Goal: Task Accomplishment & Management: Complete application form

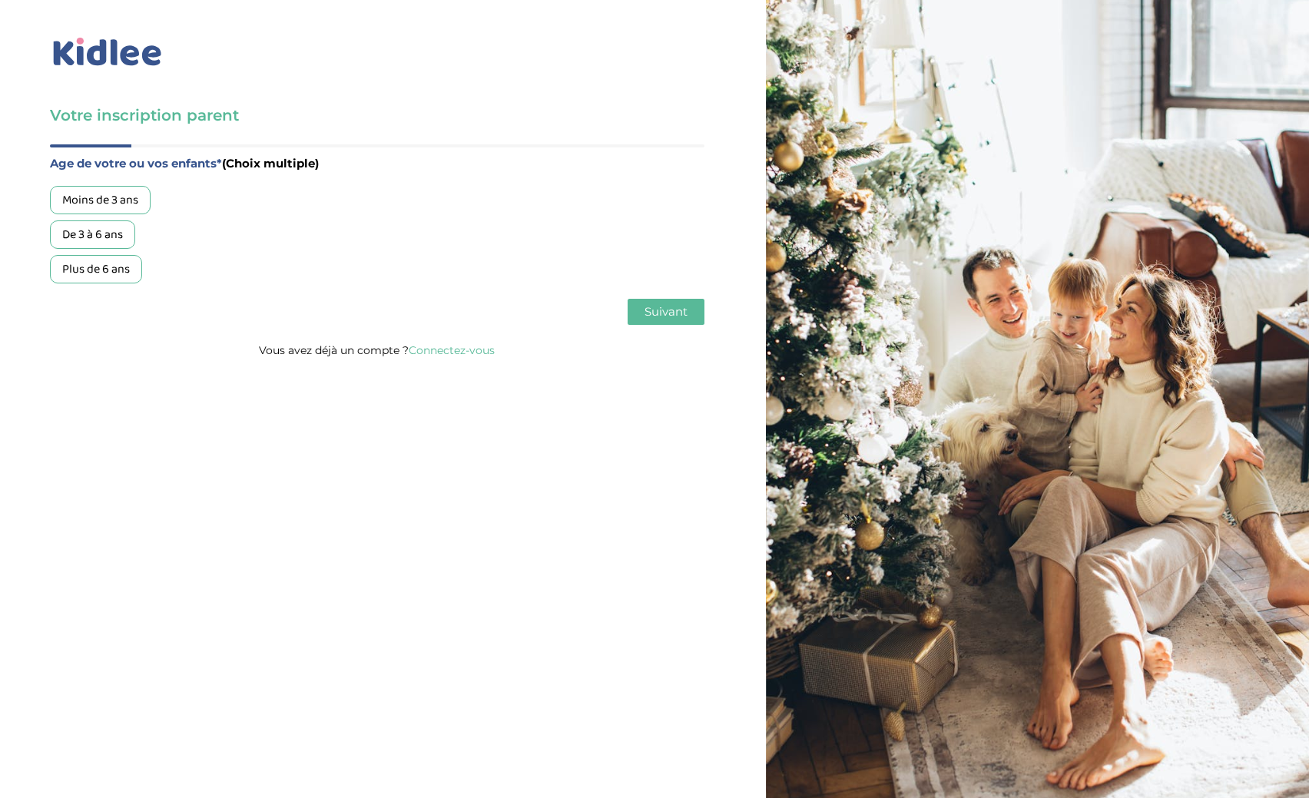
click at [471, 350] on link "Connectez-vous" at bounding box center [452, 350] width 86 height 14
click at [465, 355] on link "Connectez-vous" at bounding box center [452, 350] width 86 height 14
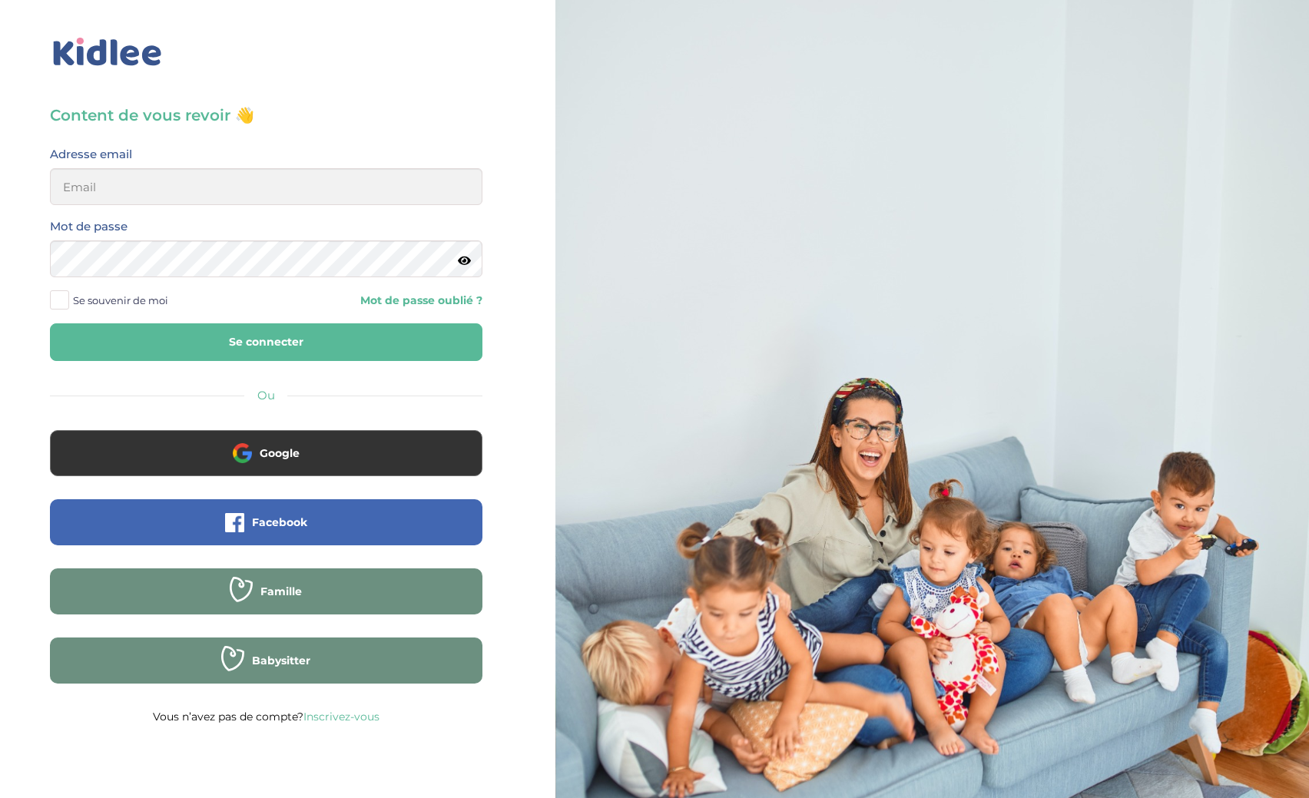
click at [201, 168] on div "Adresse email" at bounding box center [266, 174] width 432 height 61
click at [200, 179] on input "email" at bounding box center [266, 186] width 432 height 37
type input "dima_ru@hotmail.fr"
click at [280, 338] on button "Se connecter" at bounding box center [266, 342] width 432 height 38
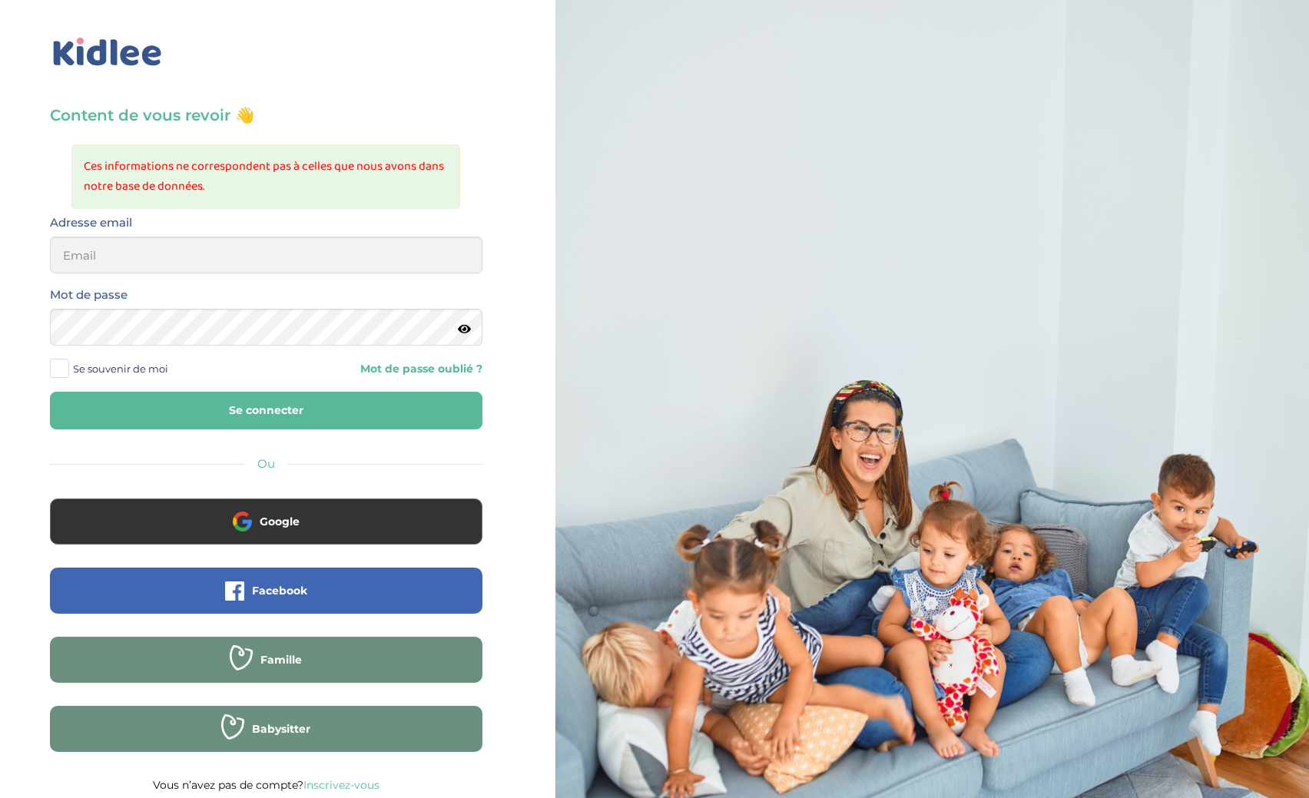
click at [126, 46] on img at bounding box center [107, 52] width 115 height 35
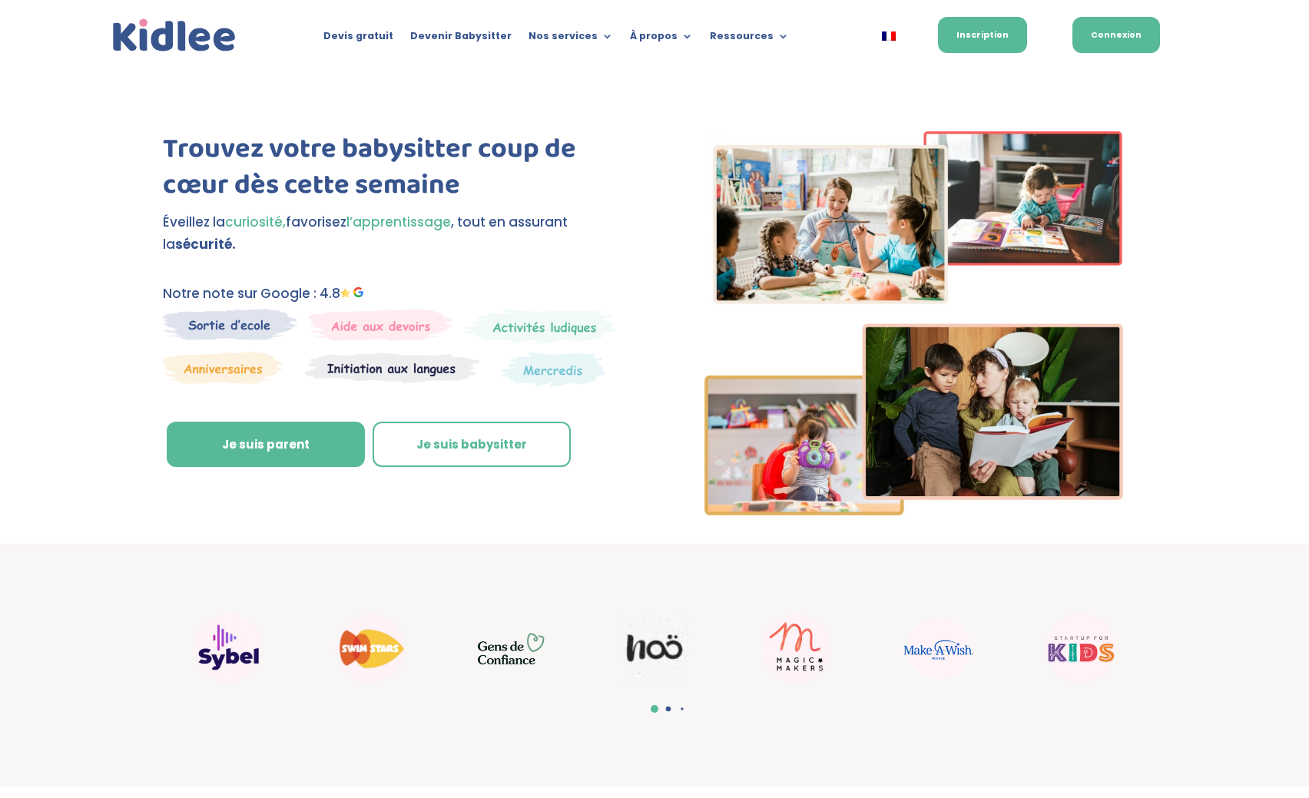
click at [1129, 34] on link "Connexion" at bounding box center [1116, 35] width 88 height 36
click at [987, 39] on link "Inscription" at bounding box center [982, 35] width 89 height 36
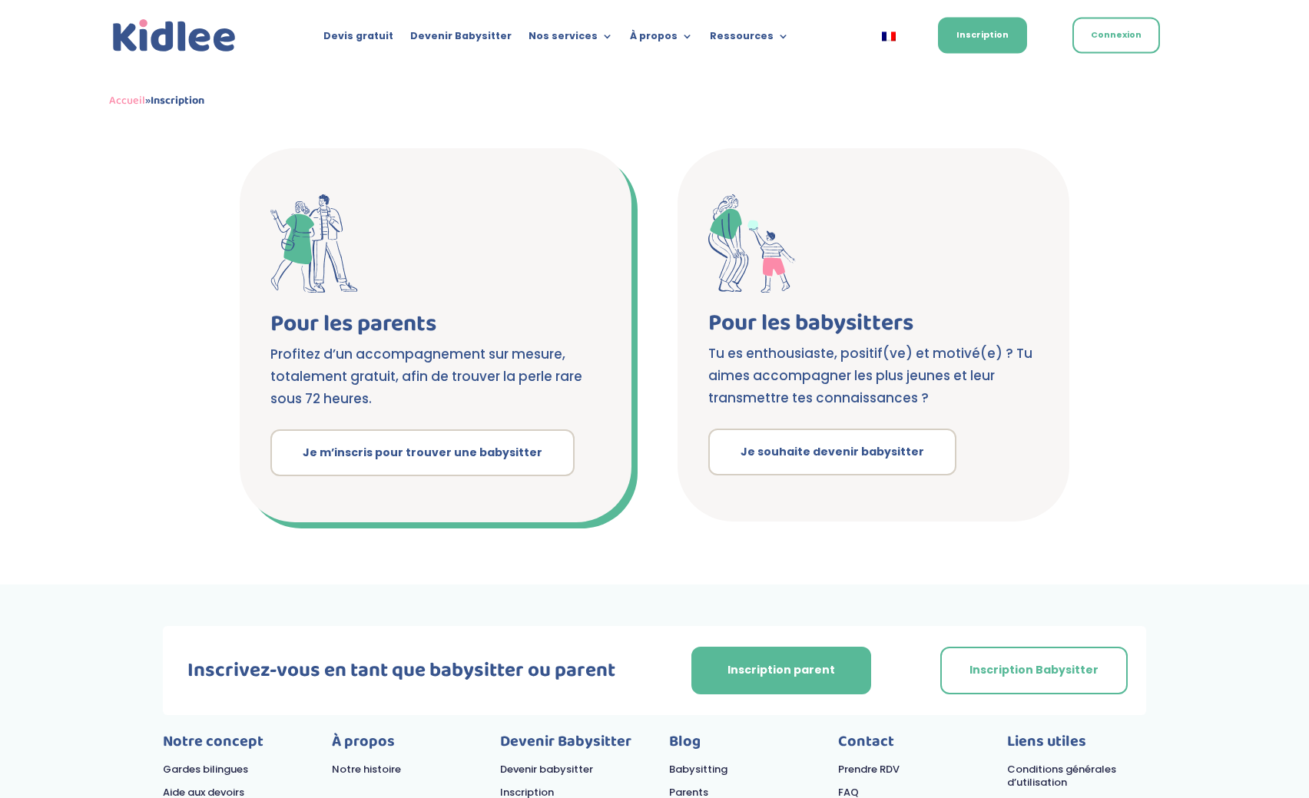
scroll to position [235, 0]
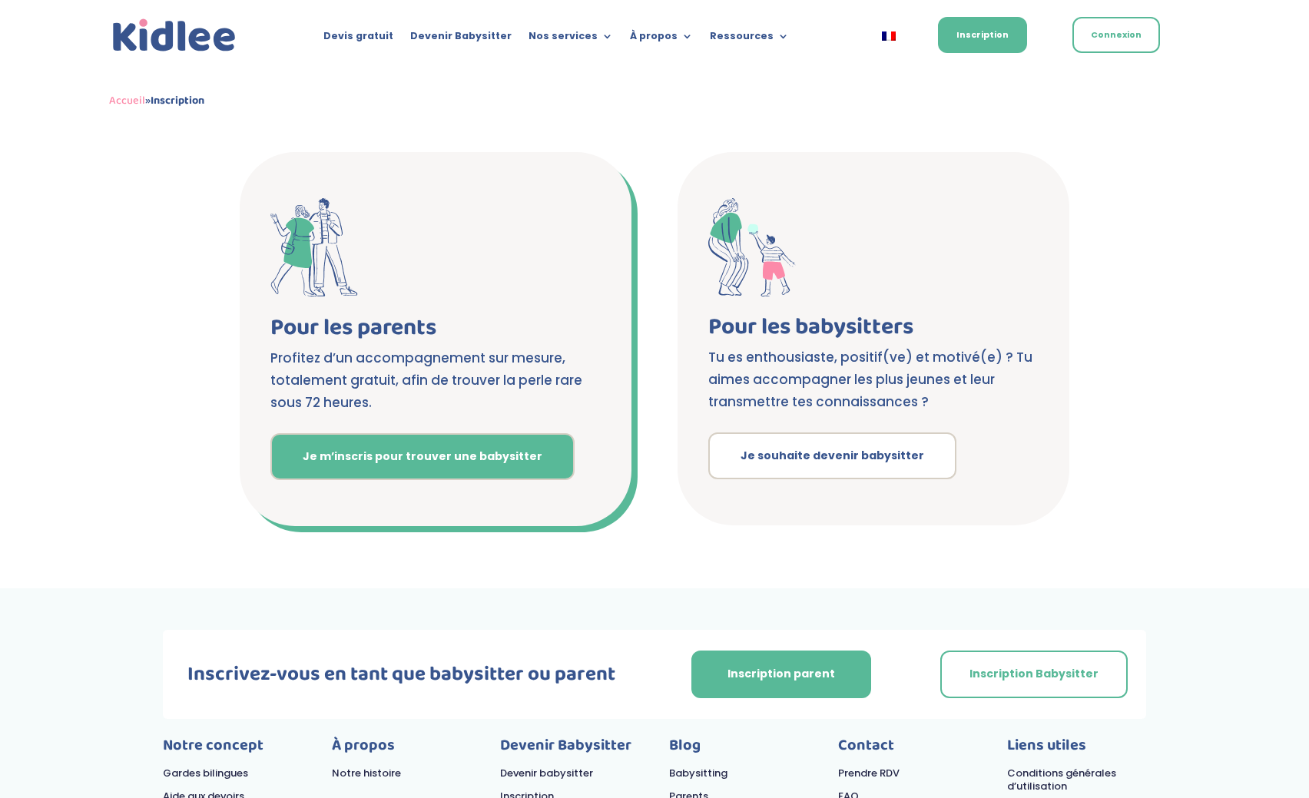
click at [391, 464] on link "Je m’inscris pour trouver une babysitter" at bounding box center [422, 457] width 304 height 48
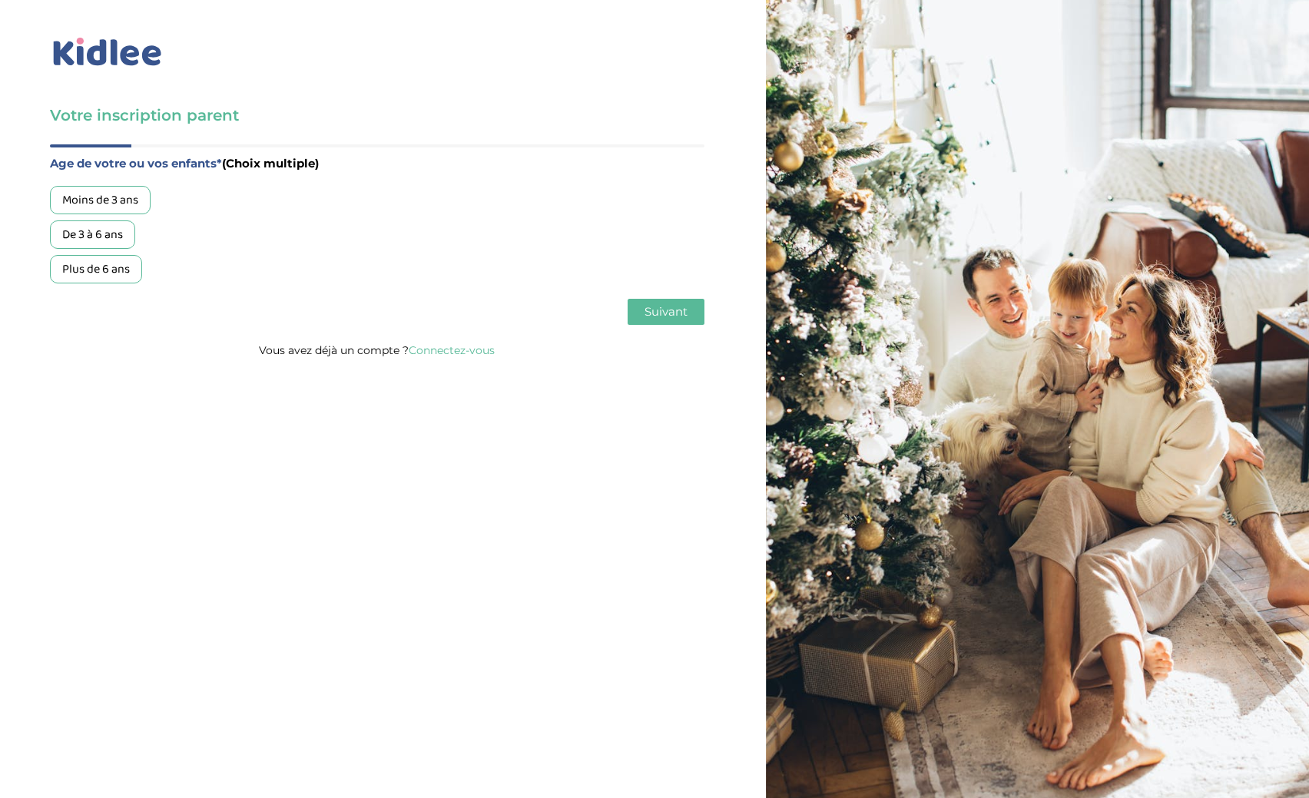
click at [114, 268] on div "Plus de 6 ans" at bounding box center [96, 269] width 92 height 28
click at [664, 314] on span "Suivant" at bounding box center [665, 311] width 43 height 15
click at [136, 194] on div "Garde régulière" at bounding box center [103, 200] width 106 height 28
click at [652, 310] on span "Suivant" at bounding box center [665, 311] width 43 height 15
click at [121, 198] on div "Moins de 30h/mois" at bounding box center [111, 200] width 122 height 28
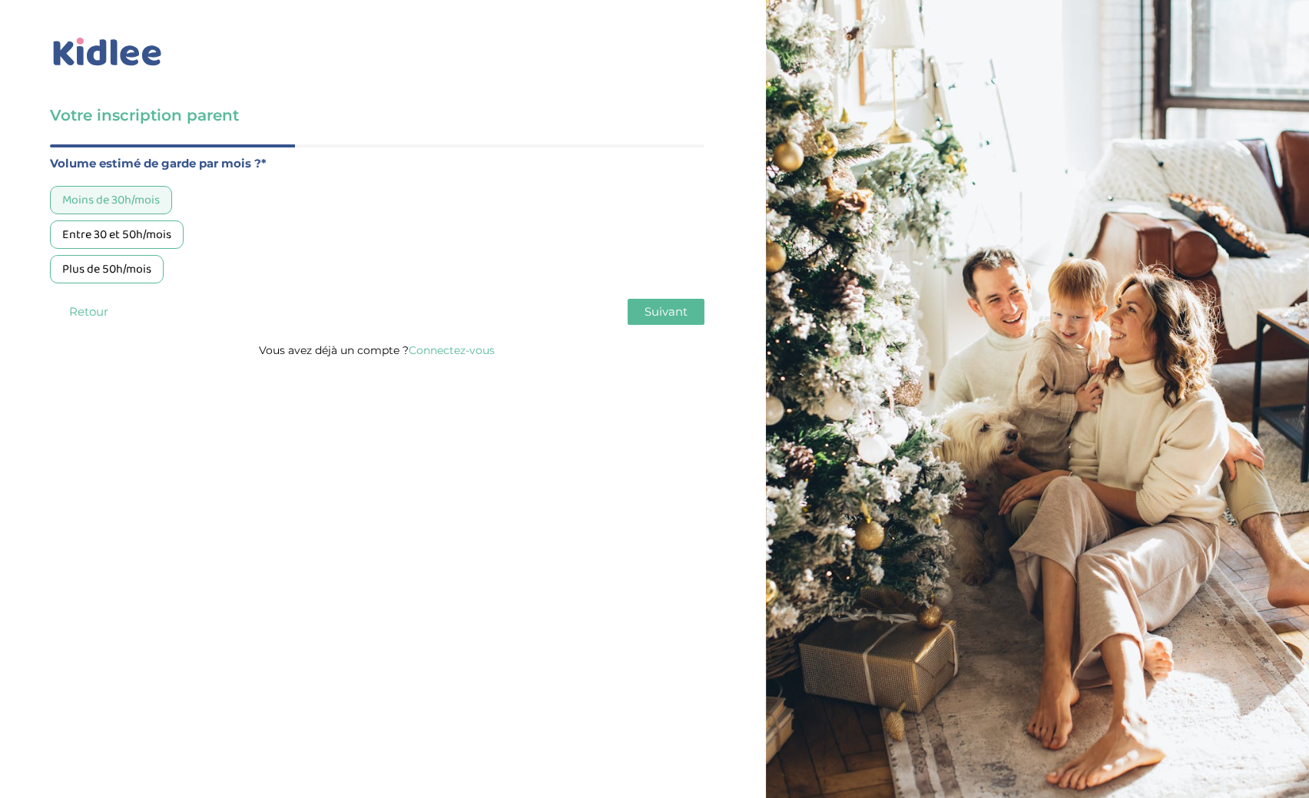
click at [644, 320] on button "Suivant" at bounding box center [666, 312] width 77 height 26
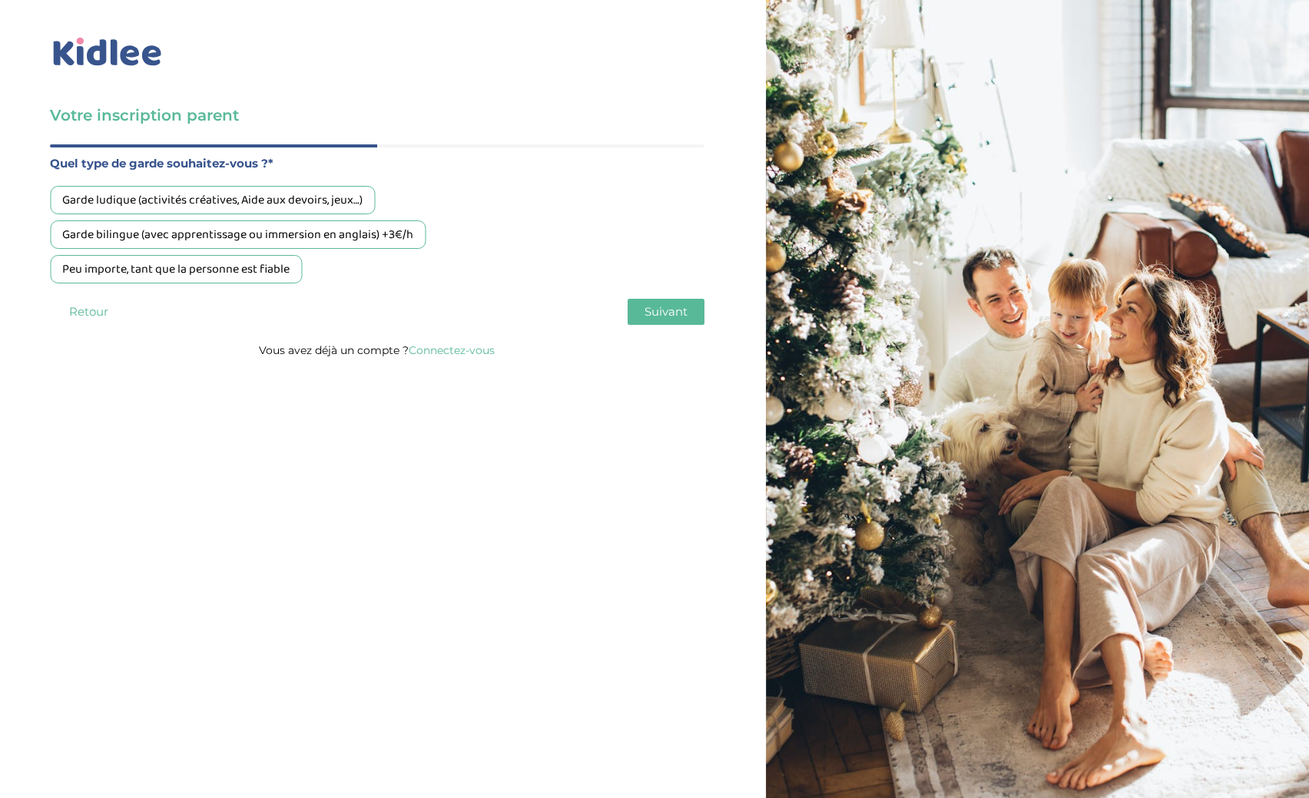
click at [263, 200] on div "Garde ludique (activités créatives, Aide aux devoirs, jeux…)" at bounding box center [212, 200] width 325 height 28
click at [659, 313] on span "Suivant" at bounding box center [665, 311] width 43 height 15
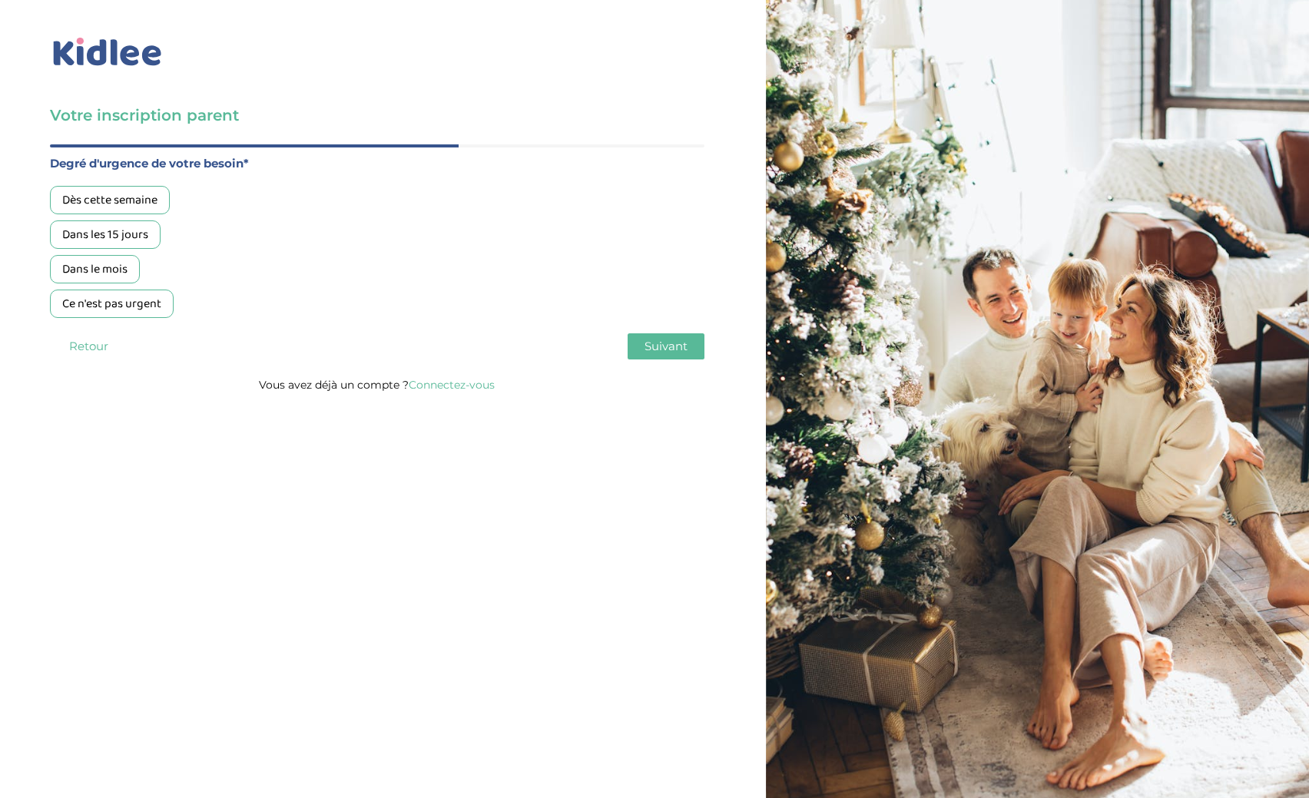
click at [111, 270] on div "Dans le mois" at bounding box center [95, 269] width 90 height 28
click at [646, 348] on span "Suivant" at bounding box center [665, 346] width 43 height 15
click at [162, 277] on div "Non, je pars de zéro" at bounding box center [113, 269] width 127 height 28
click at [685, 343] on span "Suivant" at bounding box center [665, 346] width 43 height 15
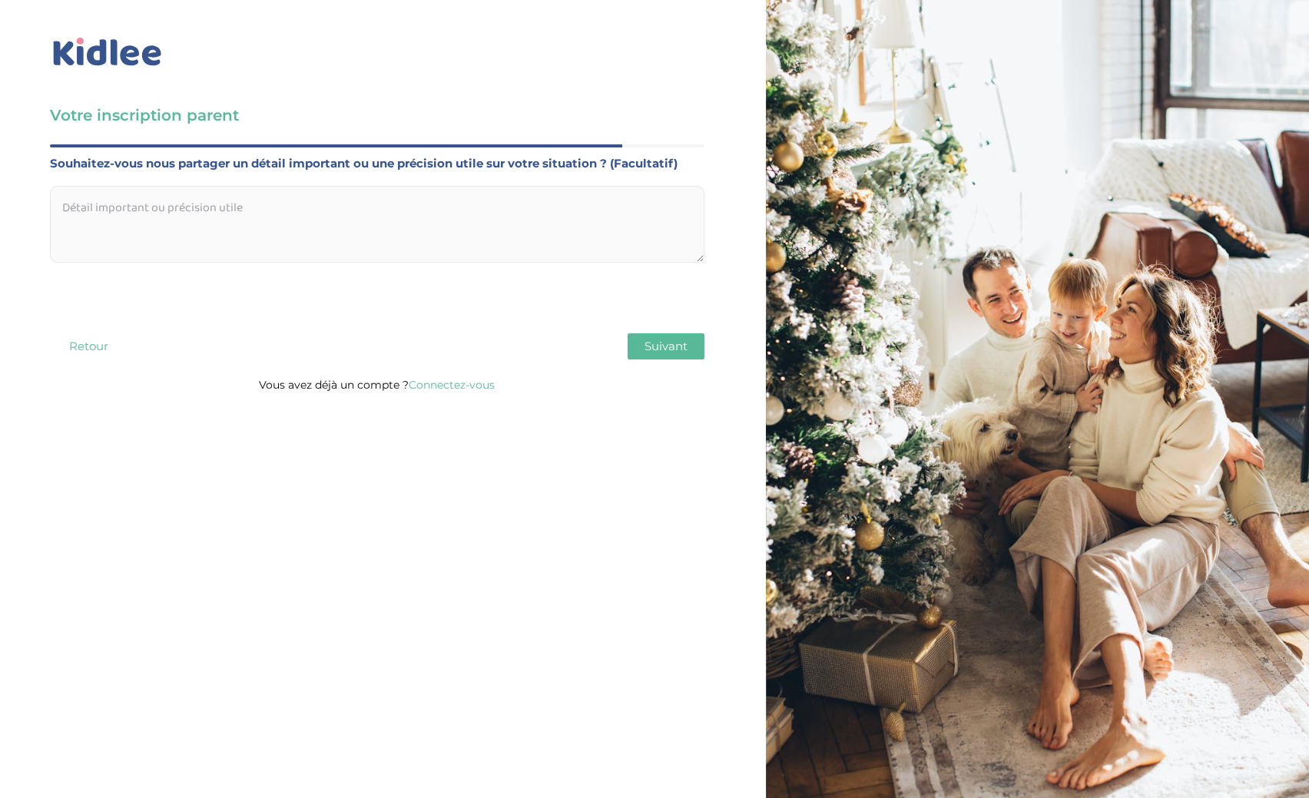
click at [204, 222] on textarea at bounding box center [377, 224] width 654 height 77
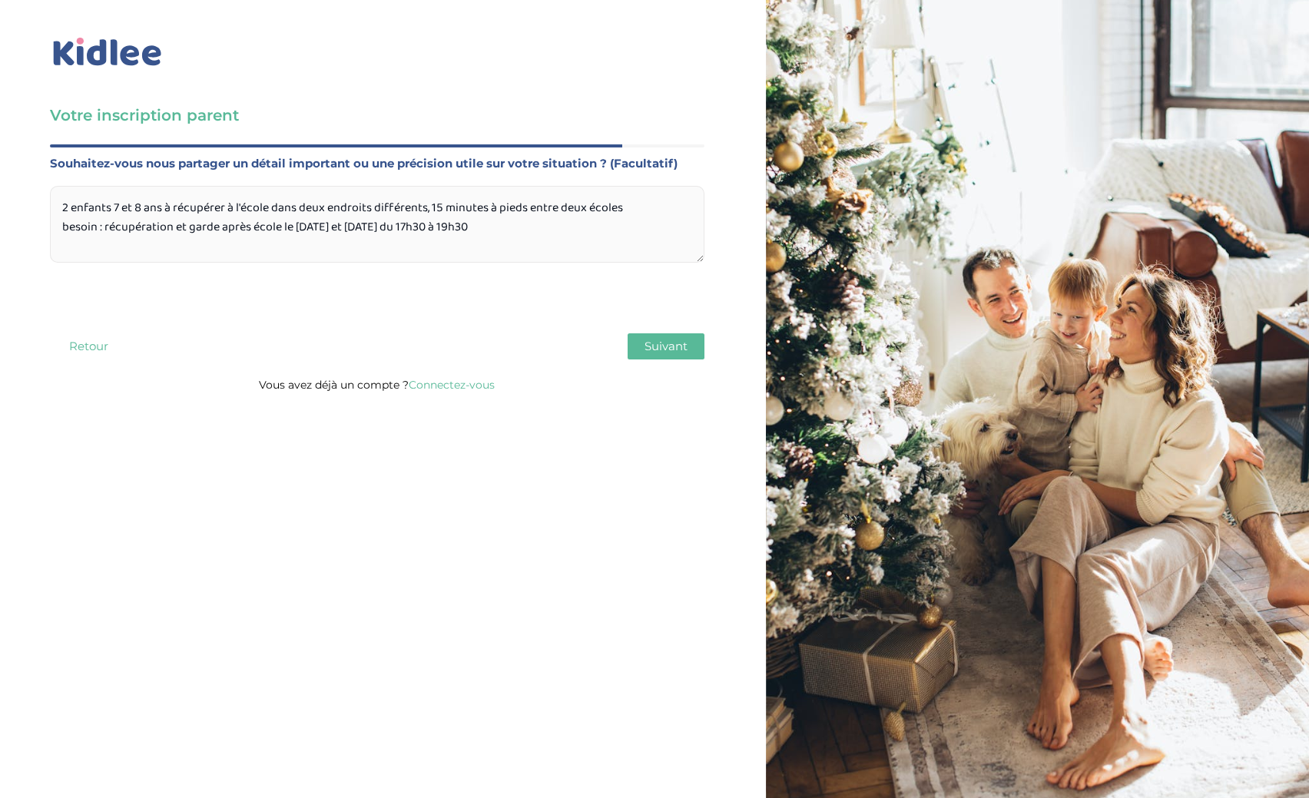
click at [632, 205] on textarea "2 enfants 7 et 8 ans à récupérer à l'école dans deux endroits différents, 15 mi…" at bounding box center [377, 224] width 654 height 77
drag, startPoint x: 97, startPoint y: 226, endPoint x: 61, endPoint y: 227, distance: 35.3
click at [61, 227] on textarea "2 enfants 7 et 8 ans à récupérer à l'école dans deux endroits différents, 15 mi…" at bounding box center [377, 224] width 654 height 77
drag, startPoint x: 65, startPoint y: 224, endPoint x: 239, endPoint y: 225, distance: 173.6
click at [239, 225] on textarea "2 enfants 7 et 8 ans à récupérer à l'école dans deux endroits différents, 15 mi…" at bounding box center [377, 224] width 654 height 77
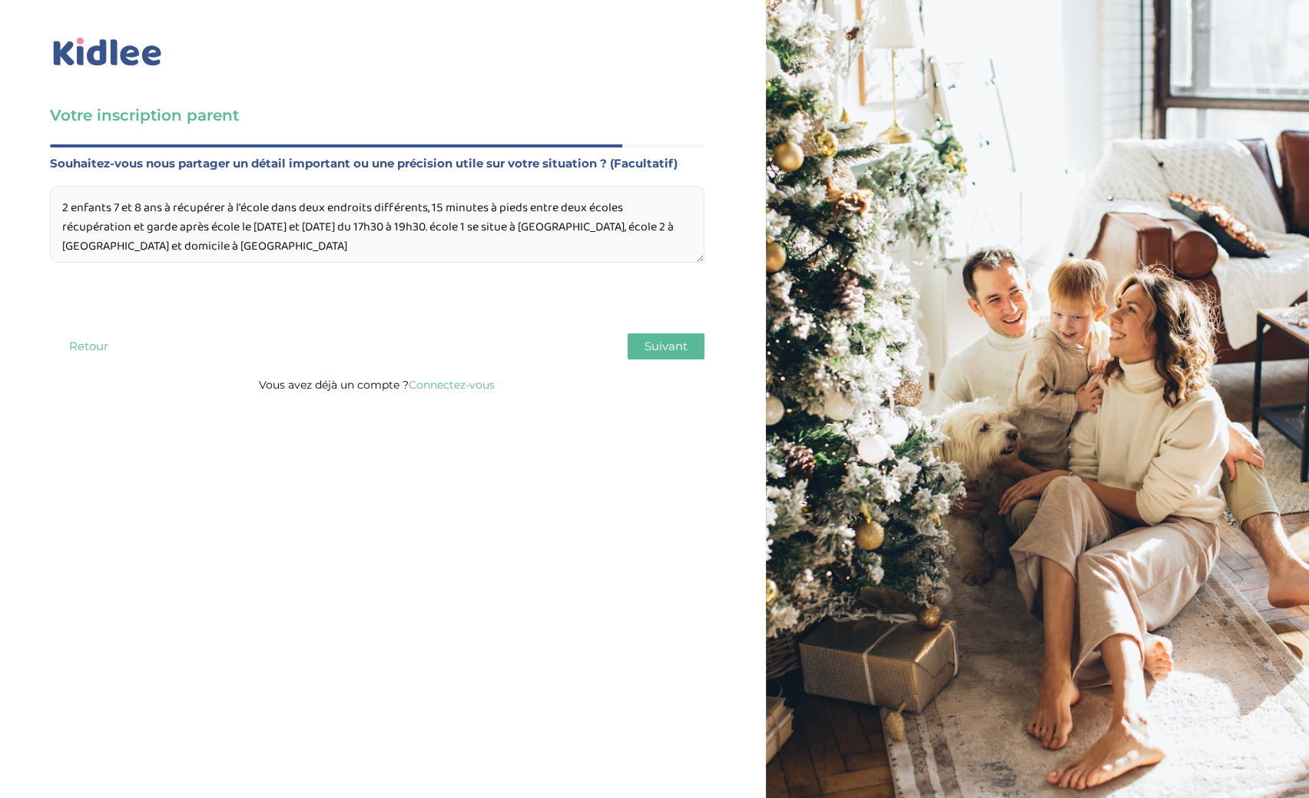
type textarea "2 enfants 7 et 8 ans à récupérer à l'école dans deux endroits différents, 15 mi…"
click at [659, 353] on span "Suivant" at bounding box center [665, 346] width 43 height 15
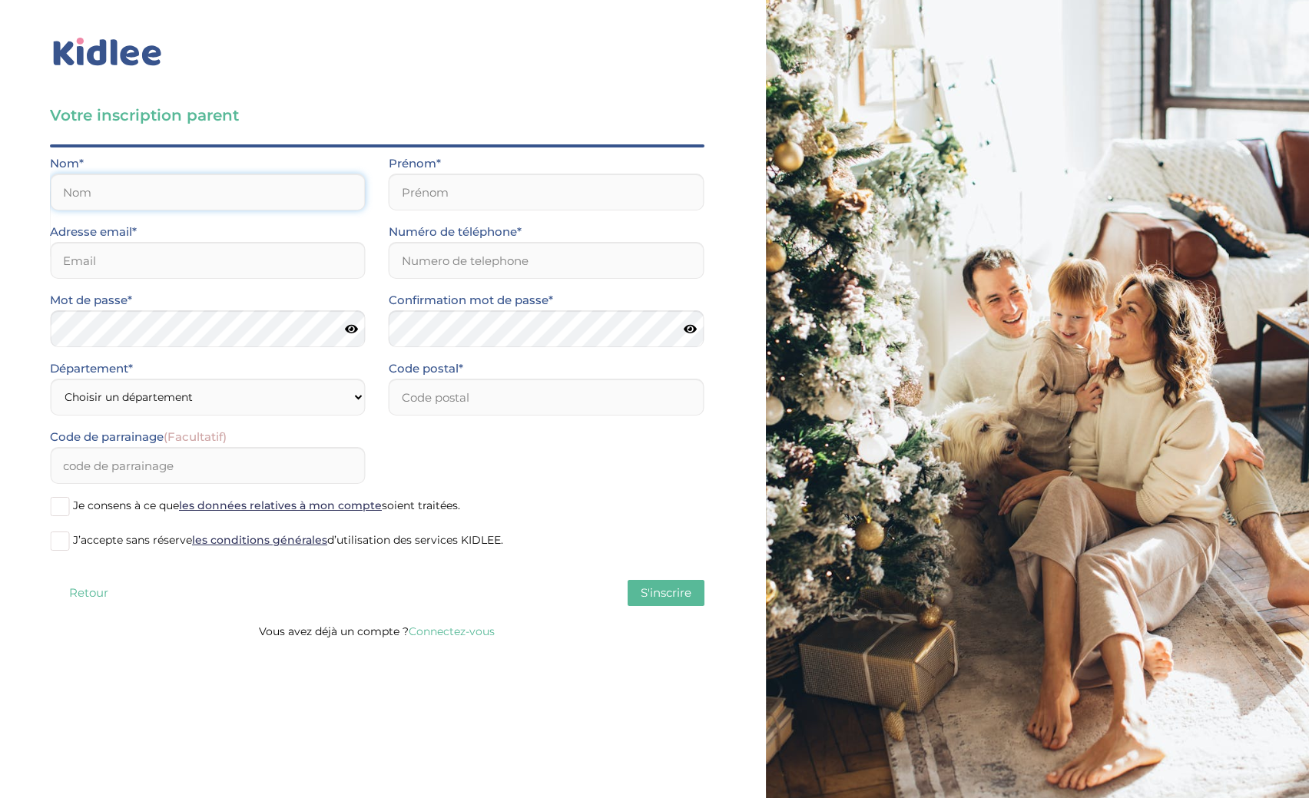
click at [174, 190] on input "text" at bounding box center [208, 192] width 316 height 37
type input "Alekseev"
type input "Dmitry"
type input "dima_ru@hotmail.fr"
click at [57, 192] on input "Alekseev" at bounding box center [208, 192] width 316 height 37
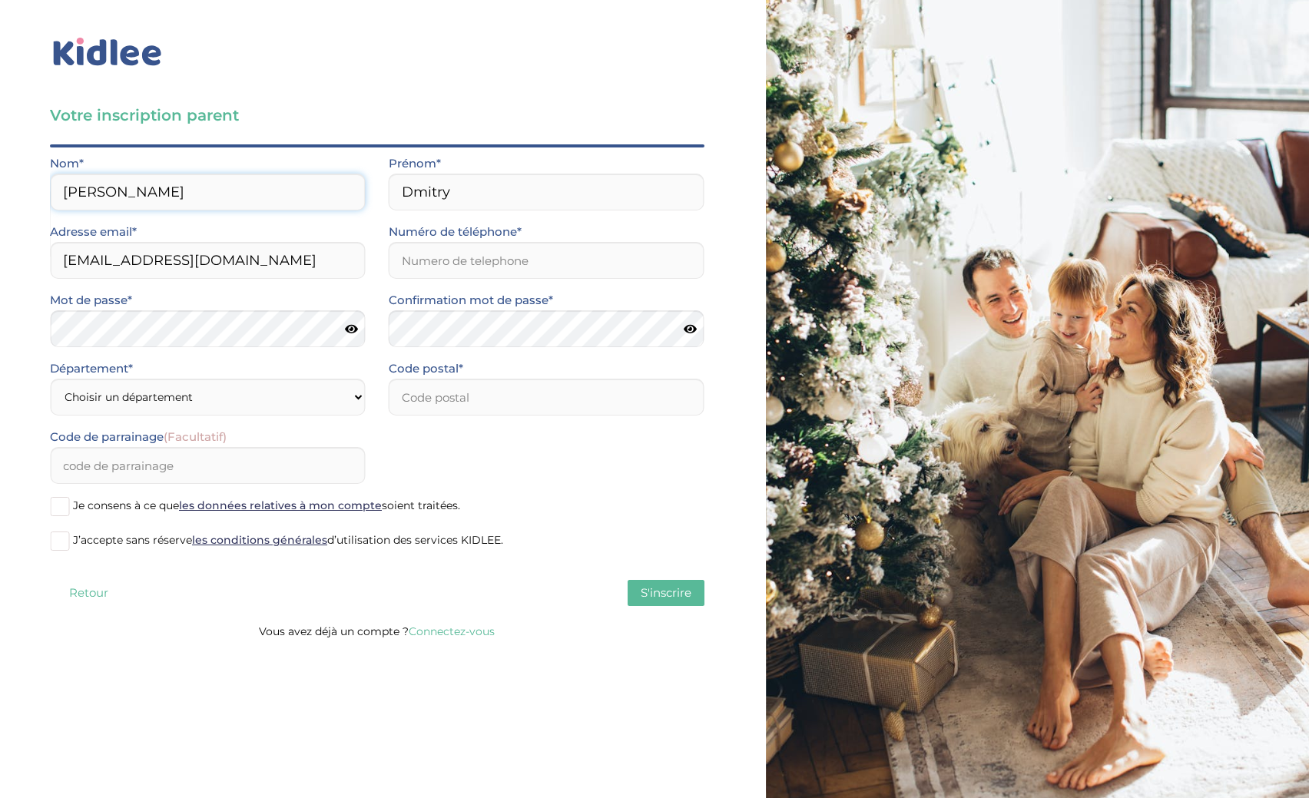
click at [65, 190] on input "Alekseev" at bounding box center [208, 192] width 316 height 37
click at [452, 262] on input "Numéro de téléphone*" at bounding box center [547, 260] width 316 height 37
type input "0663373402"
select select "92"
click option "Hauts-de-Seine (92)" at bounding box center [0, 0] width 0 height 0
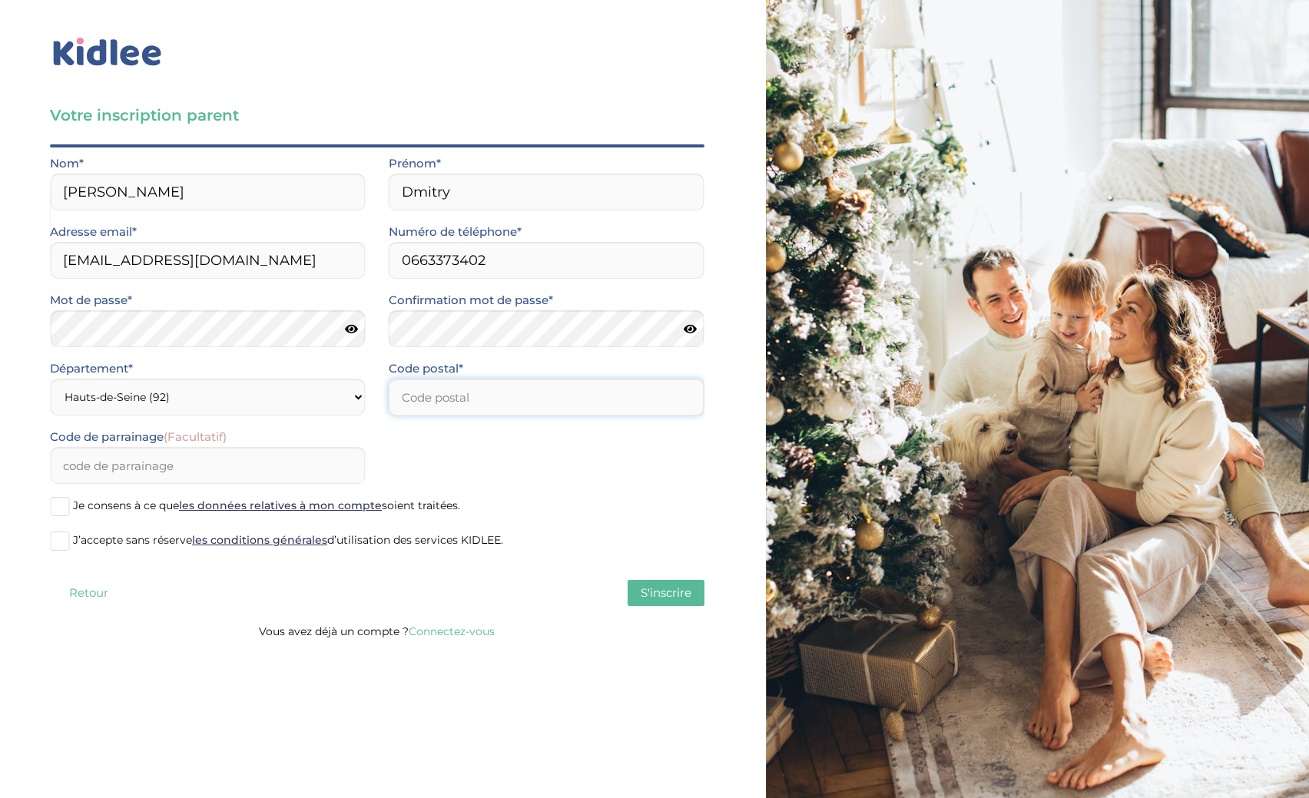
click at [485, 406] on input "number" at bounding box center [547, 397] width 316 height 37
type input "92110"
click at [299, 461] on input "Code de parrainage (Facultatif)" at bounding box center [208, 465] width 316 height 37
click at [68, 184] on input "Alekseev" at bounding box center [208, 192] width 316 height 37
click at [62, 259] on input "[EMAIL_ADDRESS][DOMAIN_NAME]" at bounding box center [208, 260] width 316 height 37
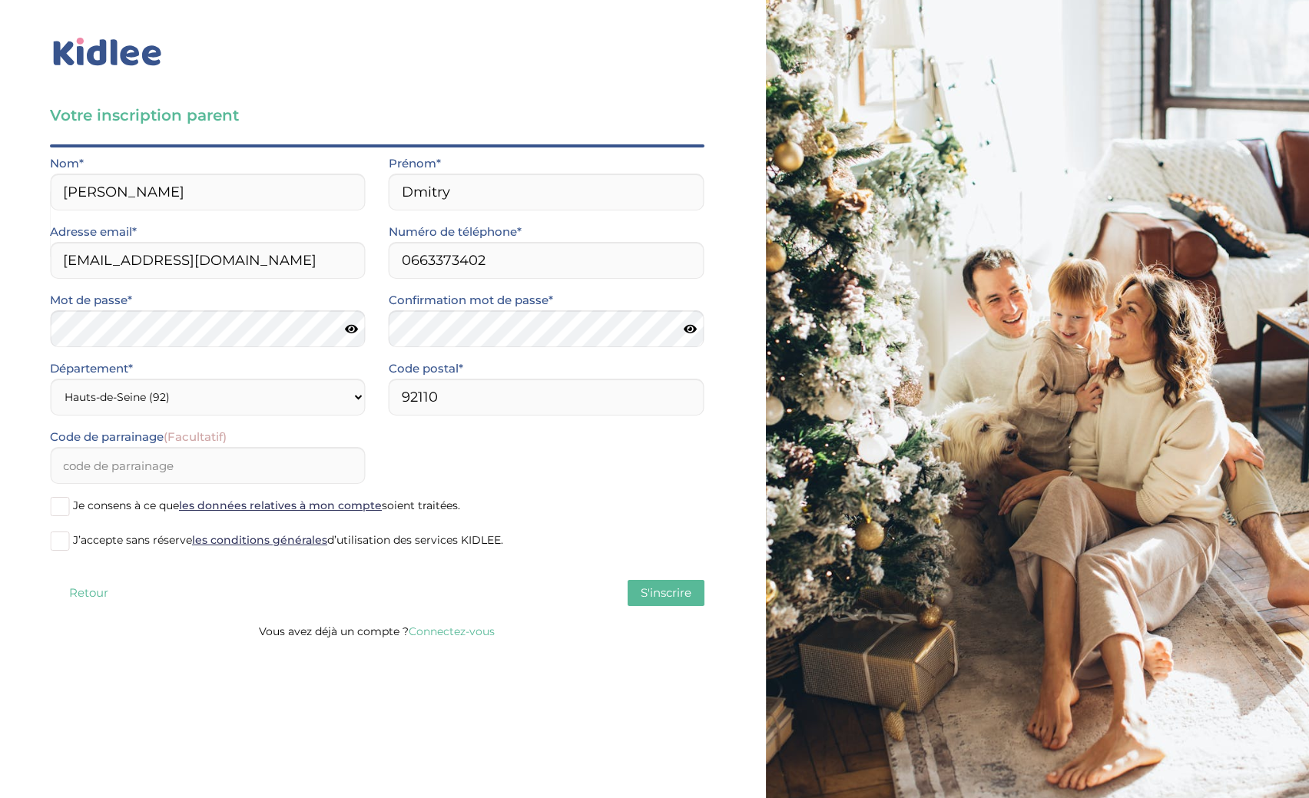
click at [63, 507] on span at bounding box center [59, 506] width 19 height 19
click at [0, 0] on input "Je consens à ce que les données relatives à mon compte soient traitées." at bounding box center [0, 0] width 0 height 0
click at [62, 541] on span at bounding box center [59, 541] width 19 height 19
click at [0, 0] on input "J’accepte sans réserve les conditions générales d’utilisation des services KIDL…" at bounding box center [0, 0] width 0 height 0
click at [658, 591] on span "S'inscrire" at bounding box center [666, 592] width 51 height 15
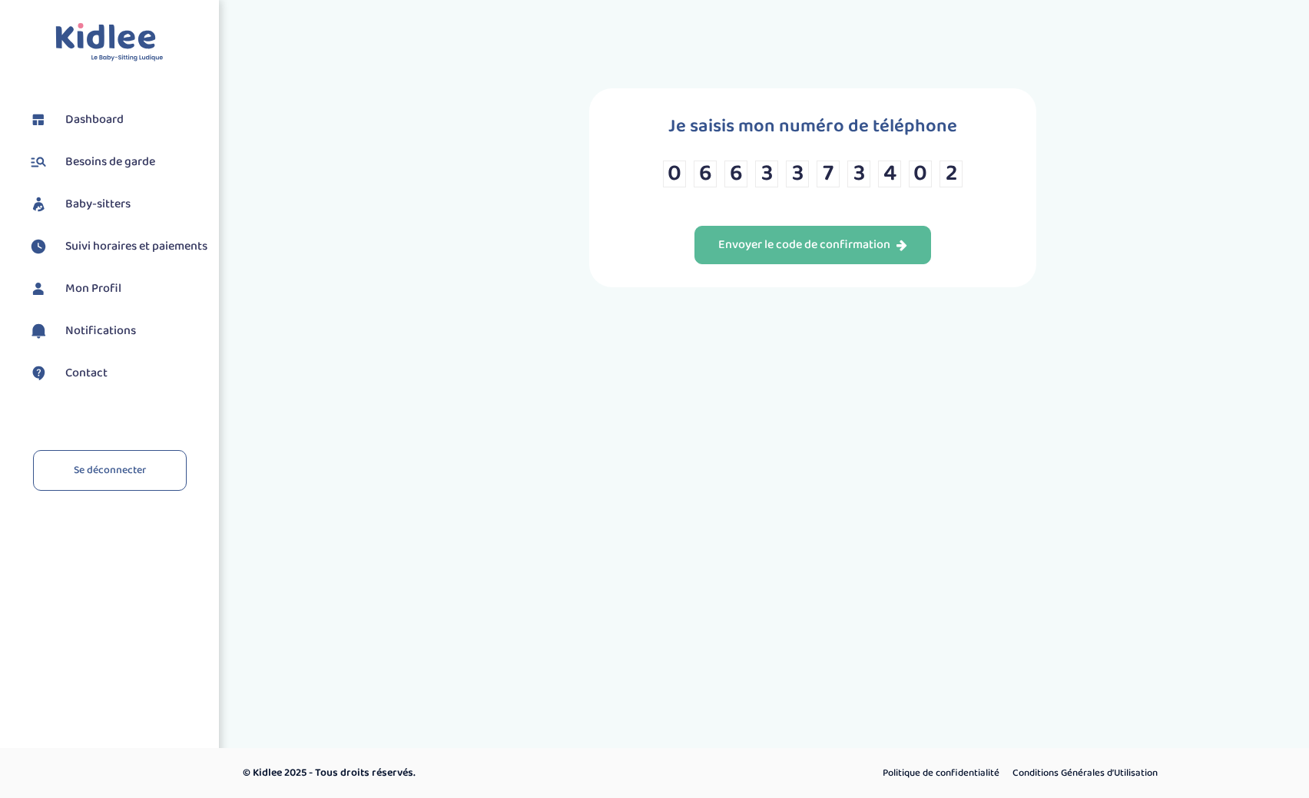
click at [840, 229] on div "Je saisis mon numéro de téléphone [PHONE_NUMBER] 0 2 Envoyer le code de confirm…" at bounding box center [812, 187] width 447 height 199
click at [828, 243] on button "Envoyer le code de confirmation" at bounding box center [812, 245] width 237 height 38
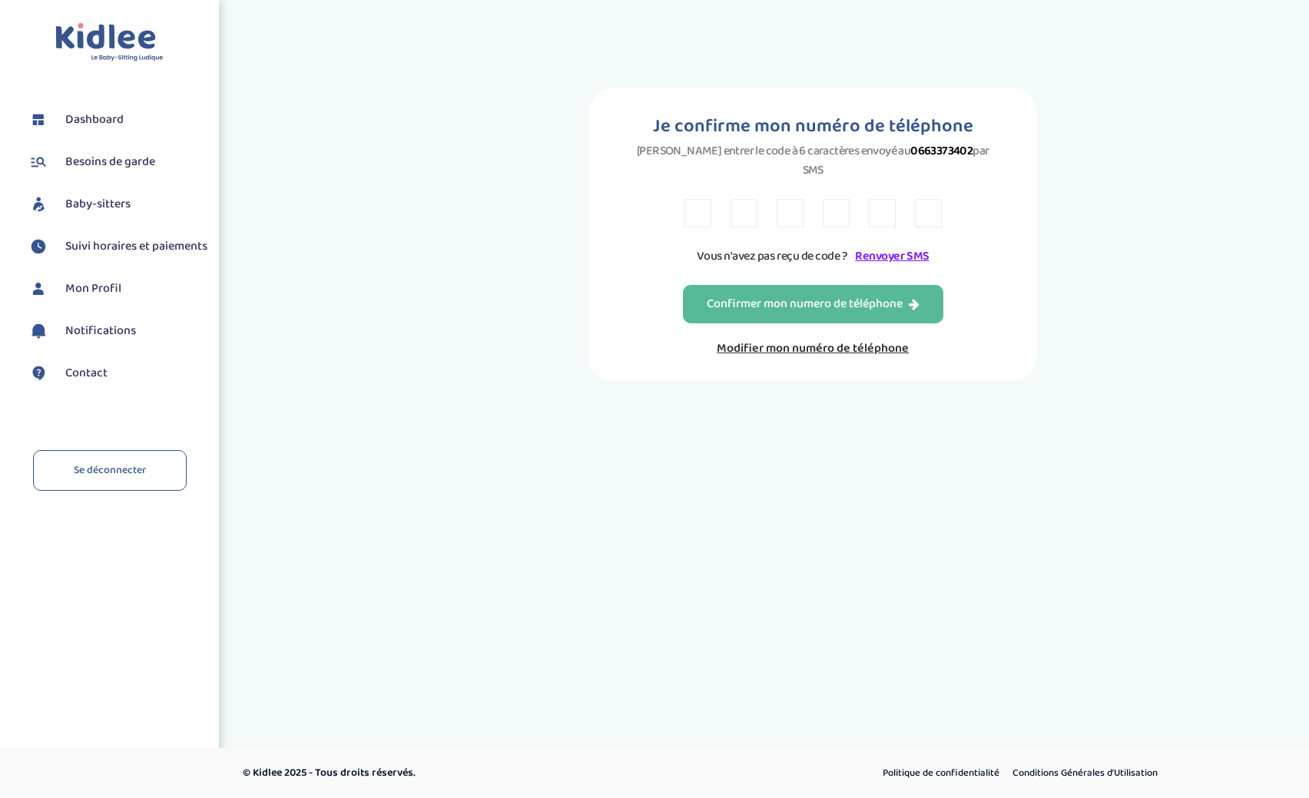
click at [684, 200] on div "Je confirme mon numéro de téléphone Veuillez entrer le code à 6 caractères envo…" at bounding box center [812, 234] width 447 height 293
click at [700, 200] on input "text" at bounding box center [697, 213] width 27 height 28
type input "N"
type input "D"
type input "F"
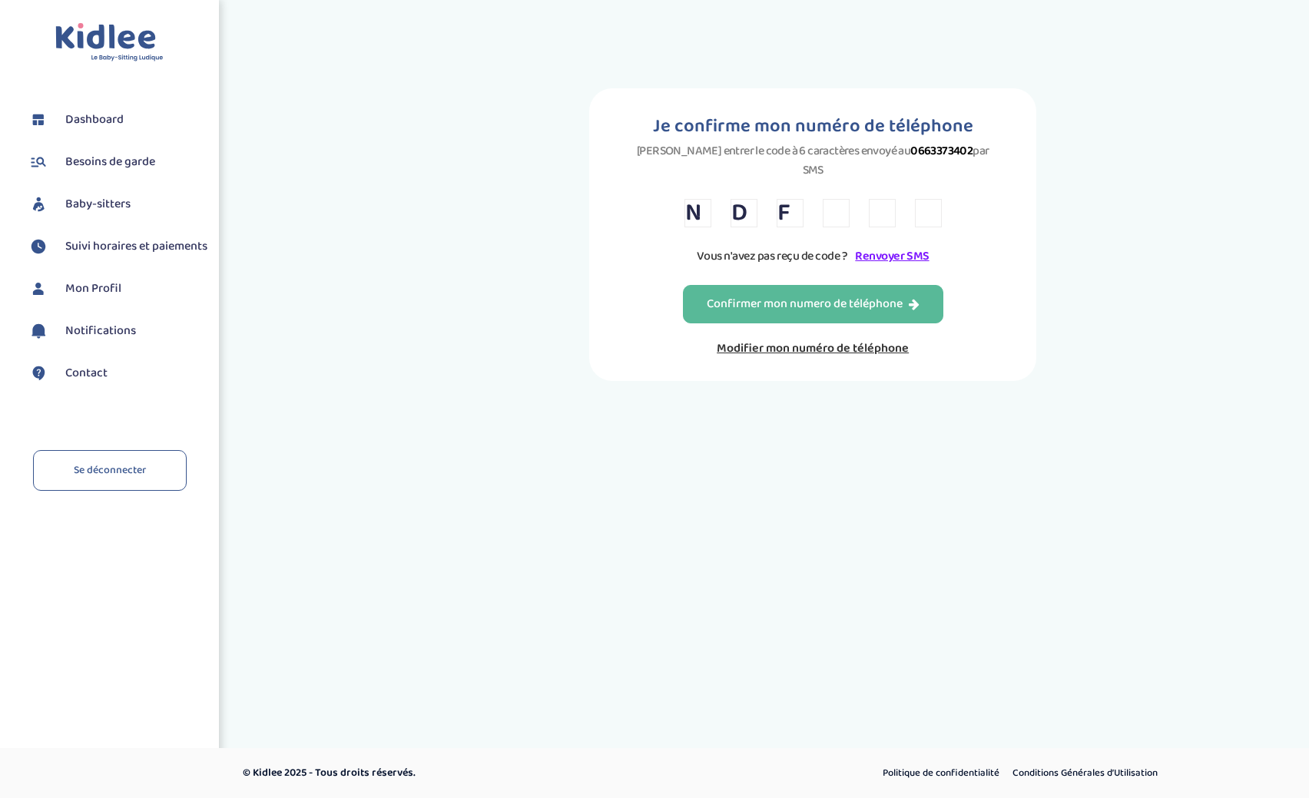
type input "9"
type input "2"
type input "6"
click at [733, 296] on div "Confirmer mon numero de téléphone" at bounding box center [813, 305] width 213 height 18
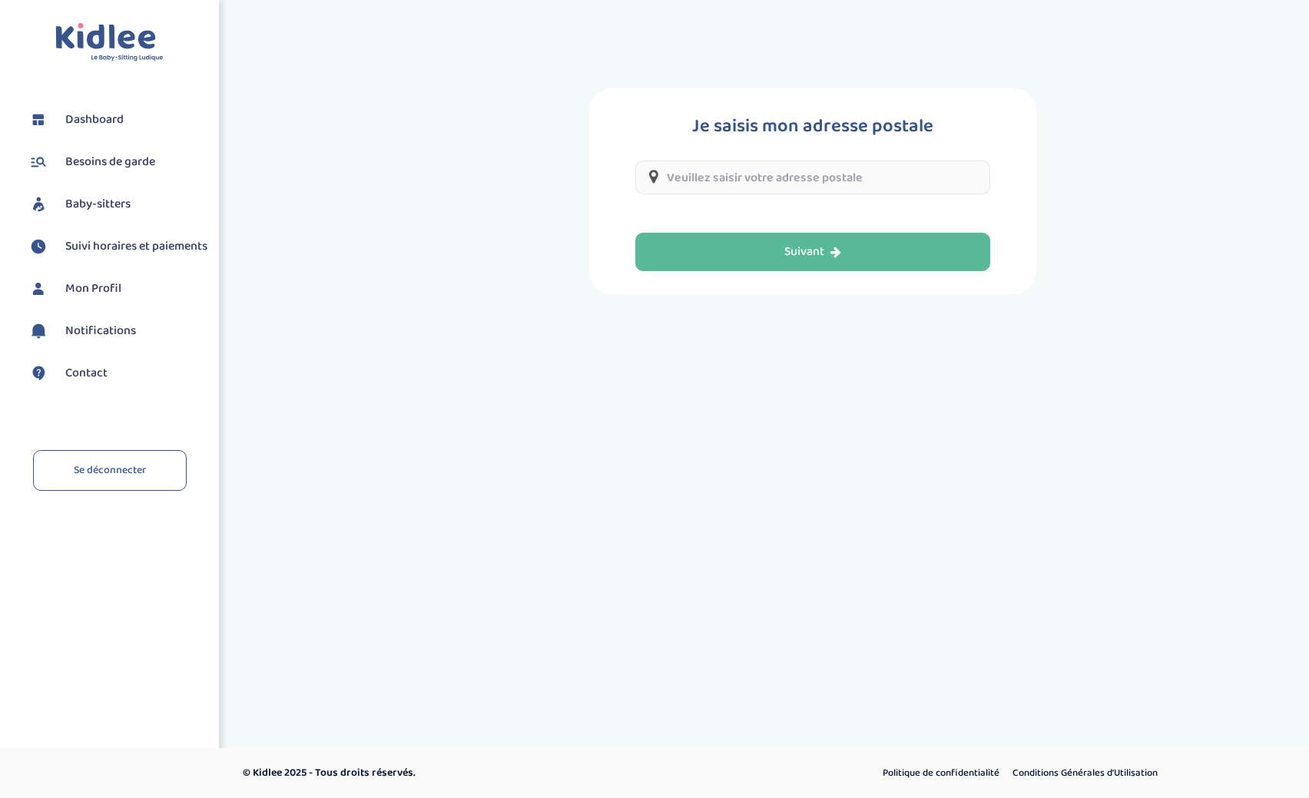
click at [740, 173] on input "text" at bounding box center [812, 178] width 355 height 34
type input "[STREET_ADDRESS]"
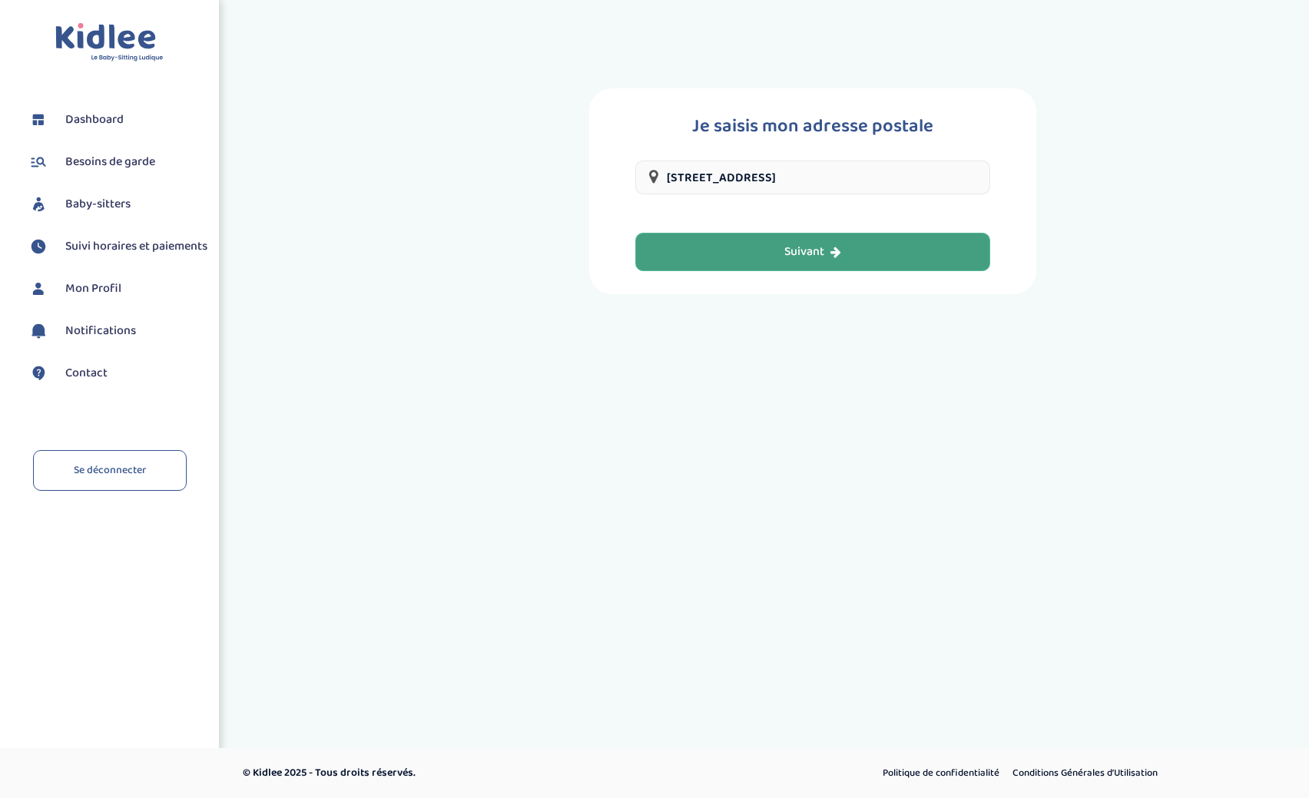
click at [789, 252] on div "Suivant" at bounding box center [812, 252] width 57 height 18
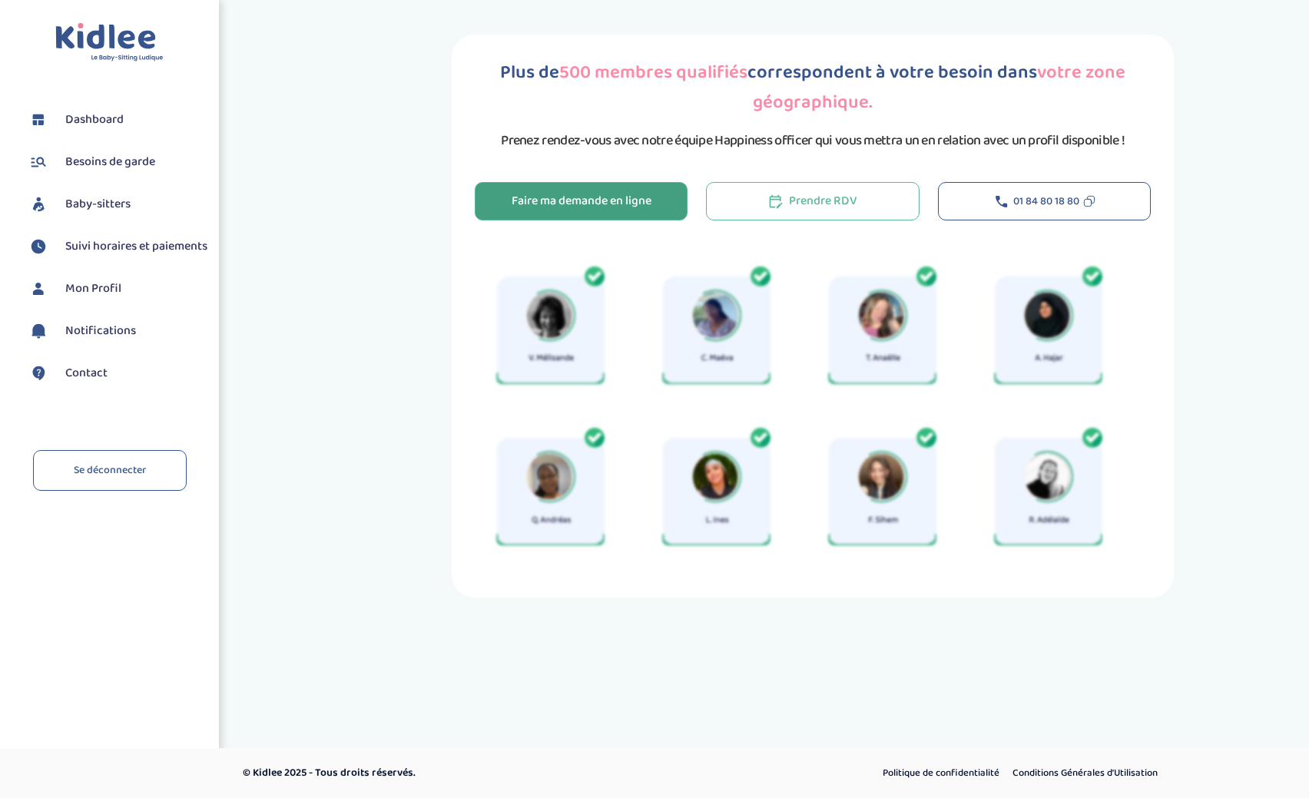
click at [613, 200] on div "Faire ma demande en ligne" at bounding box center [582, 202] width 140 height 18
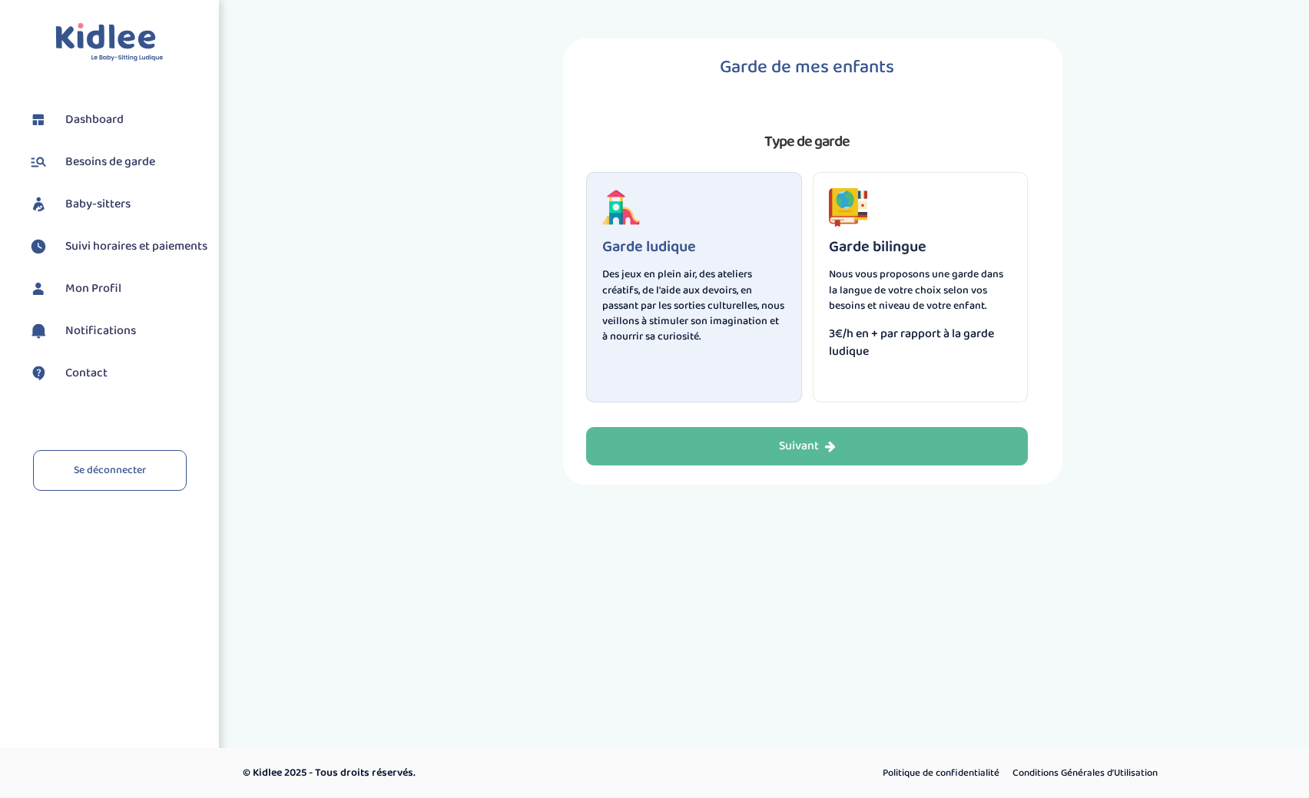
click at [696, 279] on p "Des jeux en plein air, des ateliers créatifs, de l'aide aux devoirs, en passant…" at bounding box center [694, 306] width 184 height 78
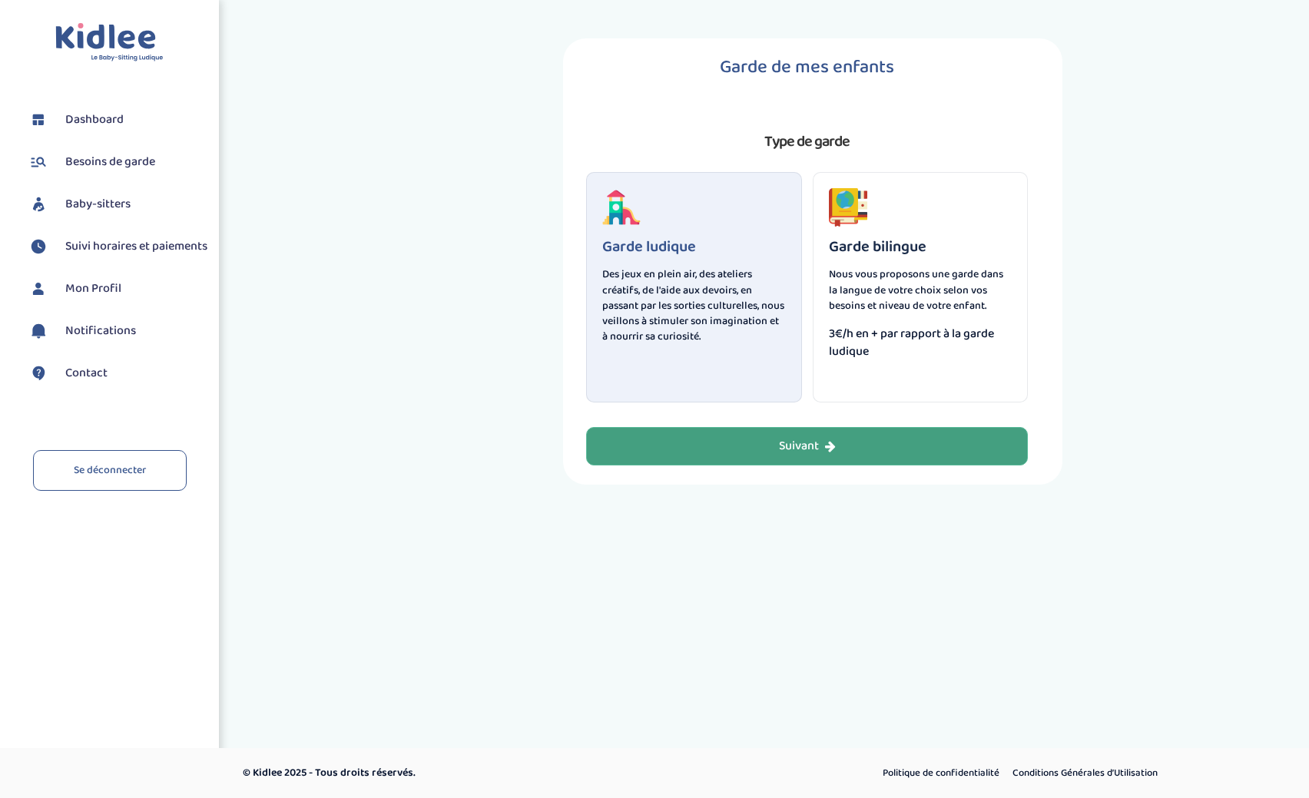
click at [763, 448] on button "Suivant" at bounding box center [807, 446] width 442 height 38
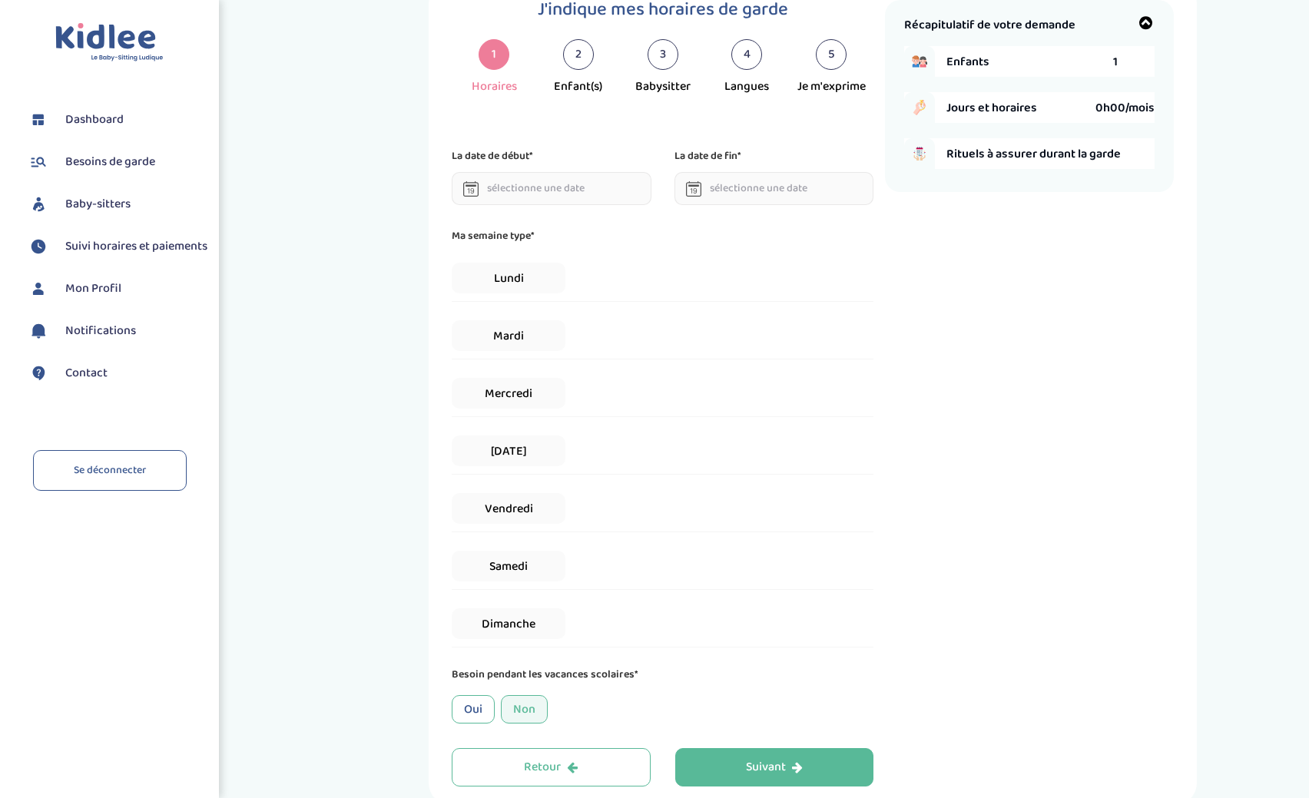
click at [469, 185] on icon at bounding box center [470, 185] width 11 height 2
click at [517, 185] on input "text" at bounding box center [552, 188] width 200 height 33
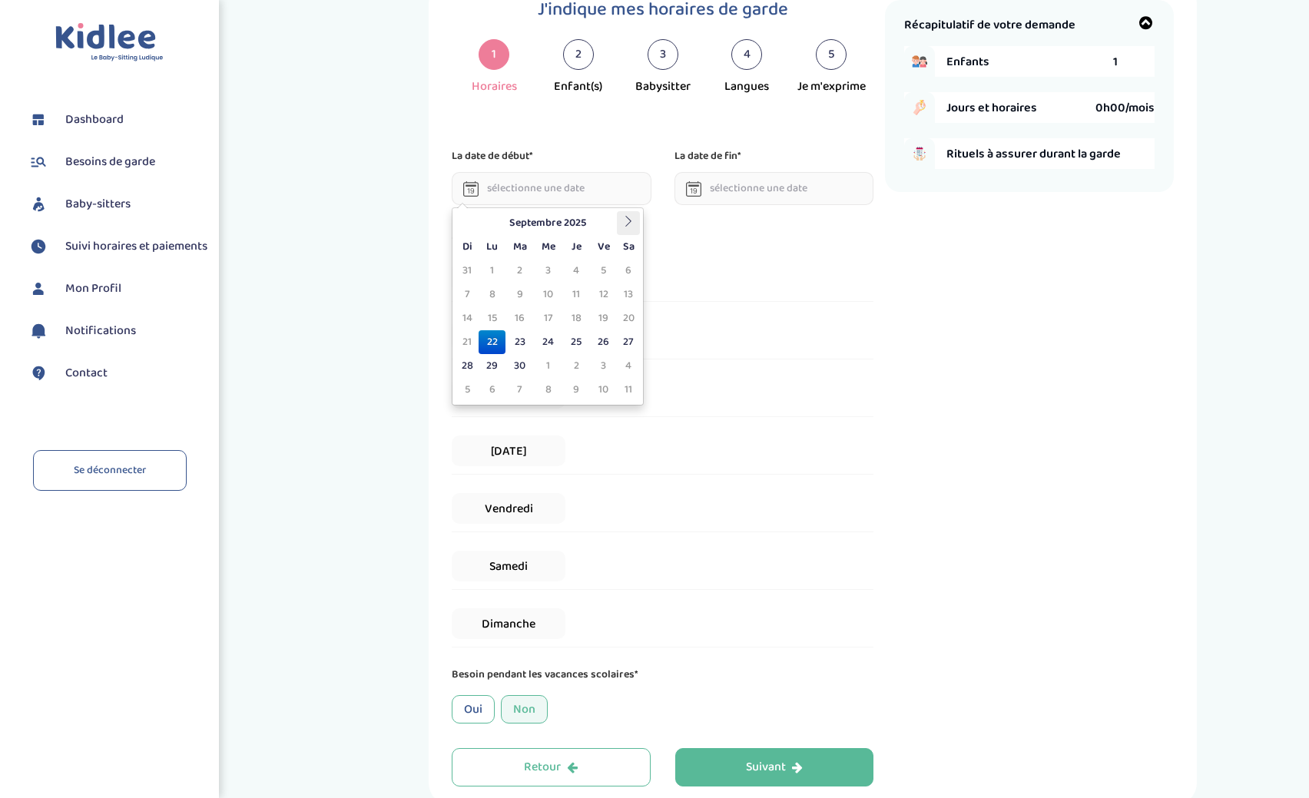
click at [627, 222] on icon at bounding box center [628, 221] width 11 height 11
click at [470, 220] on icon at bounding box center [467, 221] width 11 height 11
click at [629, 224] on icon at bounding box center [628, 221] width 11 height 11
click at [465, 298] on td "5" at bounding box center [467, 295] width 23 height 24
type input "05-10-2025"
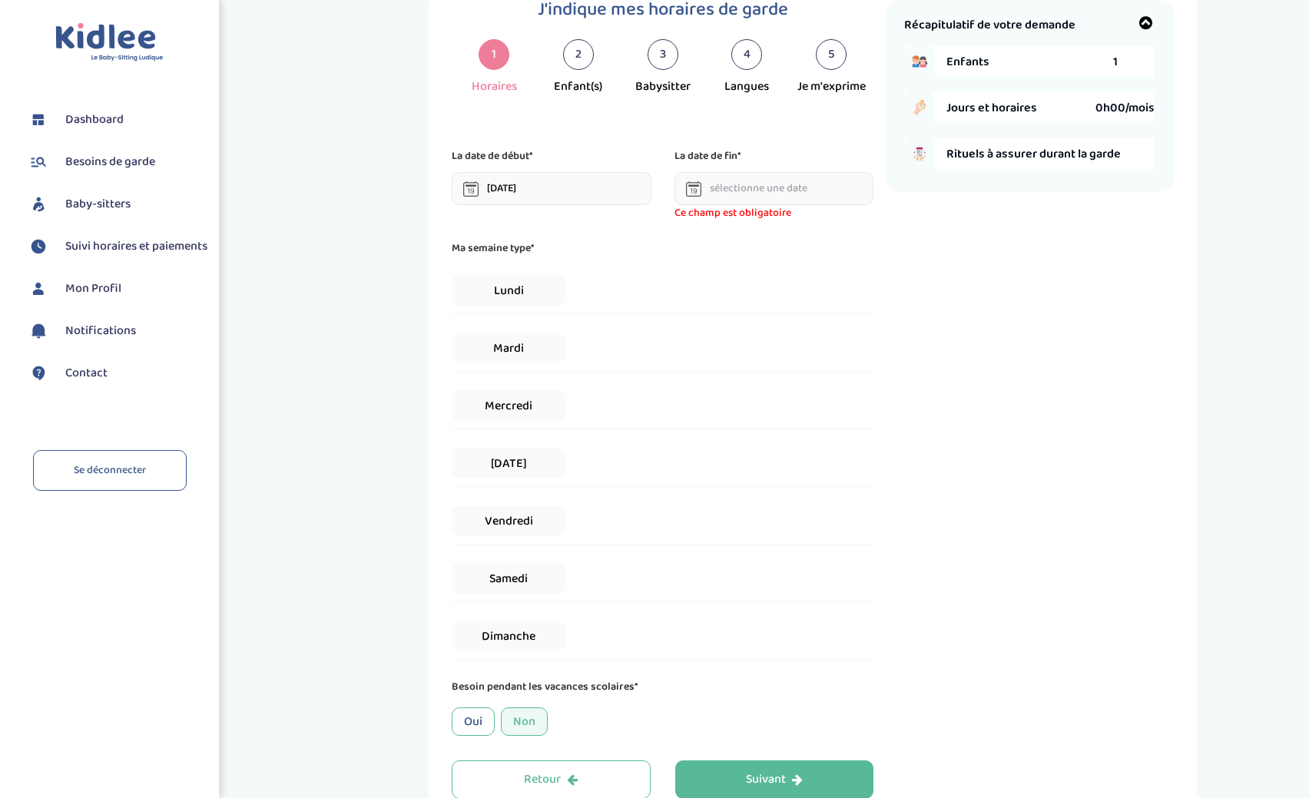
click at [701, 191] on input "text" at bounding box center [774, 188] width 200 height 33
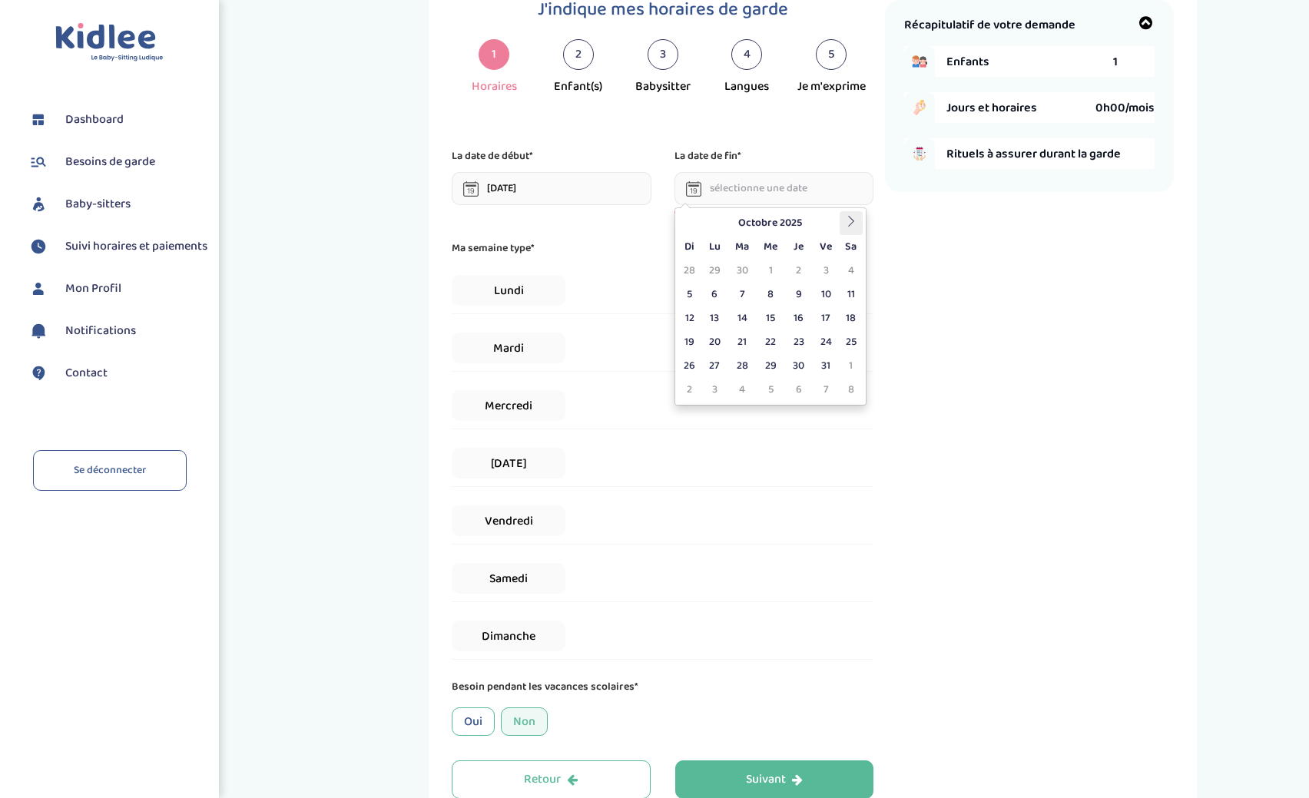
click at [849, 222] on icon at bounding box center [851, 221] width 11 height 11
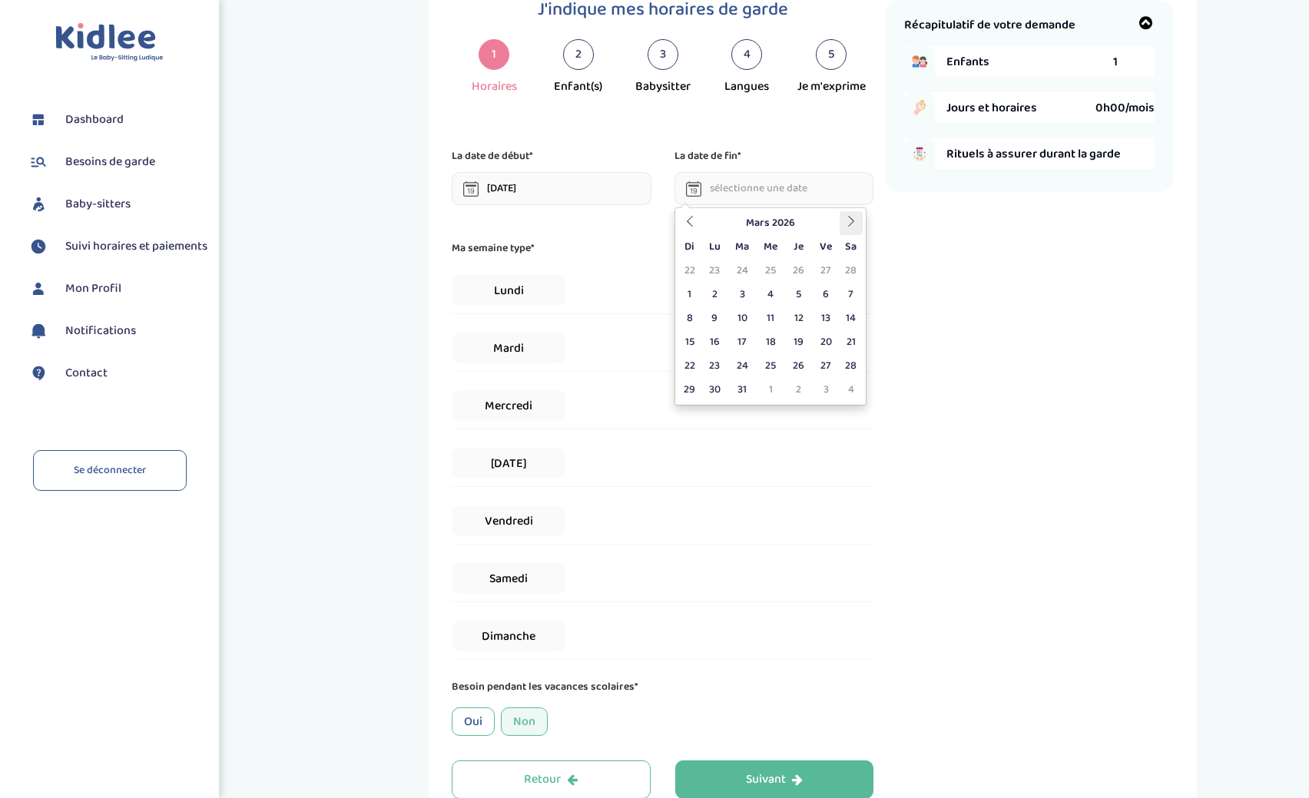
click at [849, 222] on icon at bounding box center [851, 221] width 11 height 11
click at [741, 359] on td "30" at bounding box center [742, 366] width 28 height 24
type input "30-06-2026"
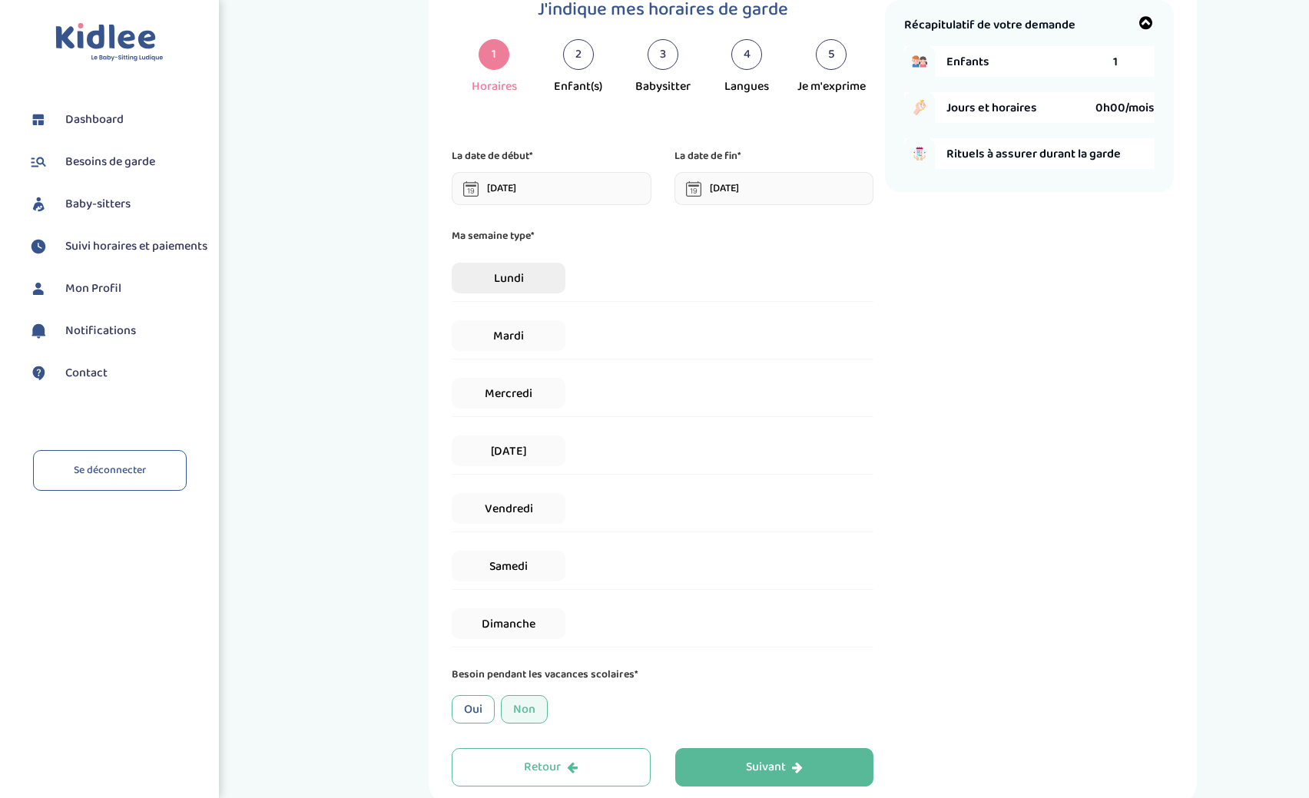
click at [528, 272] on span "Lundi" at bounding box center [509, 278] width 114 height 31
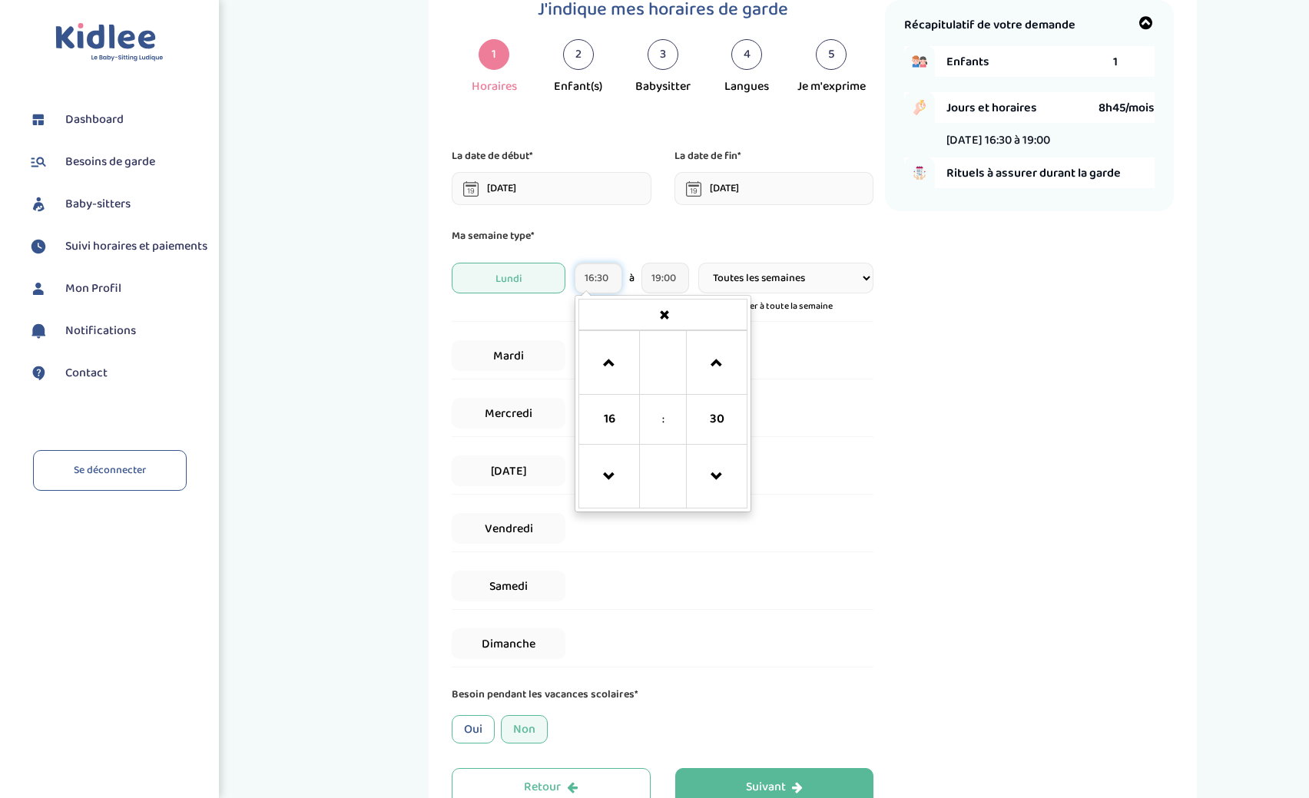
click at [594, 281] on input "16:30" at bounding box center [598, 278] width 47 height 31
click at [615, 354] on span at bounding box center [608, 363] width 41 height 41
type input "17:30"
click at [678, 280] on input "19:00" at bounding box center [664, 278] width 47 height 31
click at [774, 363] on span at bounding box center [783, 363] width 41 height 41
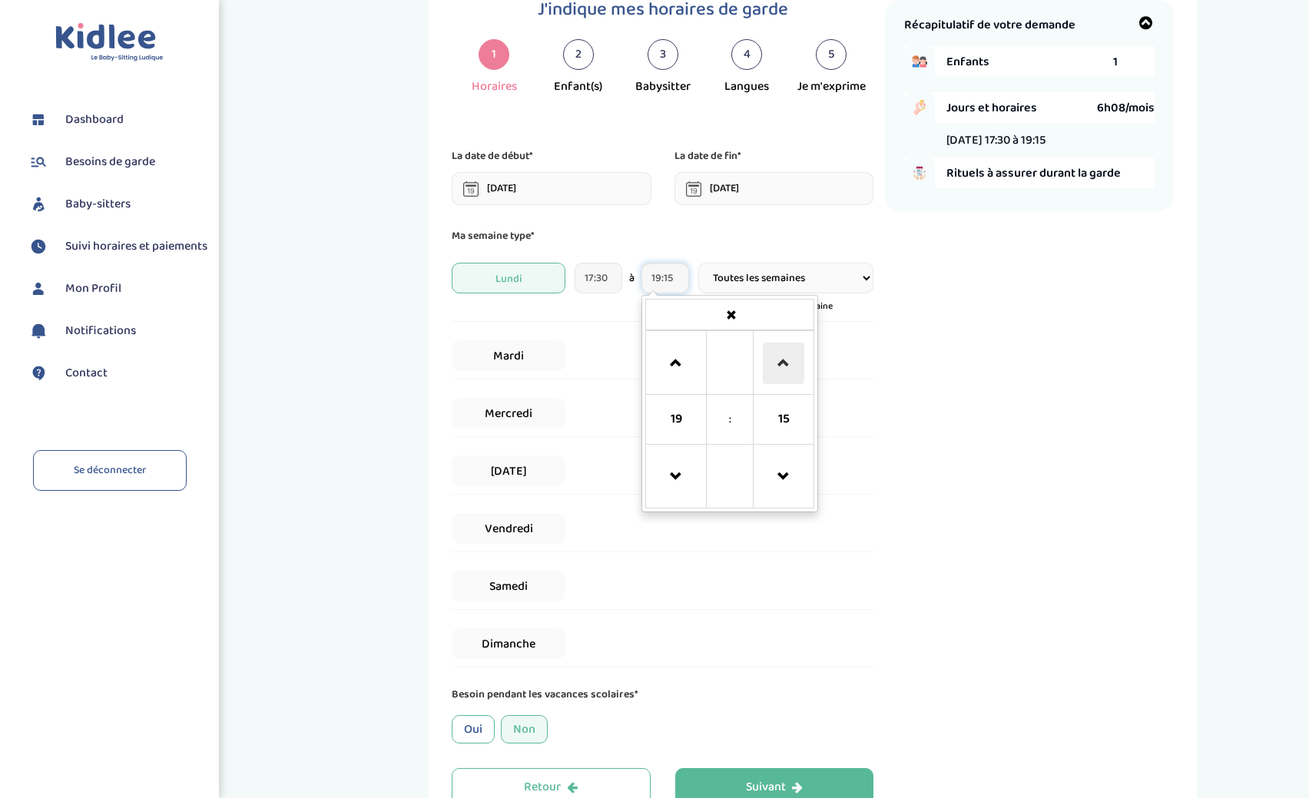
click at [774, 363] on span at bounding box center [783, 363] width 41 height 41
type input "19:30"
click at [904, 399] on div "Récapitulatif de votre demande Enfants 1 Jours et horaires 7h00/mois Lundi 17:3…" at bounding box center [1029, 403] width 289 height 807
click at [698, 263] on select "Toutes les semaines Toutes les 2 semaines Tous les mois" at bounding box center [785, 278] width 175 height 31
click at [746, 283] on select "Toutes les semaines Toutes les 2 semaines Tous les mois" at bounding box center [785, 278] width 175 height 31
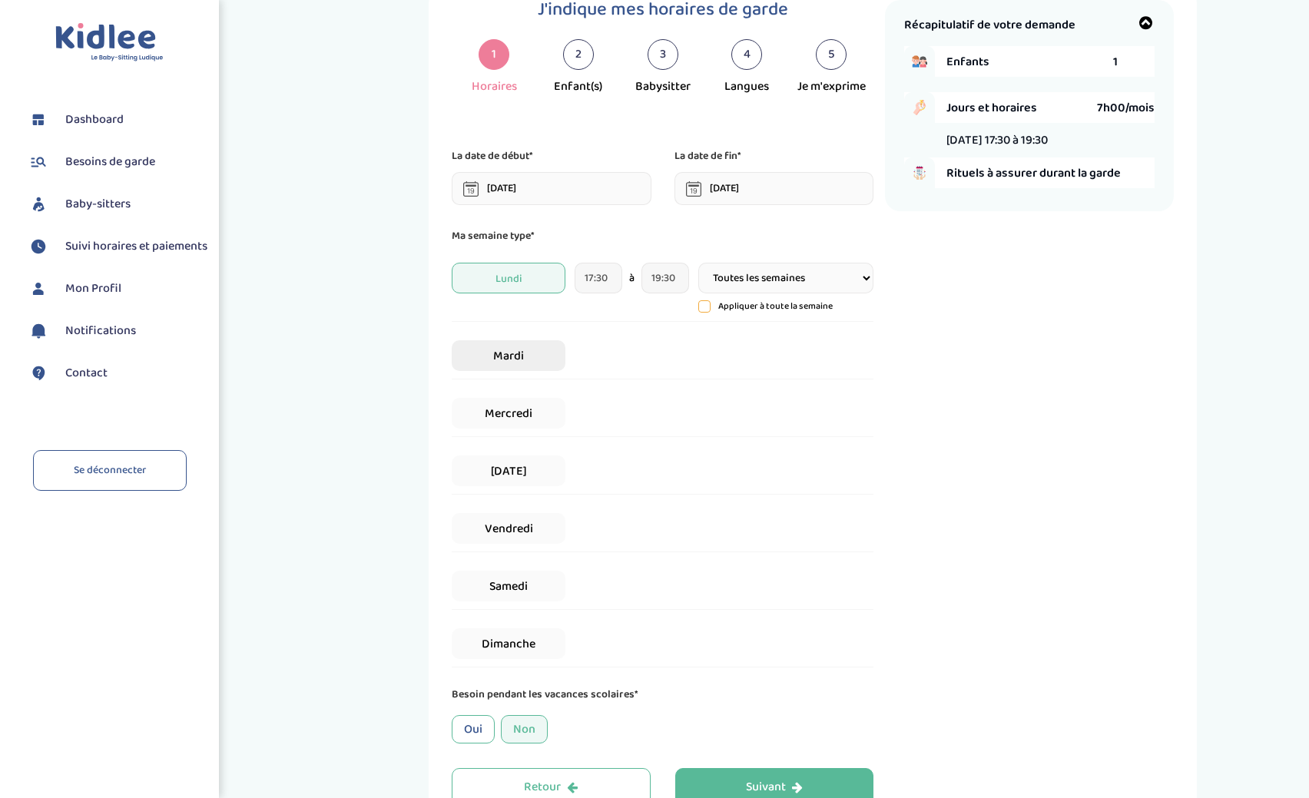
click at [538, 362] on span "Mardi" at bounding box center [509, 355] width 114 height 31
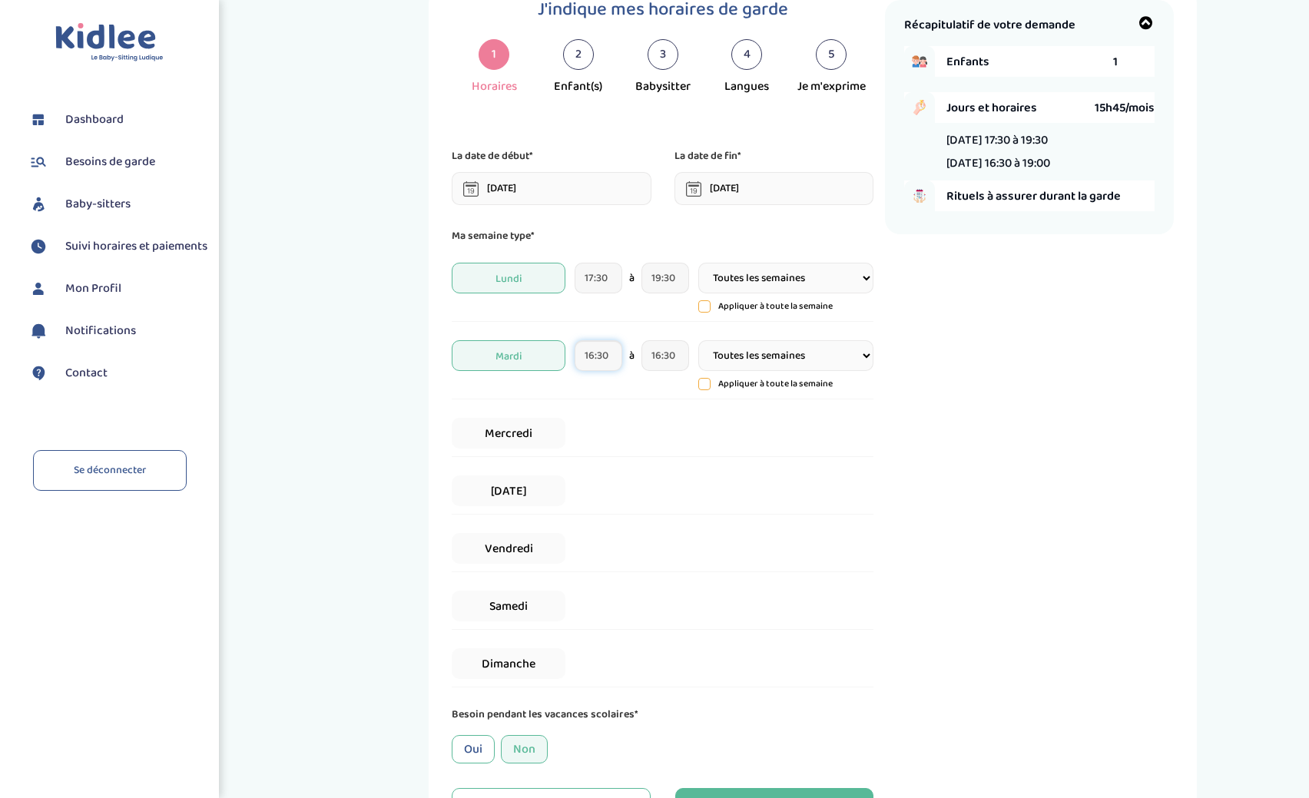
click at [598, 359] on input "16:30" at bounding box center [598, 355] width 47 height 31
click at [608, 432] on span at bounding box center [608, 440] width 41 height 41
type input "17:30"
click at [674, 358] on input "16:30" at bounding box center [664, 355] width 47 height 31
click at [671, 438] on span at bounding box center [675, 440] width 41 height 41
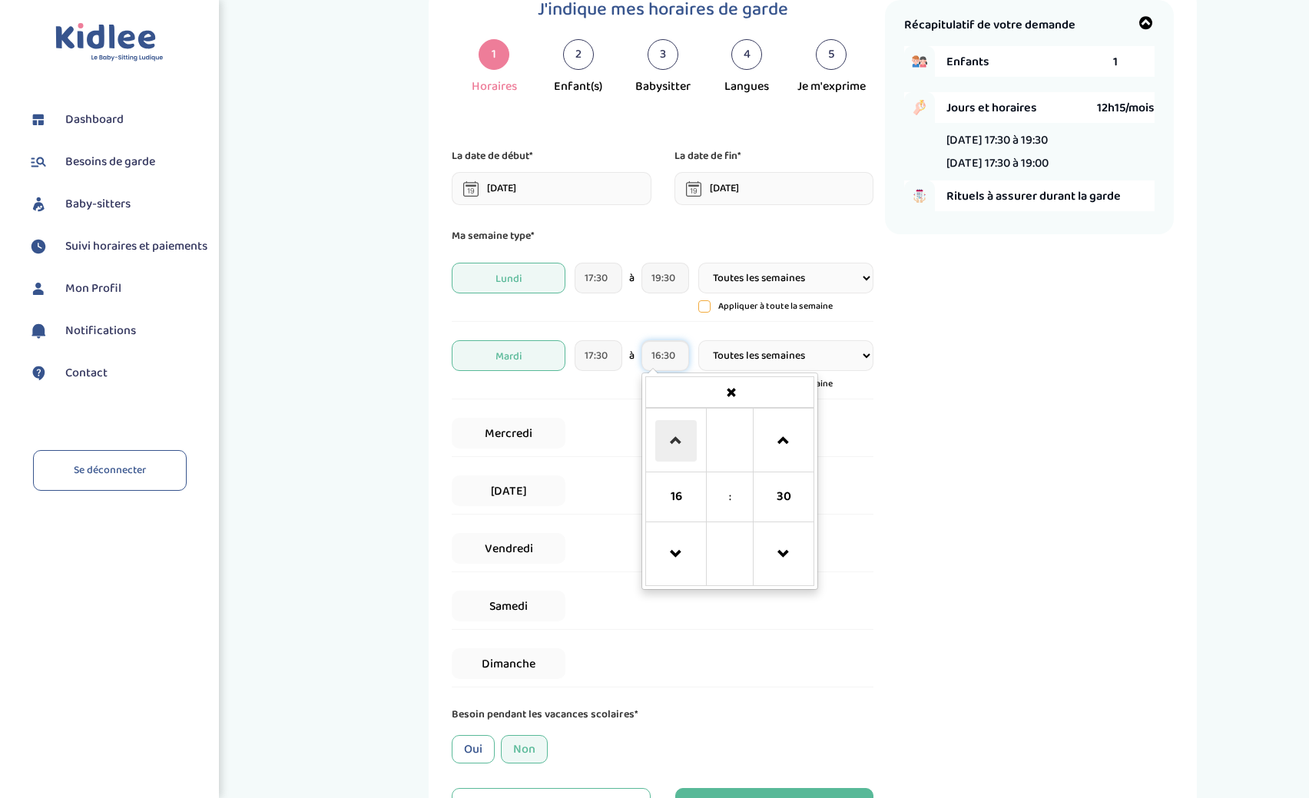
click at [671, 438] on span at bounding box center [675, 440] width 41 height 41
click at [677, 440] on span at bounding box center [675, 440] width 41 height 41
click at [787, 442] on span at bounding box center [783, 440] width 41 height 41
click at [602, 418] on div "Mercredi" at bounding box center [663, 433] width 422 height 47
drag, startPoint x: 651, startPoint y: 359, endPoint x: 663, endPoint y: 359, distance: 11.5
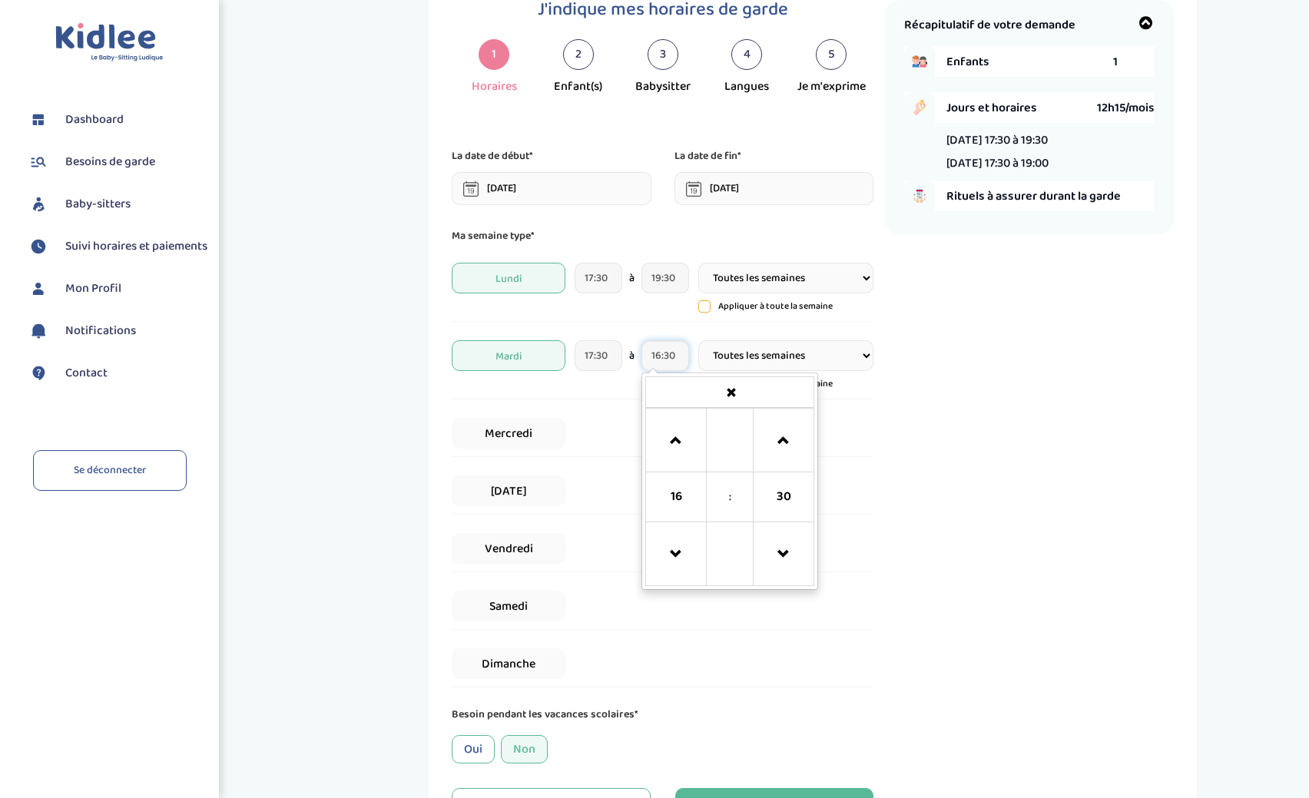
click at [663, 359] on input "16:30" at bounding box center [664, 355] width 47 height 31
click at [668, 440] on span at bounding box center [675, 440] width 41 height 41
click at [684, 555] on span at bounding box center [675, 554] width 41 height 41
click at [641, 369] on div "17:30 à 16:30 16 : 30 00 01 02 03 04 05 06 07 08 09 10 11 12 13 14 15 16 17 18 …" at bounding box center [632, 355] width 114 height 31
click at [489, 356] on span "Mardi" at bounding box center [509, 355] width 114 height 31
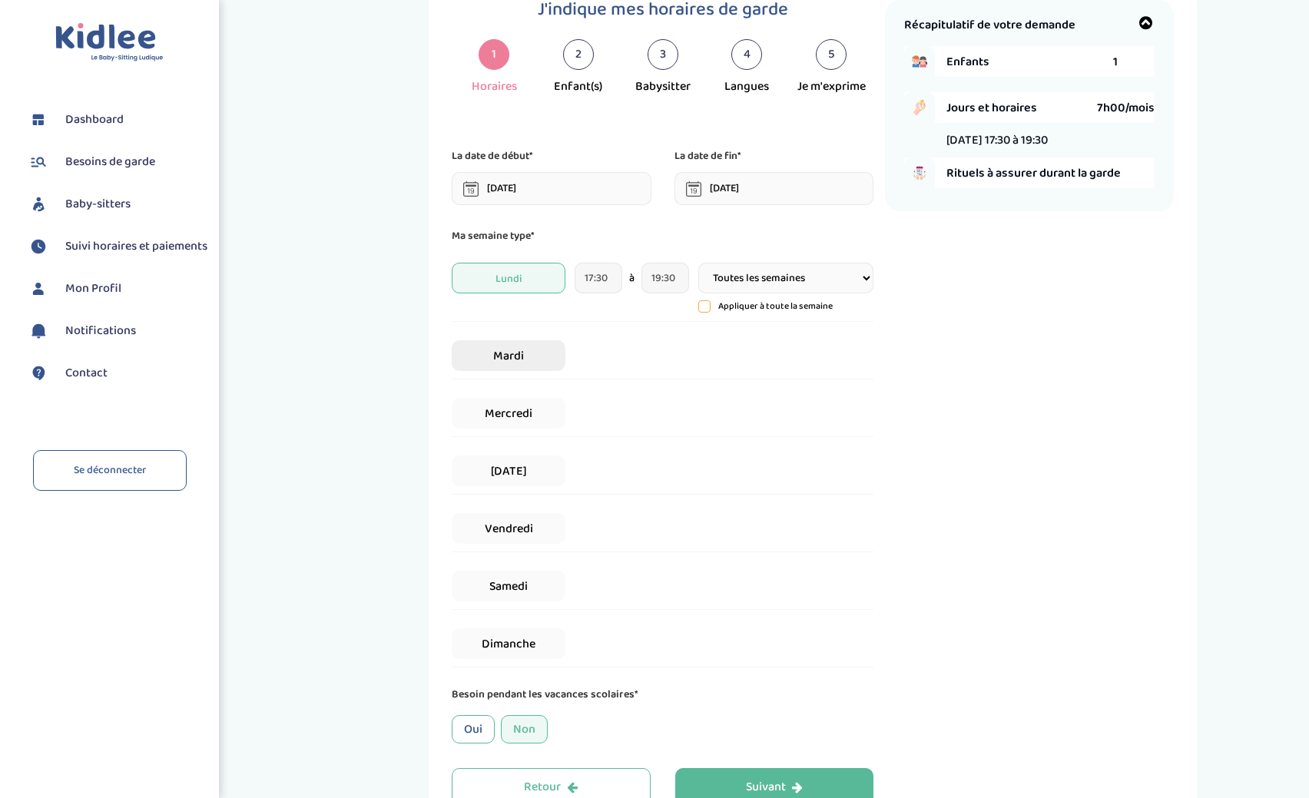
click at [489, 356] on span "Mardi" at bounding box center [509, 355] width 114 height 31
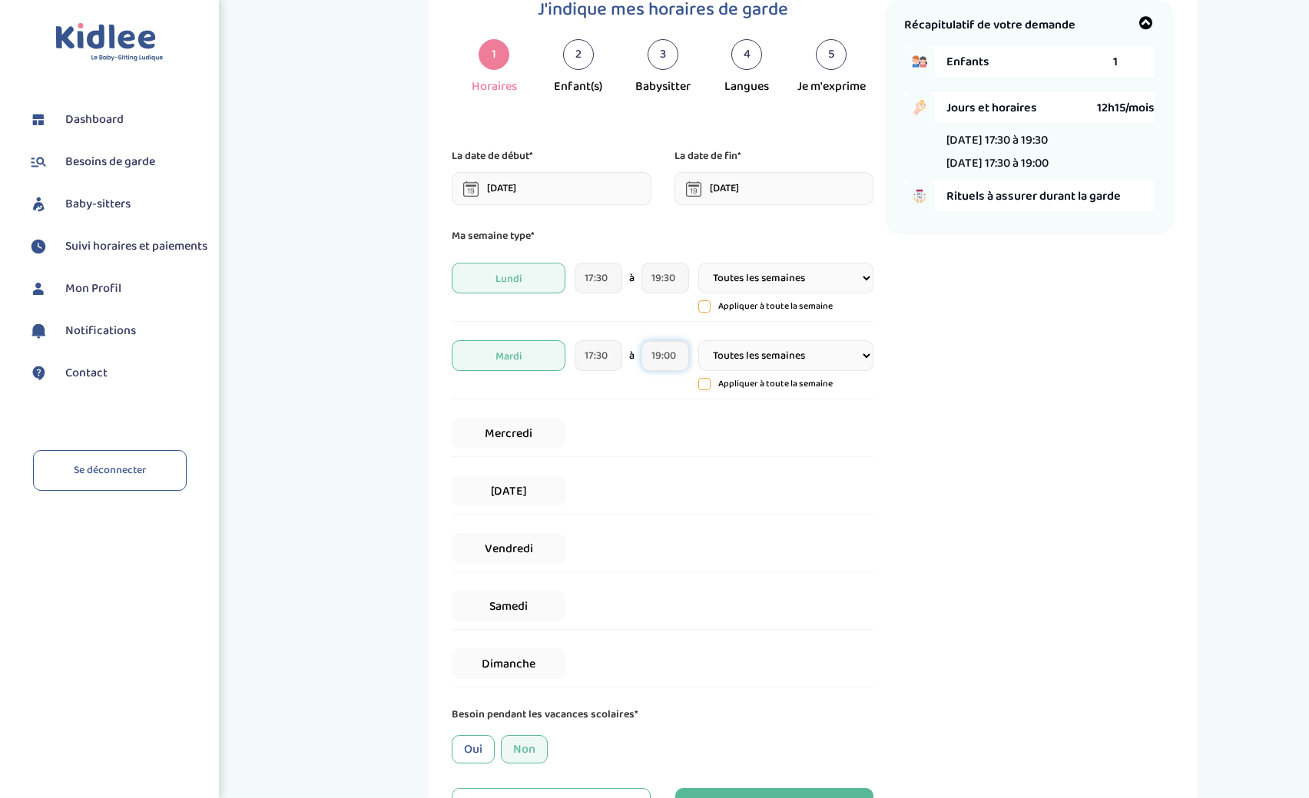
click at [661, 358] on input "19:00" at bounding box center [664, 355] width 47 height 31
click at [785, 448] on span at bounding box center [783, 440] width 41 height 41
type input "19:30"
click at [381, 343] on div "J'indique mes horaires de garde 1 Horaires 2 Enfant(s) 3 Babysitter 4 Langues 5…" at bounding box center [812, 413] width 969 height 865
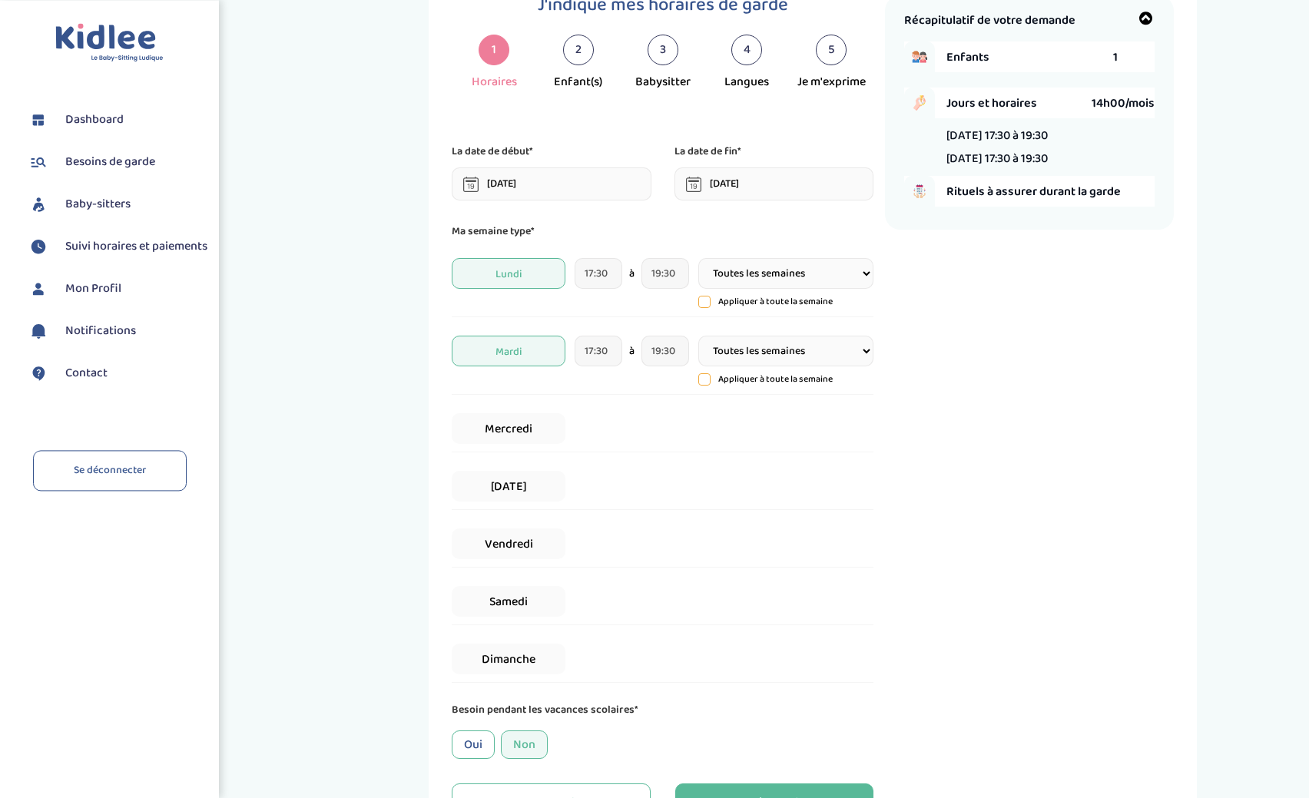
scroll to position [157, 0]
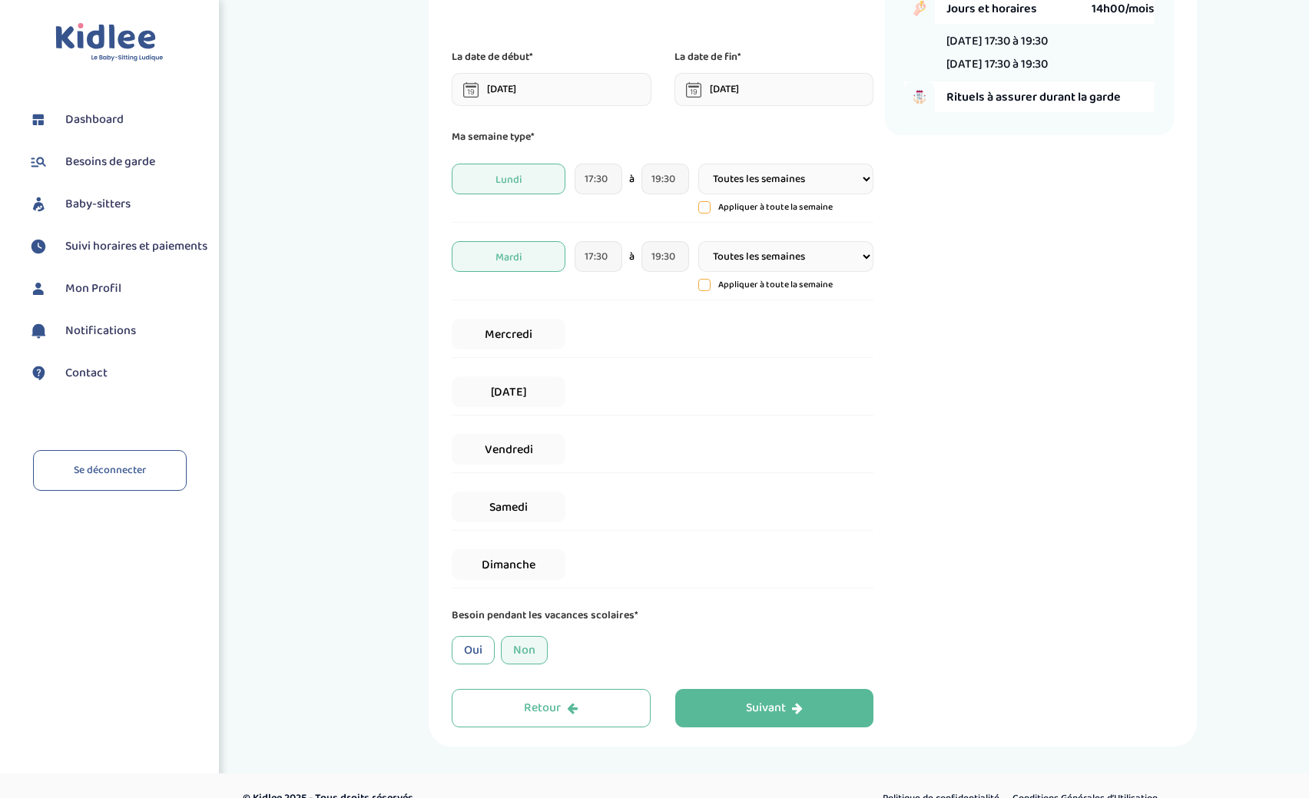
click at [525, 651] on div "Non" at bounding box center [524, 650] width 47 height 28
click at [783, 707] on div "Suivant" at bounding box center [774, 709] width 57 height 18
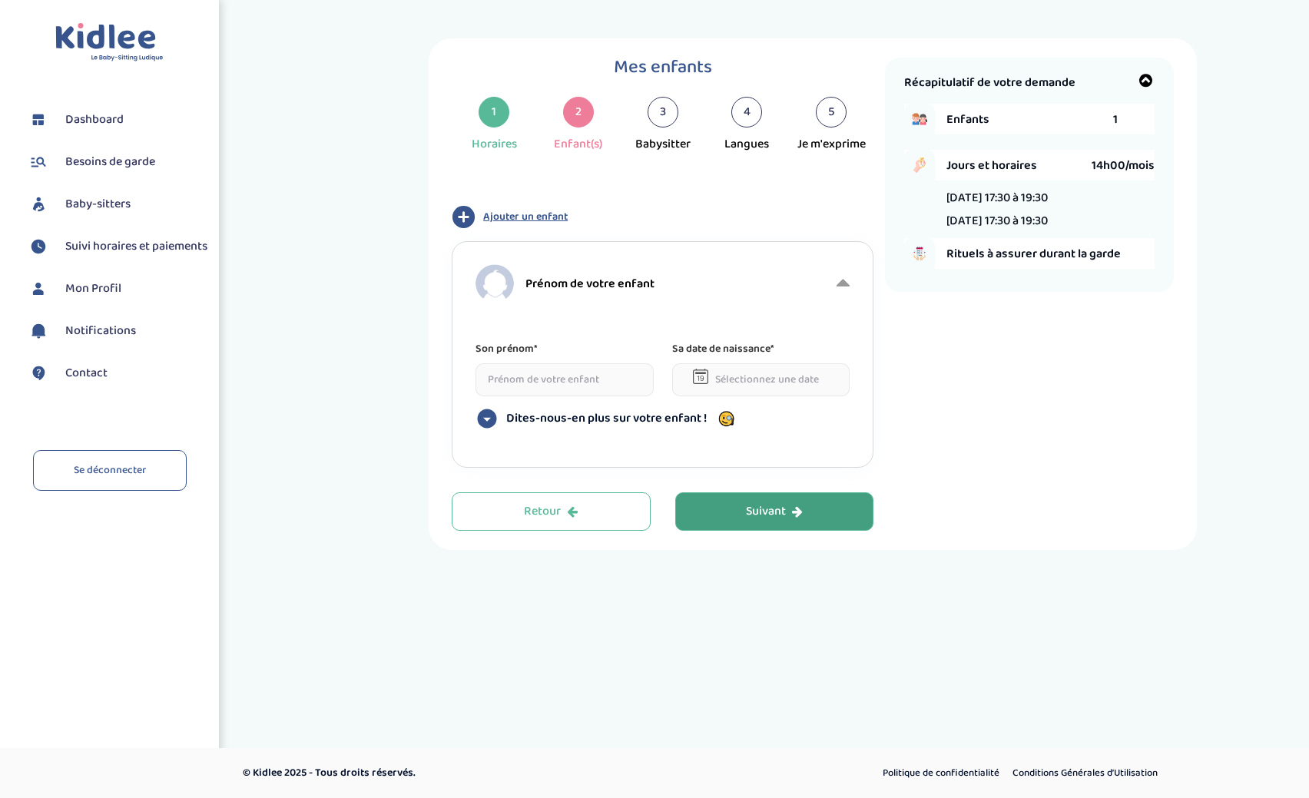
scroll to position [0, 0]
click at [509, 375] on input at bounding box center [564, 379] width 178 height 33
type input "Eleonore"
click at [723, 380] on input "text" at bounding box center [761, 379] width 178 height 33
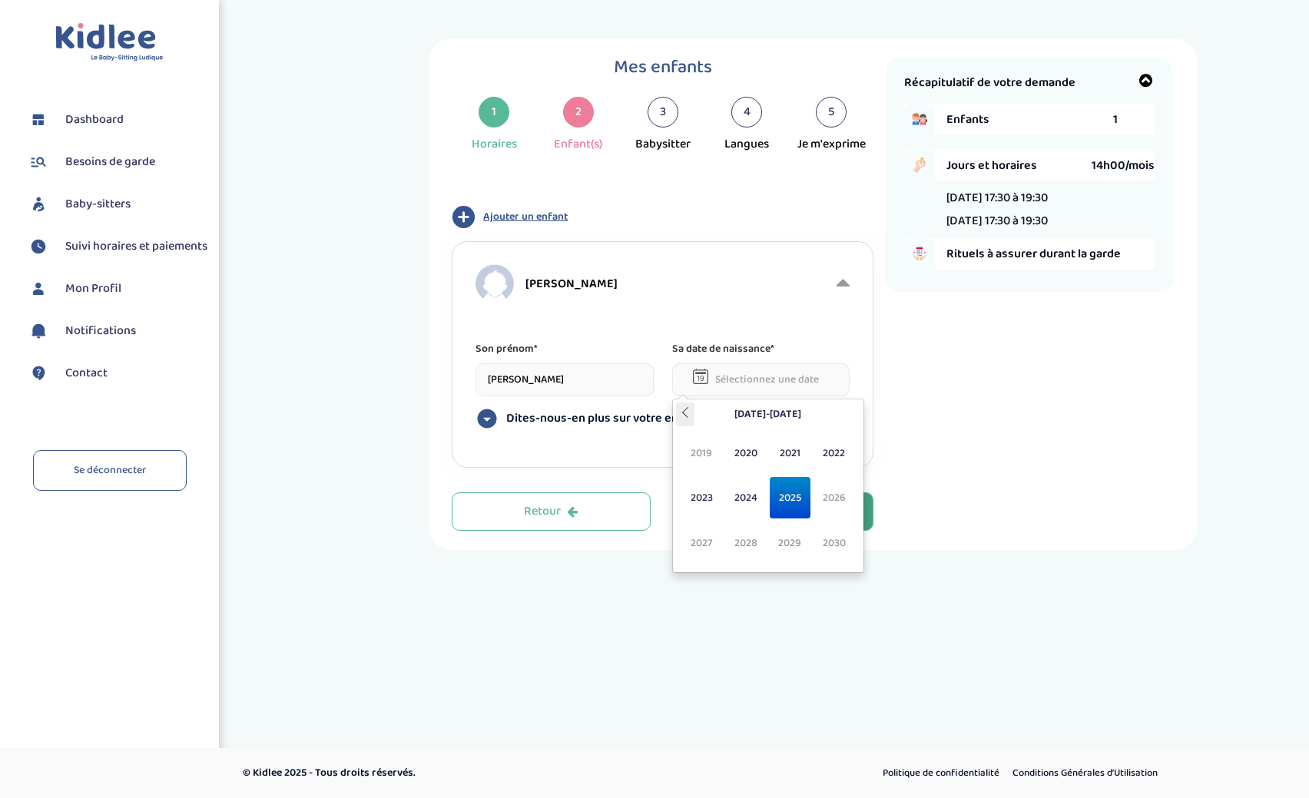
click at [684, 418] on icon at bounding box center [685, 412] width 11 height 11
click at [825, 499] on span "2016" at bounding box center [833, 497] width 41 height 41
click at [822, 541] on span "Déc" at bounding box center [833, 542] width 41 height 41
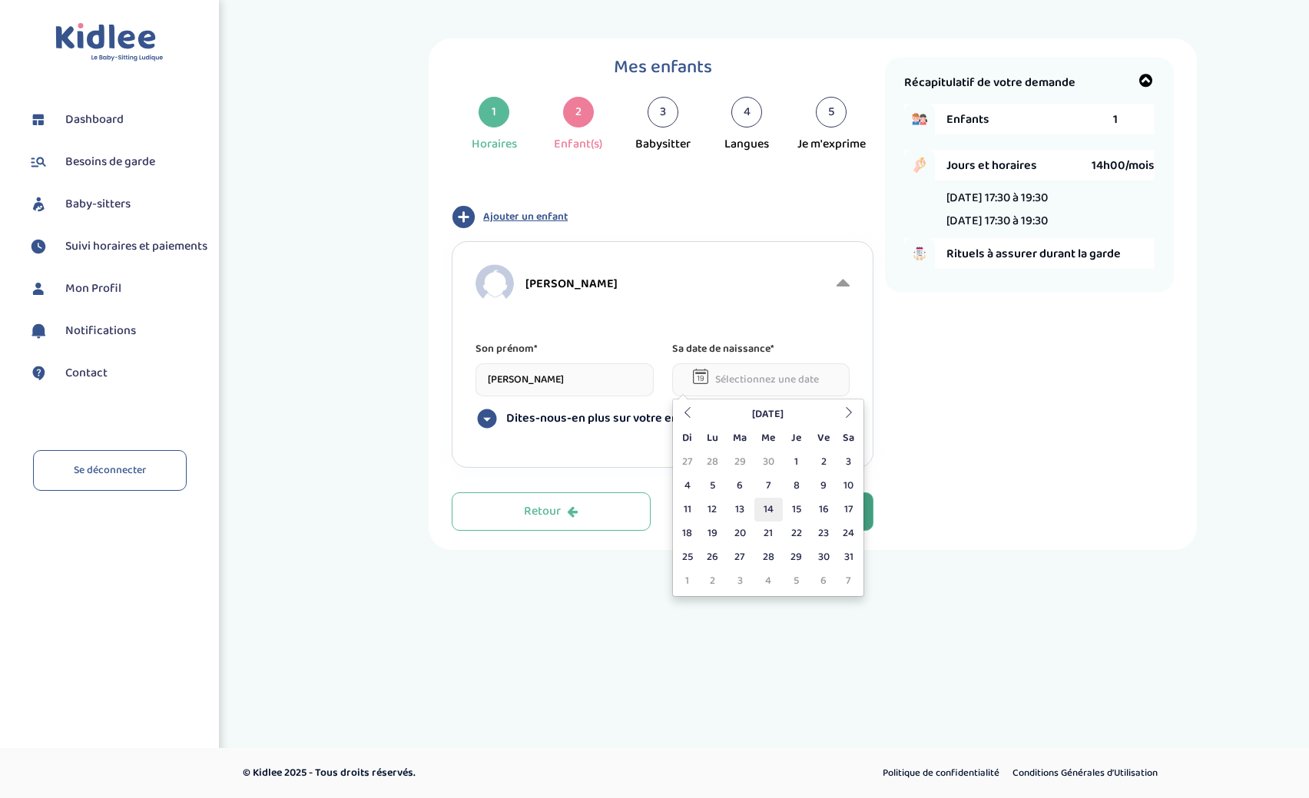
click at [771, 512] on td "14" at bounding box center [768, 510] width 28 height 24
type input "14-12-2016"
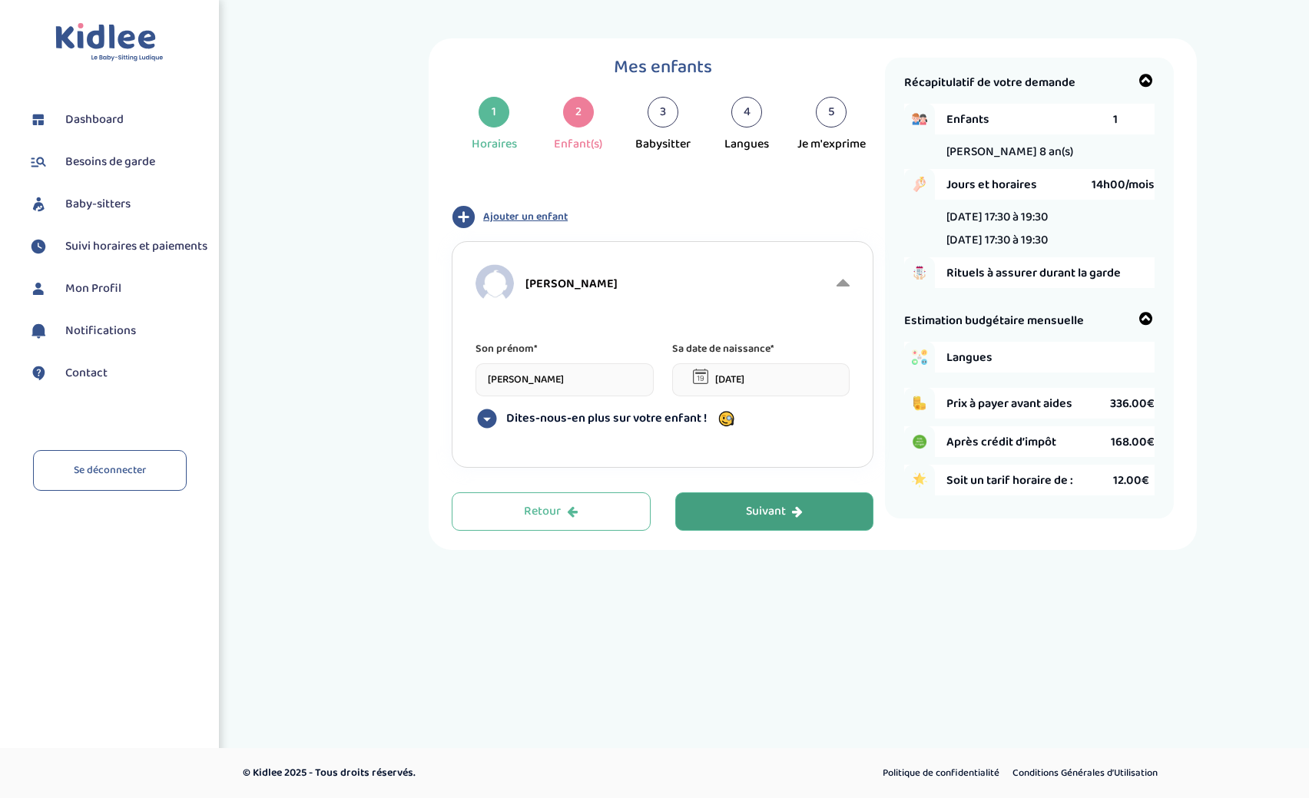
click at [489, 422] on icon at bounding box center [487, 418] width 19 height 19
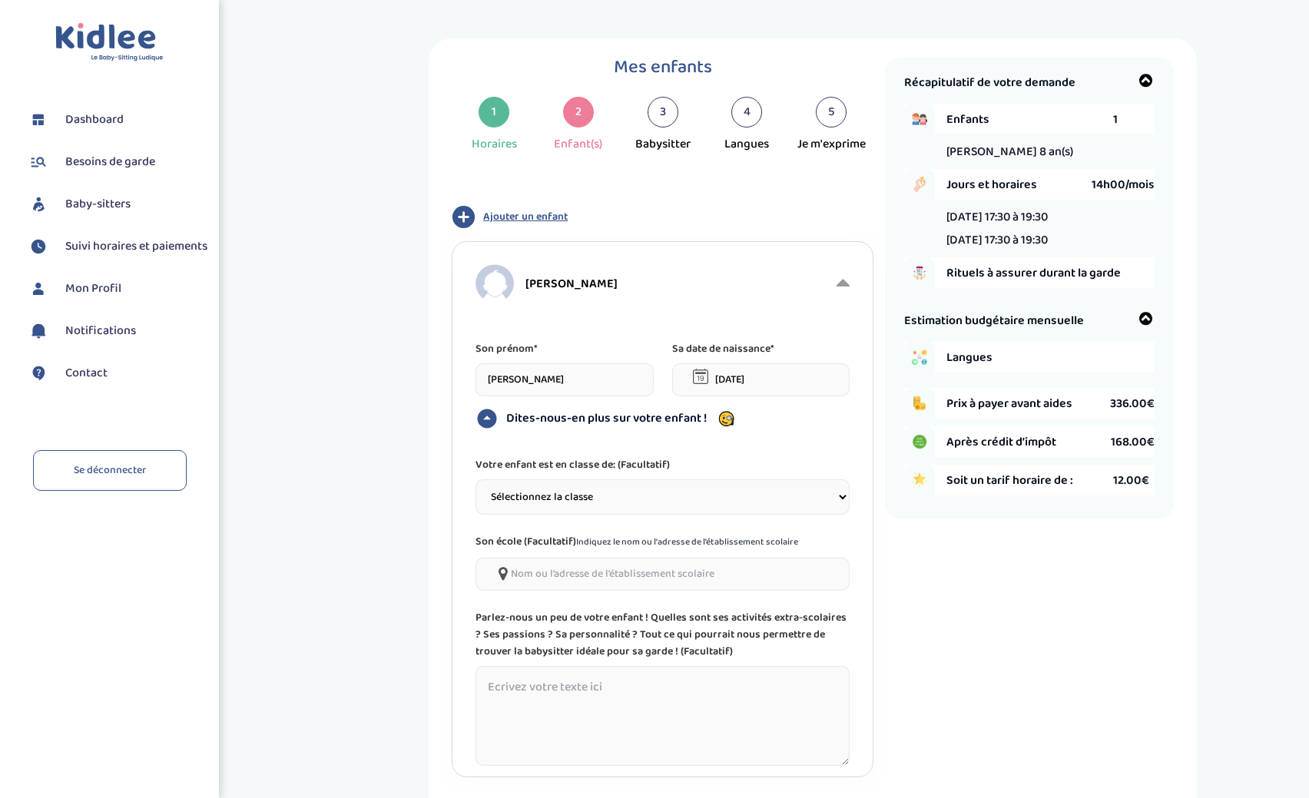
select select "7"
click option "CM1" at bounding box center [0, 0] width 0 height 0
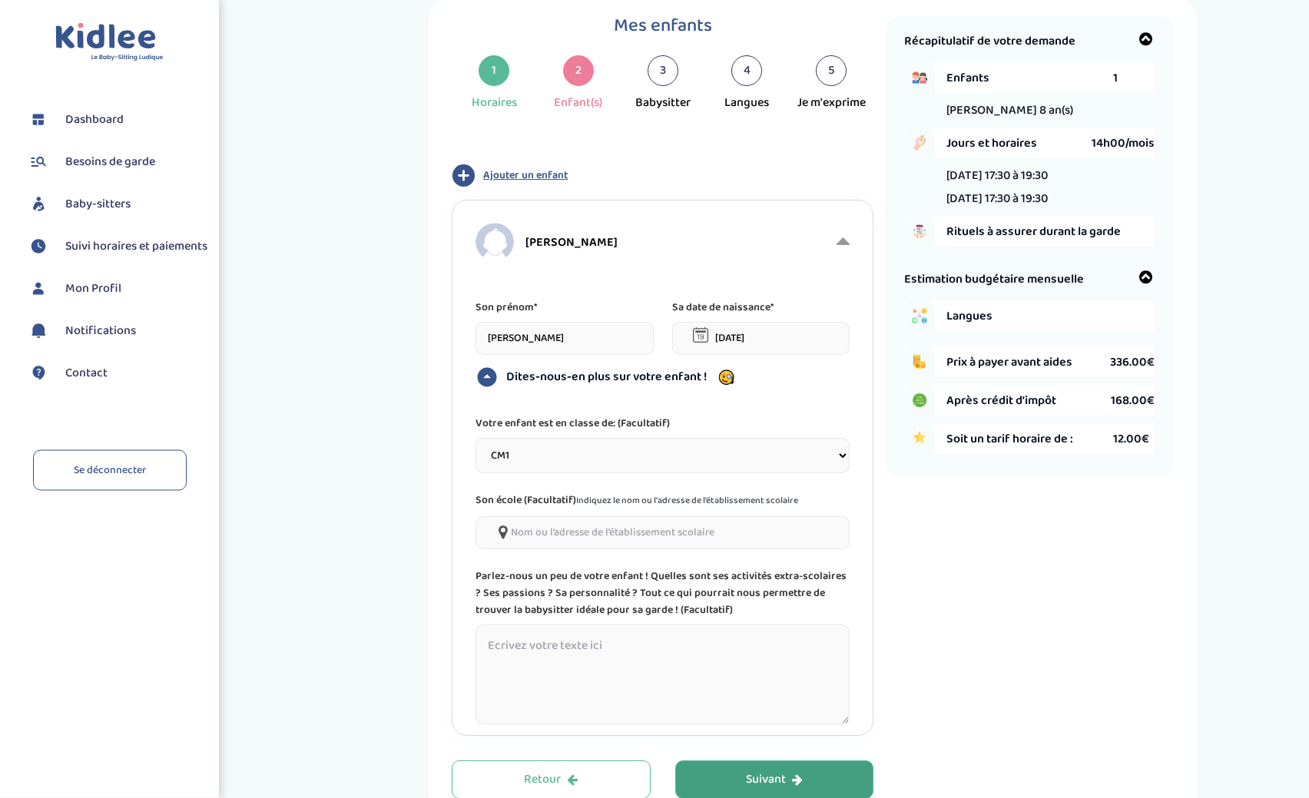
scroll to position [78, 0]
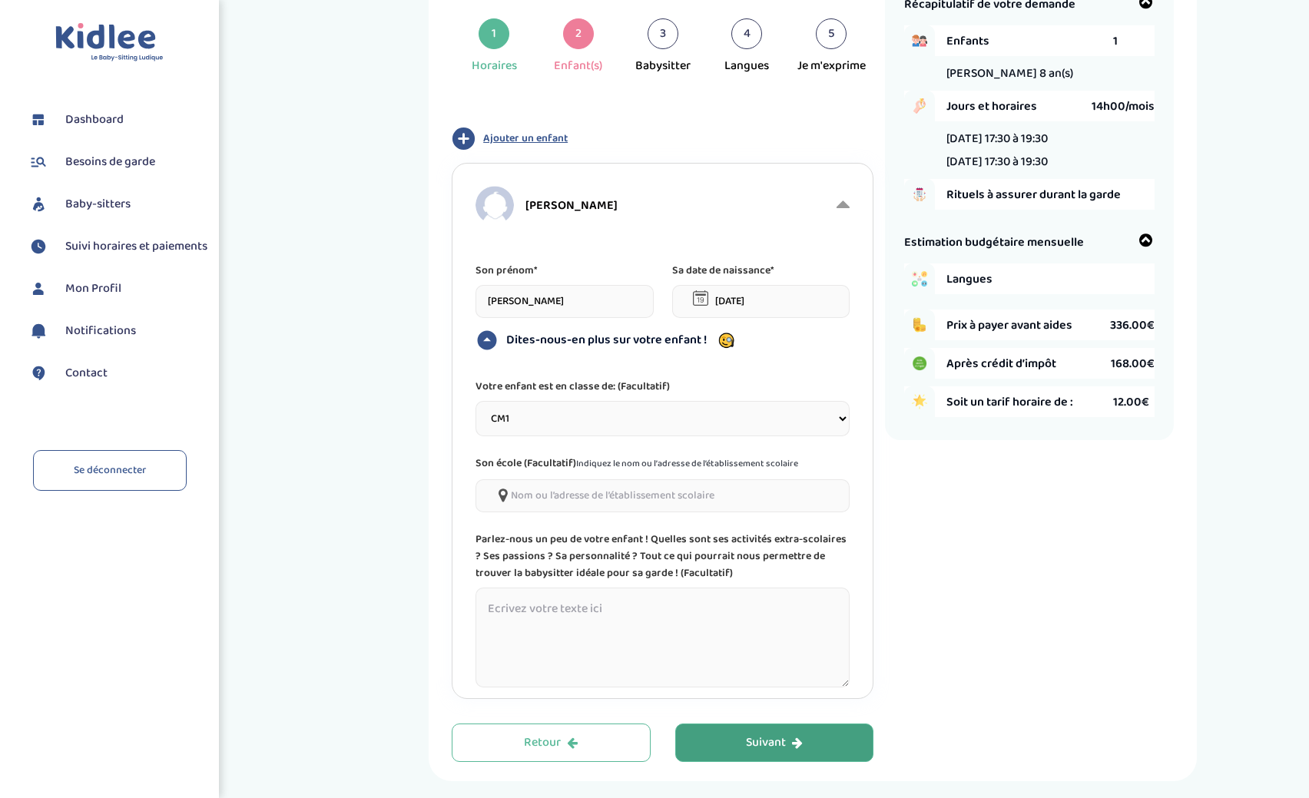
click at [585, 492] on input"] at bounding box center [662, 495] width 374 height 33
type input"] "s"
type input"] "Sainte Ursule Paris 17"
click at [522, 140] on span "Ajouter un enfant" at bounding box center [525, 139] width 84 height 16
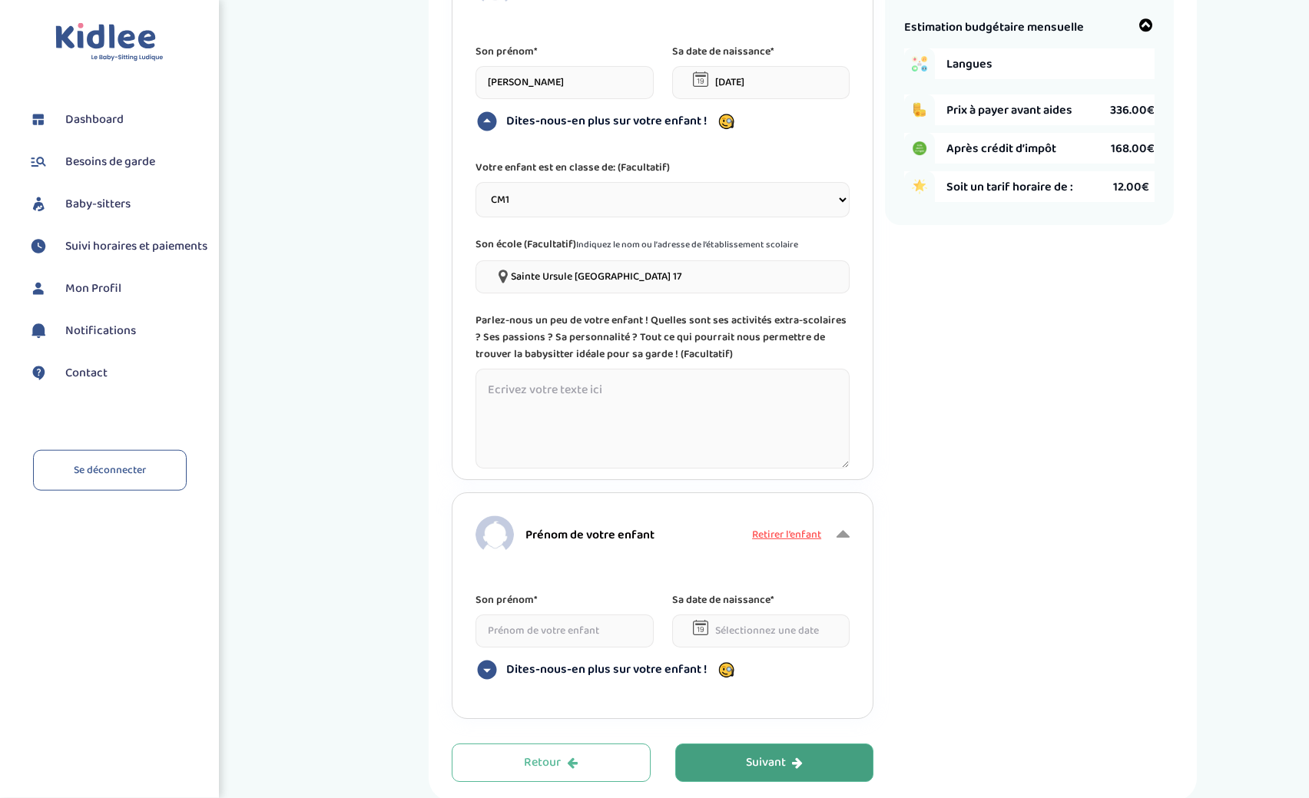
scroll to position [378, 0]
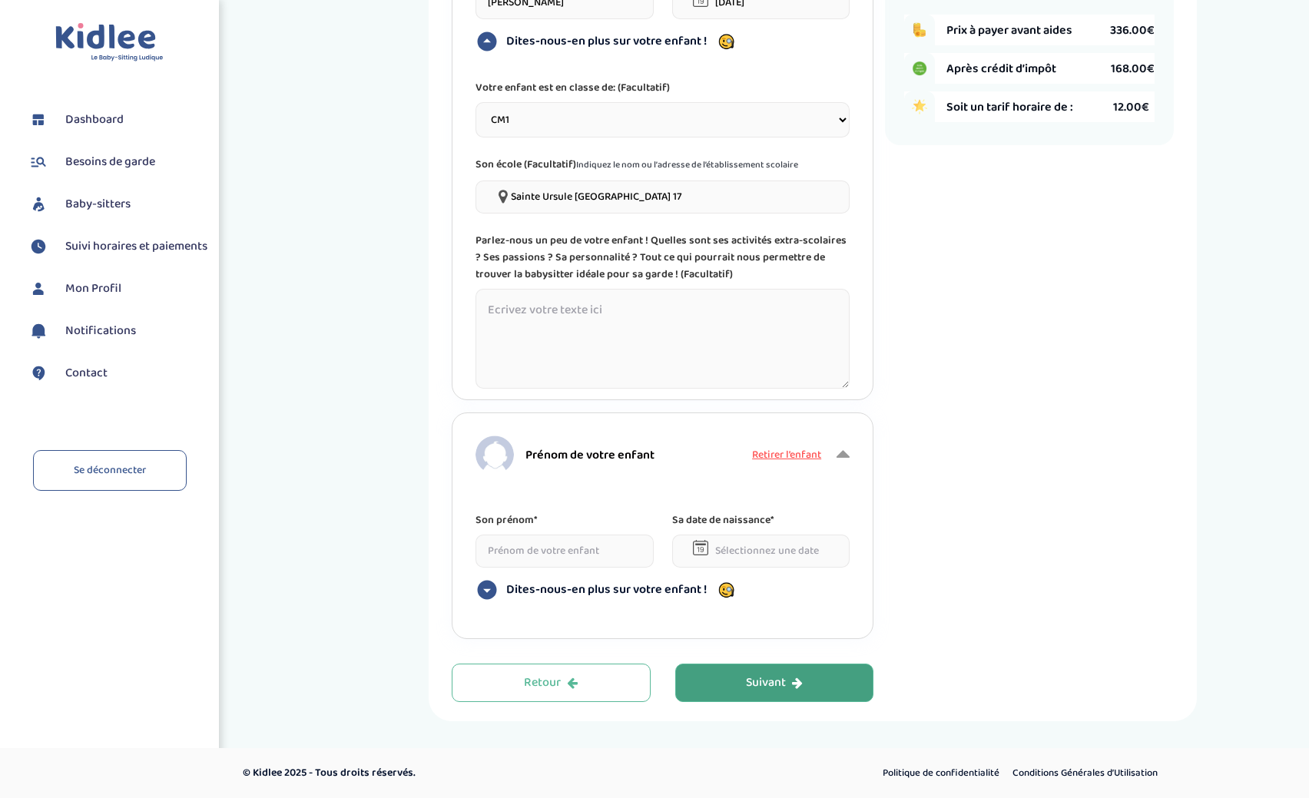
click at [585, 555] on input at bounding box center [564, 551] width 178 height 33
type input "Antoine"
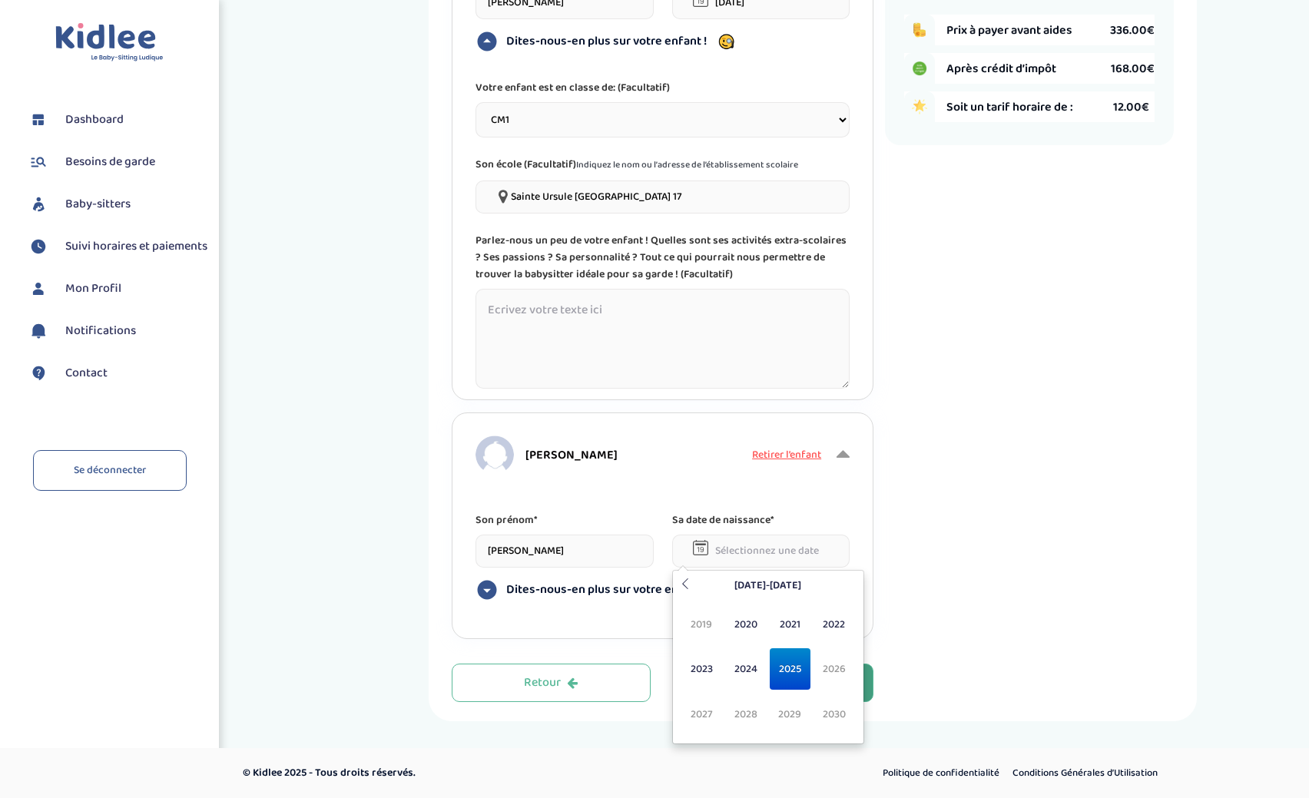
click at [755, 548] on input "text" at bounding box center [761, 551] width 178 height 33
click at [687, 592] on th at bounding box center [685, 586] width 18 height 24
click at [754, 710] on span "2018" at bounding box center [745, 714] width 41 height 41
click at [790, 620] on span "Mar" at bounding box center [790, 624] width 41 height 41
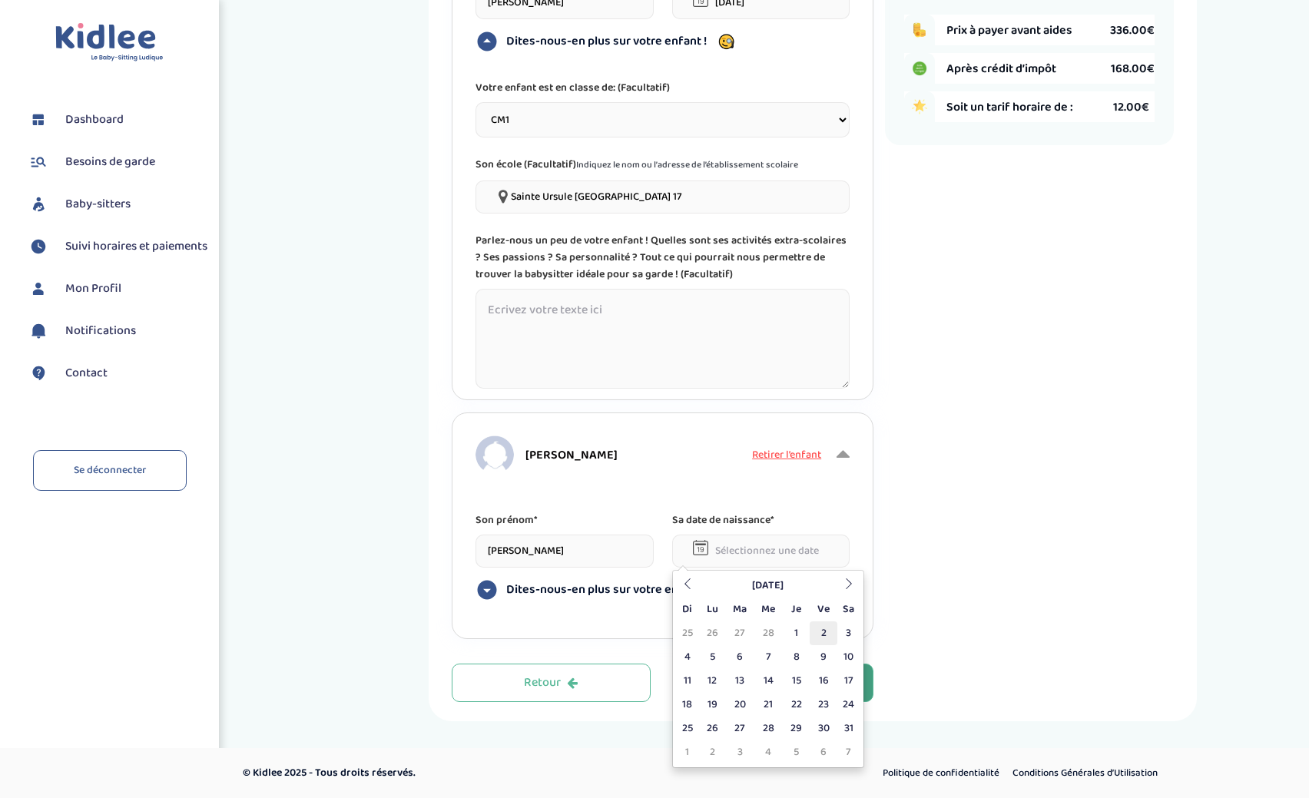
click at [820, 631] on td "2" at bounding box center [823, 633] width 27 height 24
type input "02-03-2018"
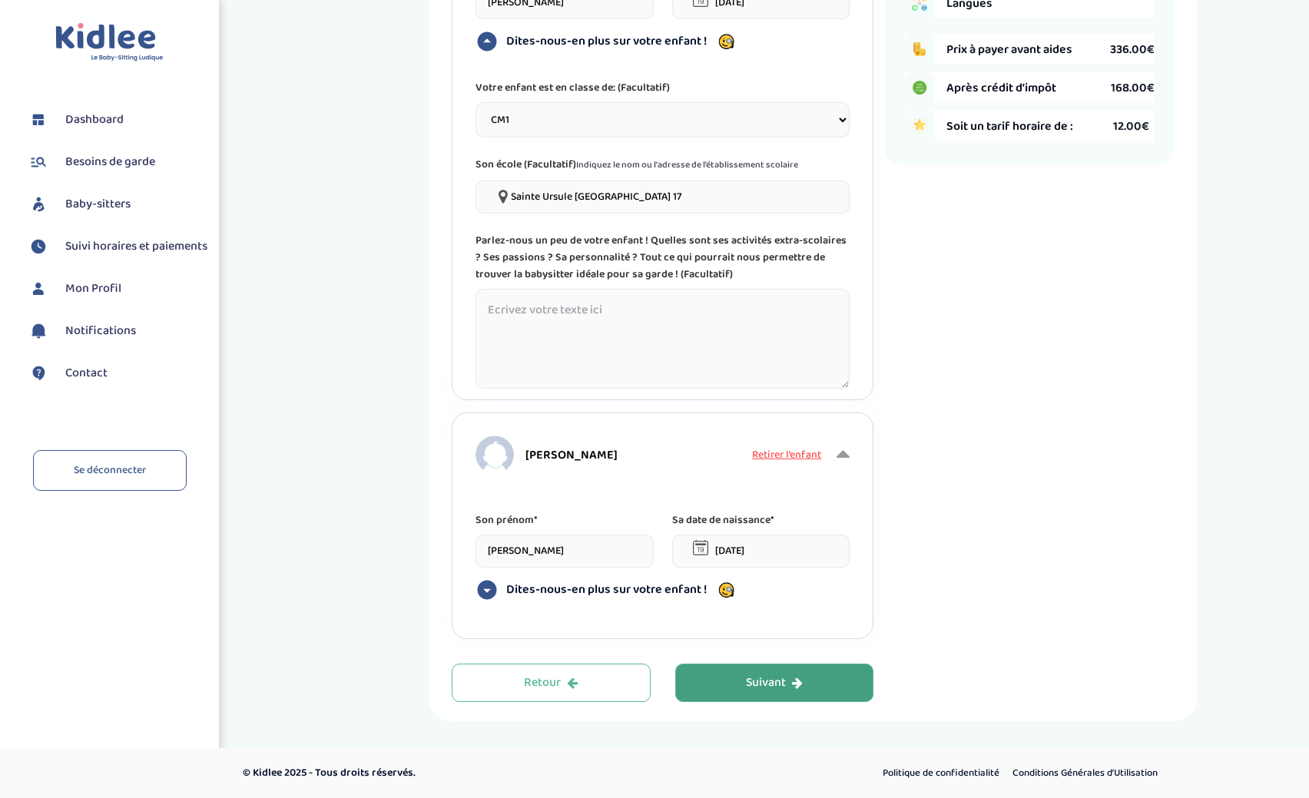
click at [492, 594] on icon at bounding box center [487, 590] width 19 height 19
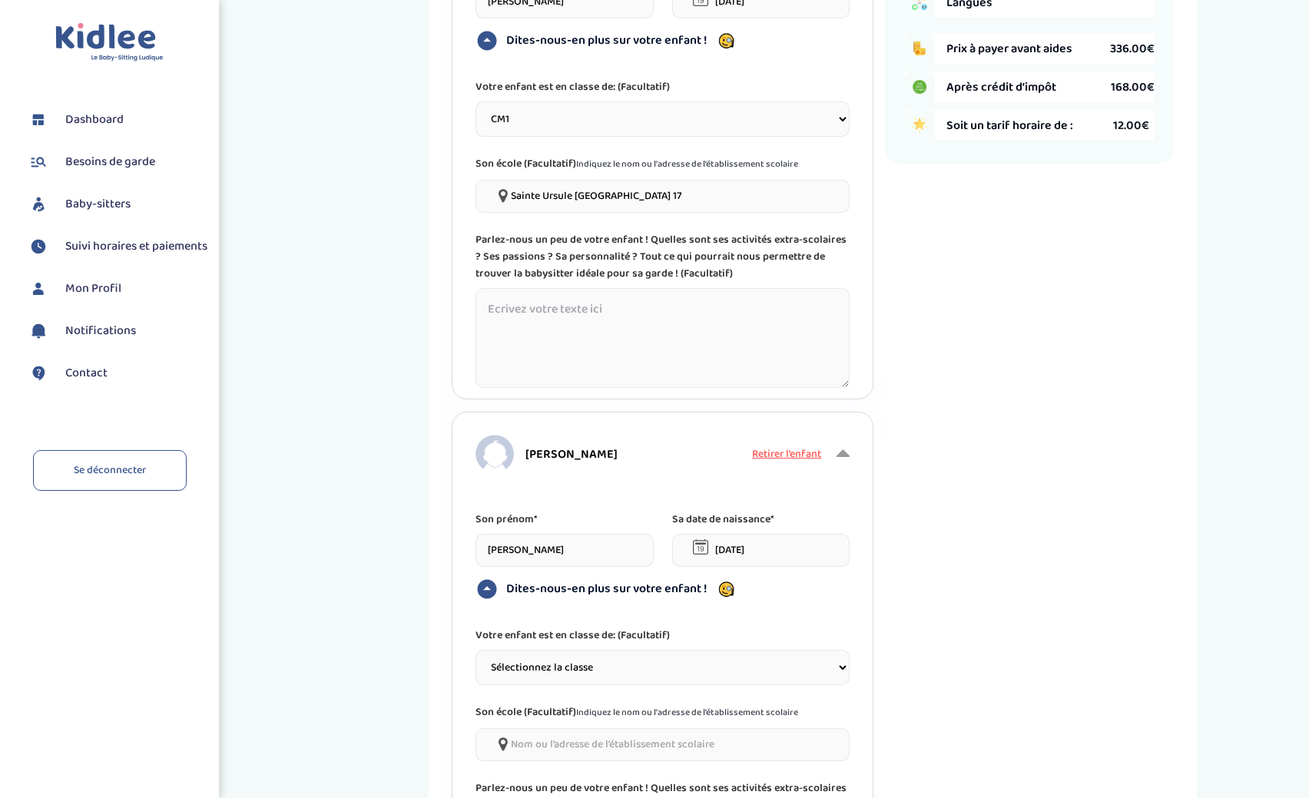
scroll to position [613, 0]
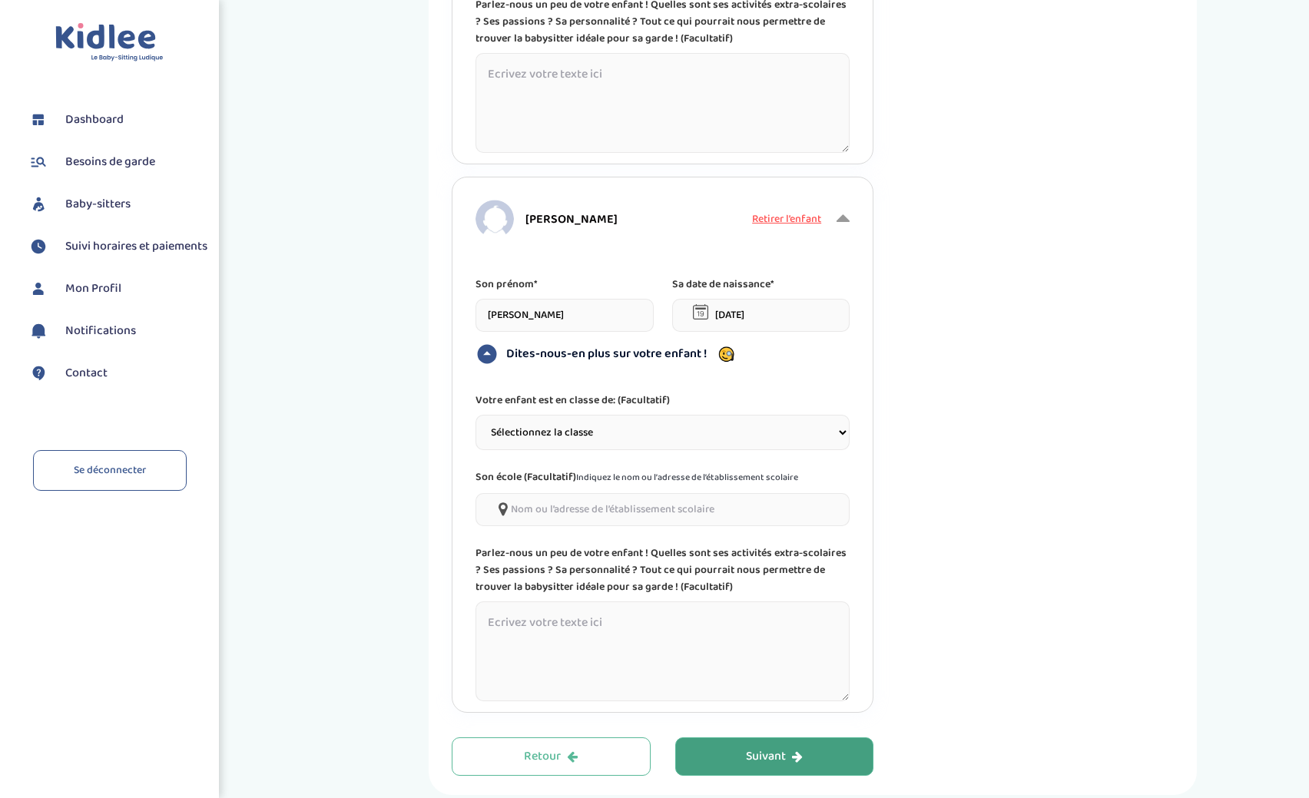
select select "5"
click option "CE1" at bounding box center [0, 0] width 0 height 0
click at [561, 498] on input"] at bounding box center [662, 509] width 374 height 33
type input"] "Jules Ferry"
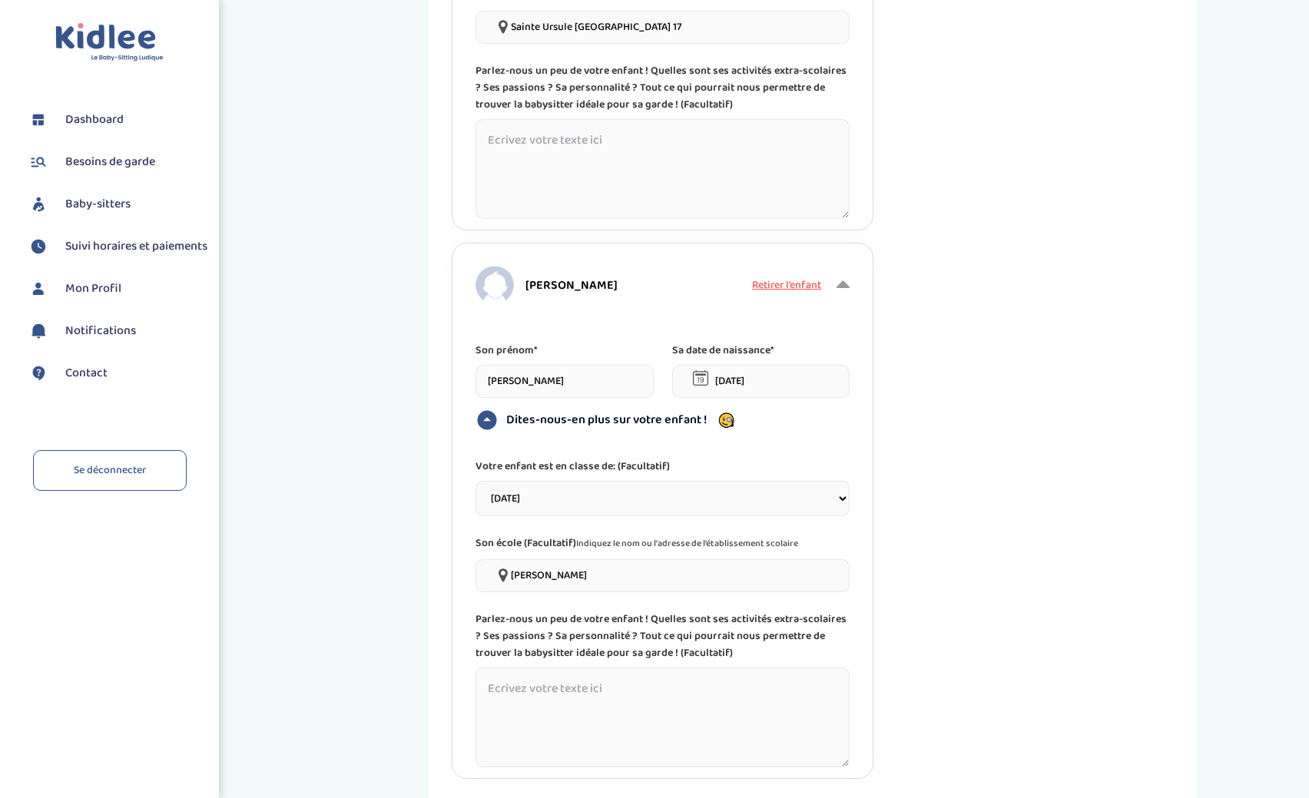
scroll to position [687, 0]
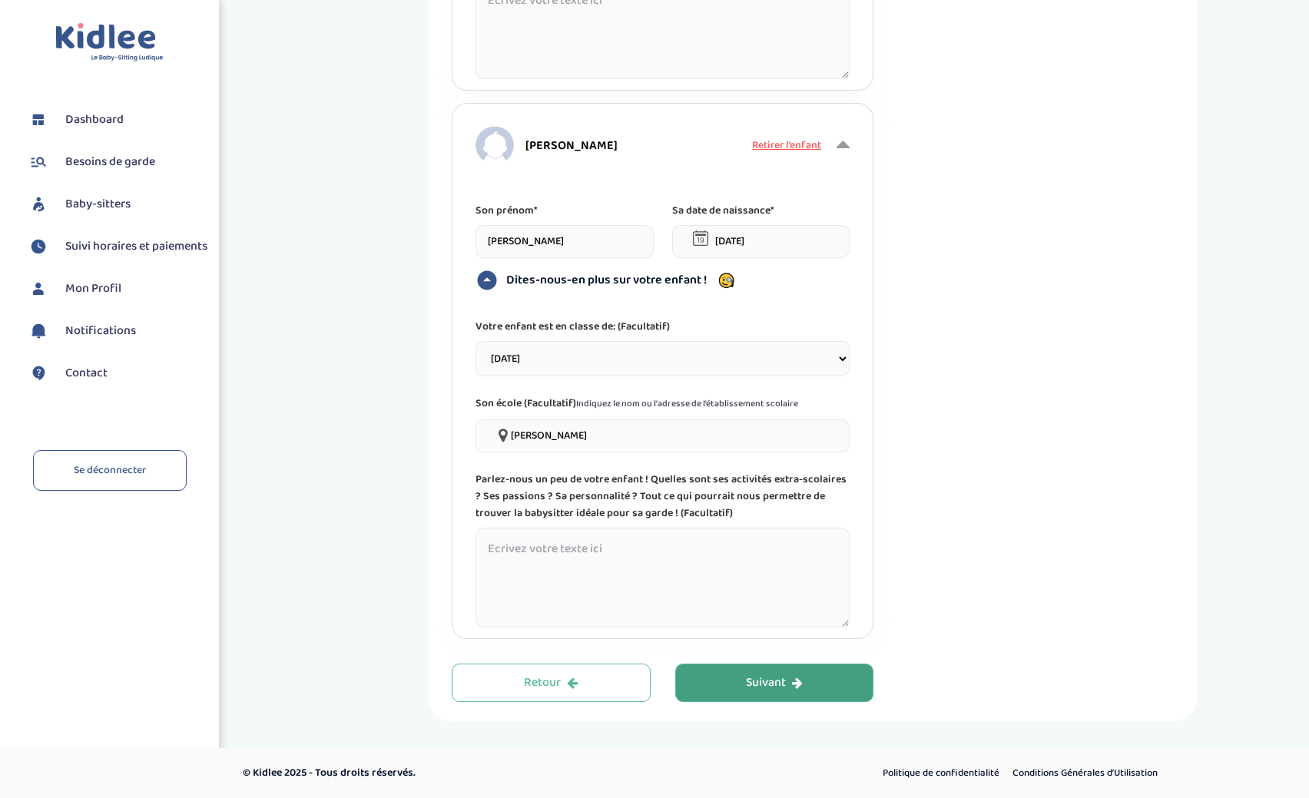
click at [830, 679] on button "Suivant" at bounding box center [774, 683] width 199 height 38
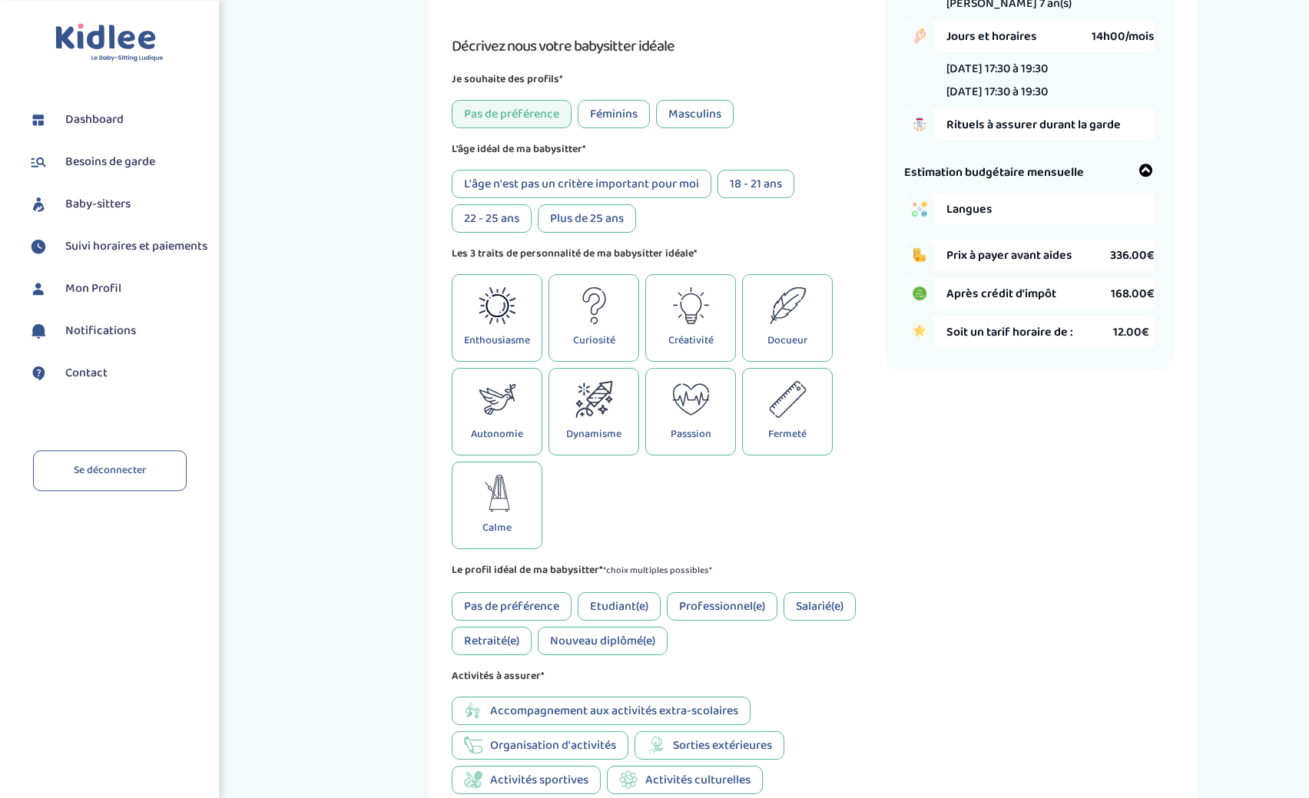
scroll to position [29, 0]
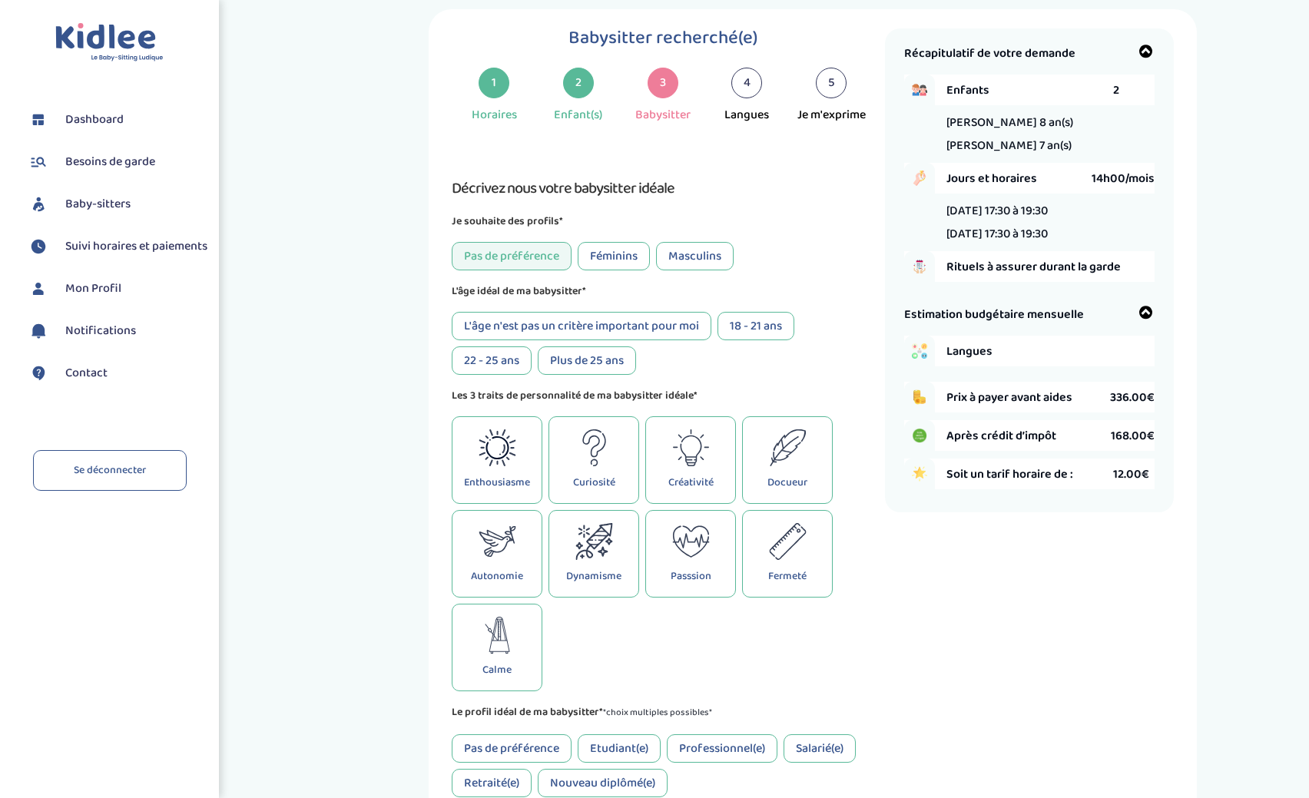
click at [589, 253] on div "Féminins" at bounding box center [614, 256] width 72 height 28
click at [692, 333] on div "L'âge n'est pas un critère important pour moi" at bounding box center [582, 326] width 260 height 28
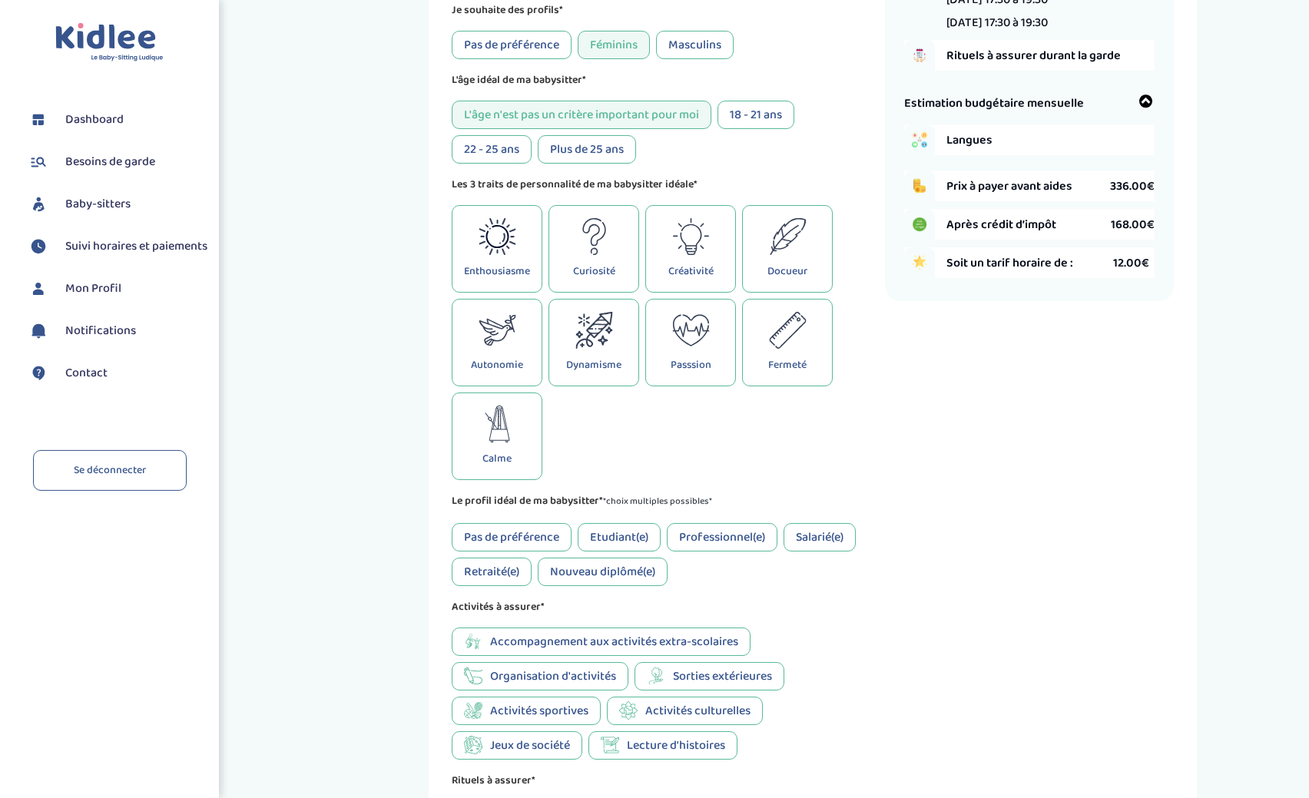
scroll to position [264, 0]
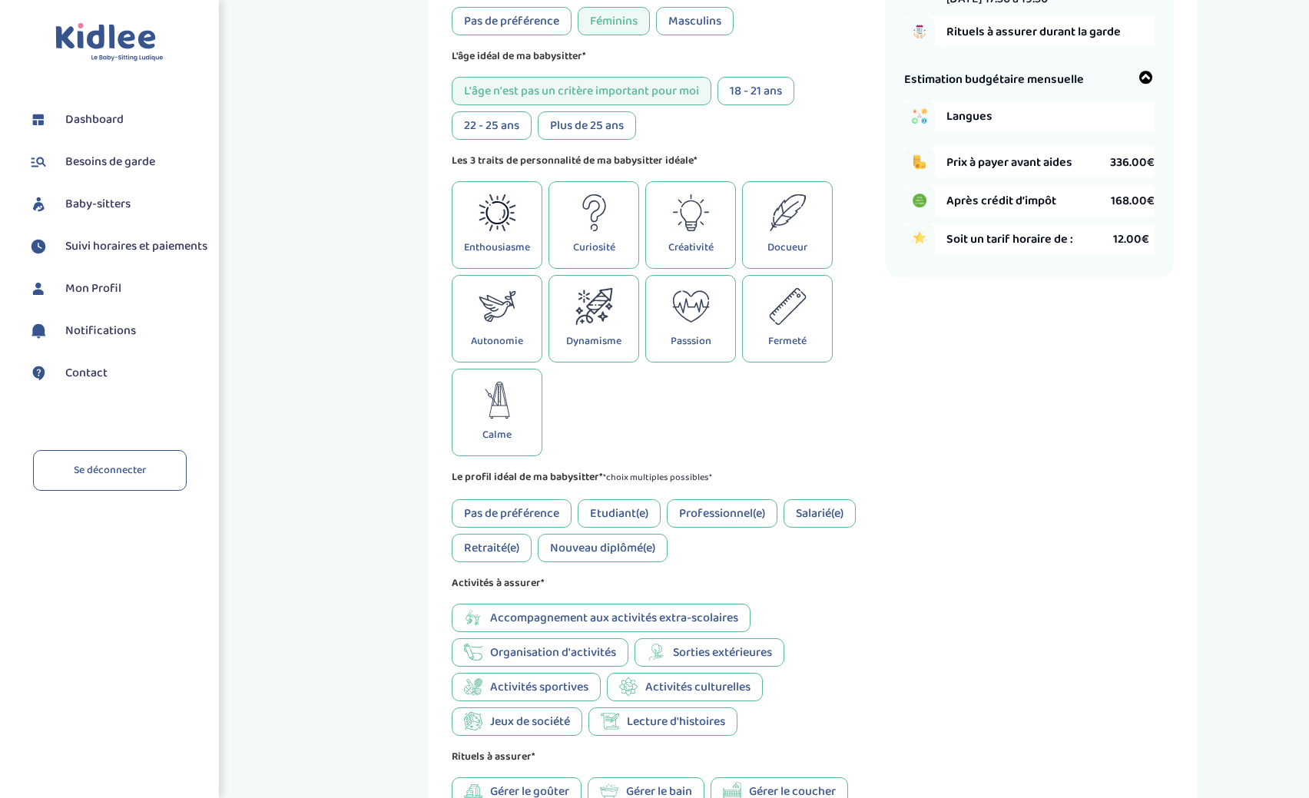
click at [520, 509] on div "Pas de préférence" at bounding box center [512, 513] width 120 height 28
click at [490, 240] on p "Enthousiasme" at bounding box center [497, 247] width 66 height 17
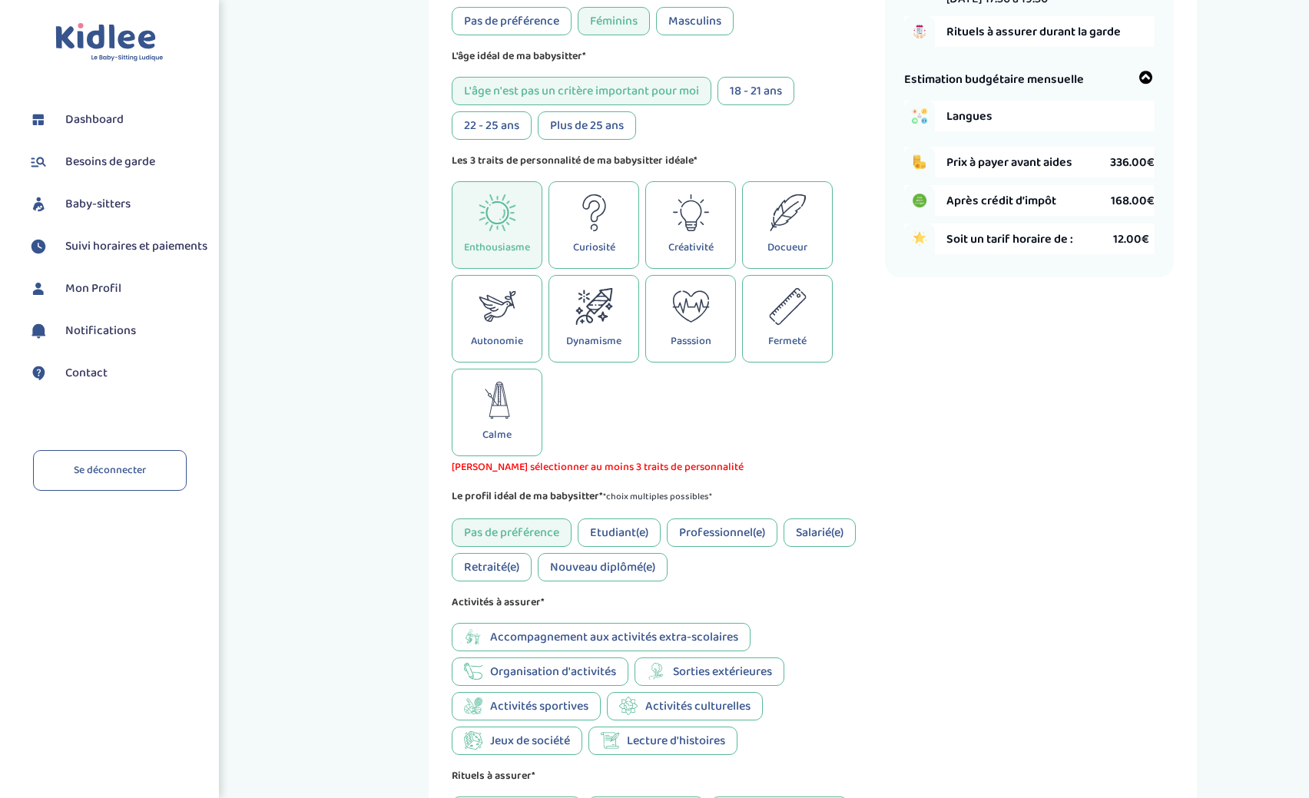
click at [490, 315] on icon at bounding box center [498, 306] width 38 height 37
click at [602, 281] on div "Dynamisme" at bounding box center [593, 319] width 91 height 88
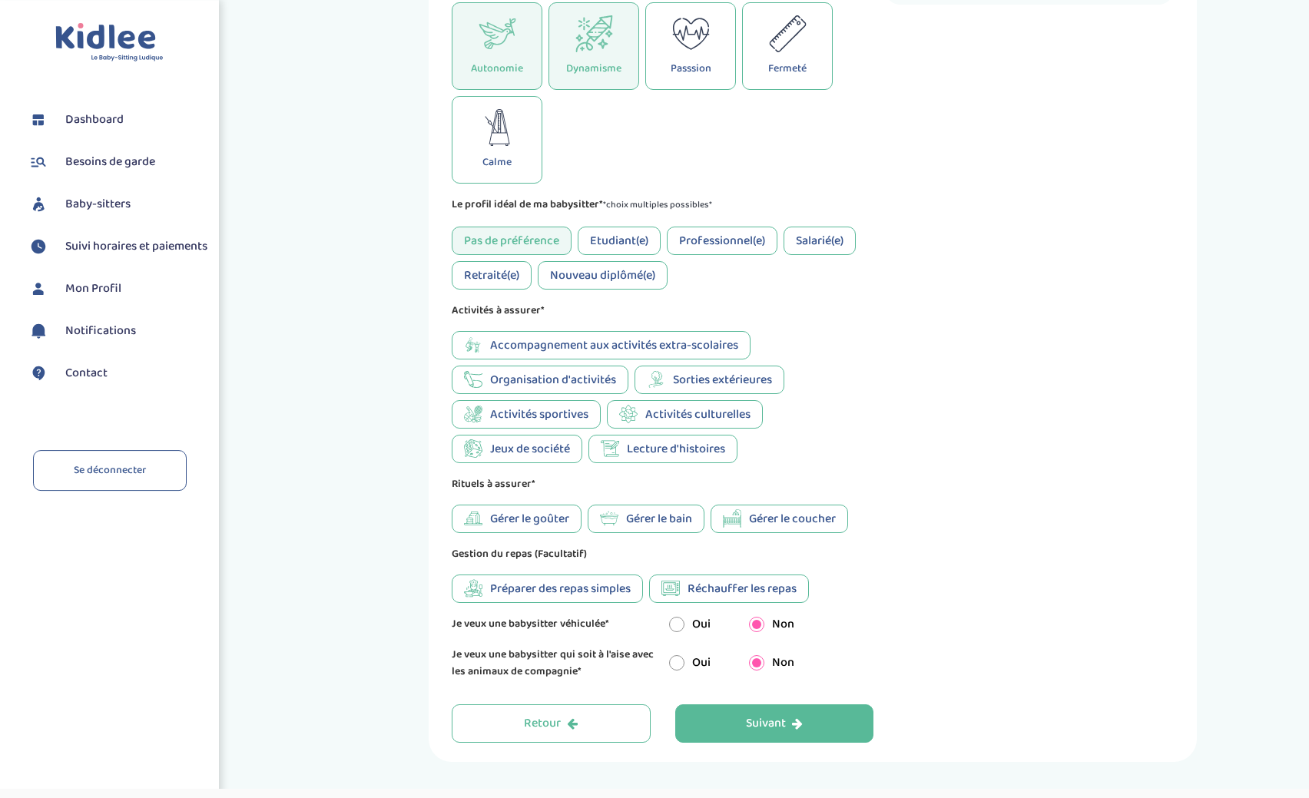
scroll to position [578, 0]
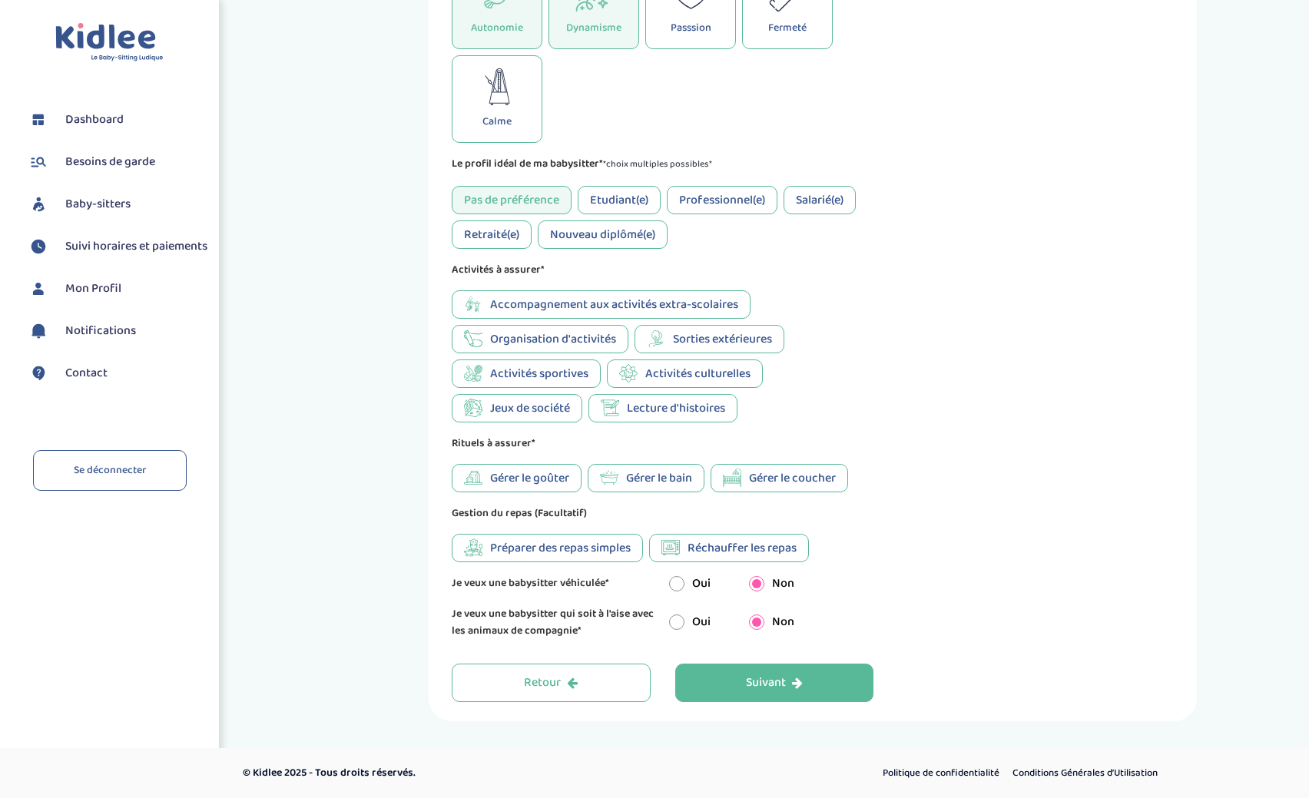
click at [602, 554] on span "Préparer des repas simples" at bounding box center [560, 547] width 141 height 19
click at [706, 552] on span "Réchauffer les repas" at bounding box center [741, 547] width 109 height 19
click at [482, 324] on div "Accompagnement aux activités extra-scolaires Organisation d'activités Sorties e…" at bounding box center [663, 356] width 422 height 132
click at [483, 335] on div "Organisation d'activités" at bounding box center [540, 339] width 177 height 28
click at [482, 403] on icon at bounding box center [473, 408] width 18 height 18
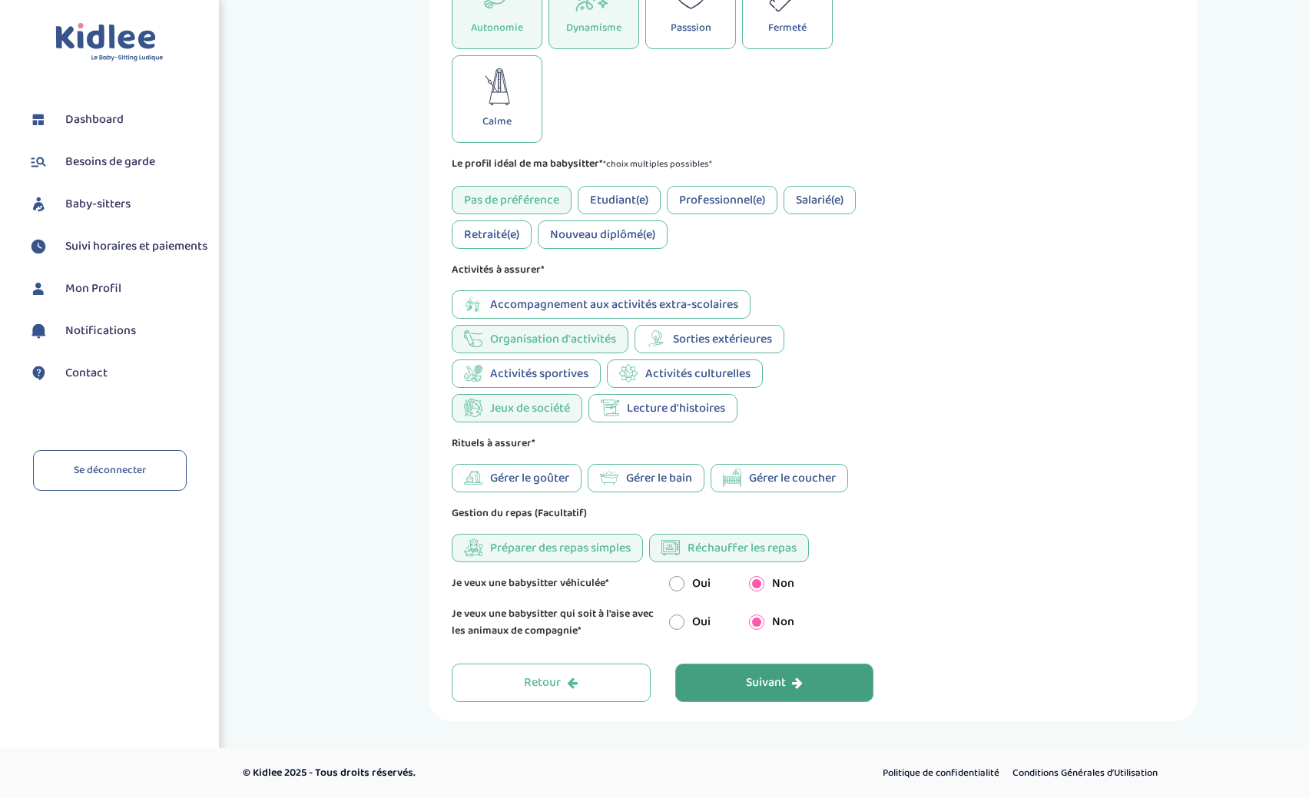
click at [840, 698] on button "Suivant" at bounding box center [774, 683] width 199 height 38
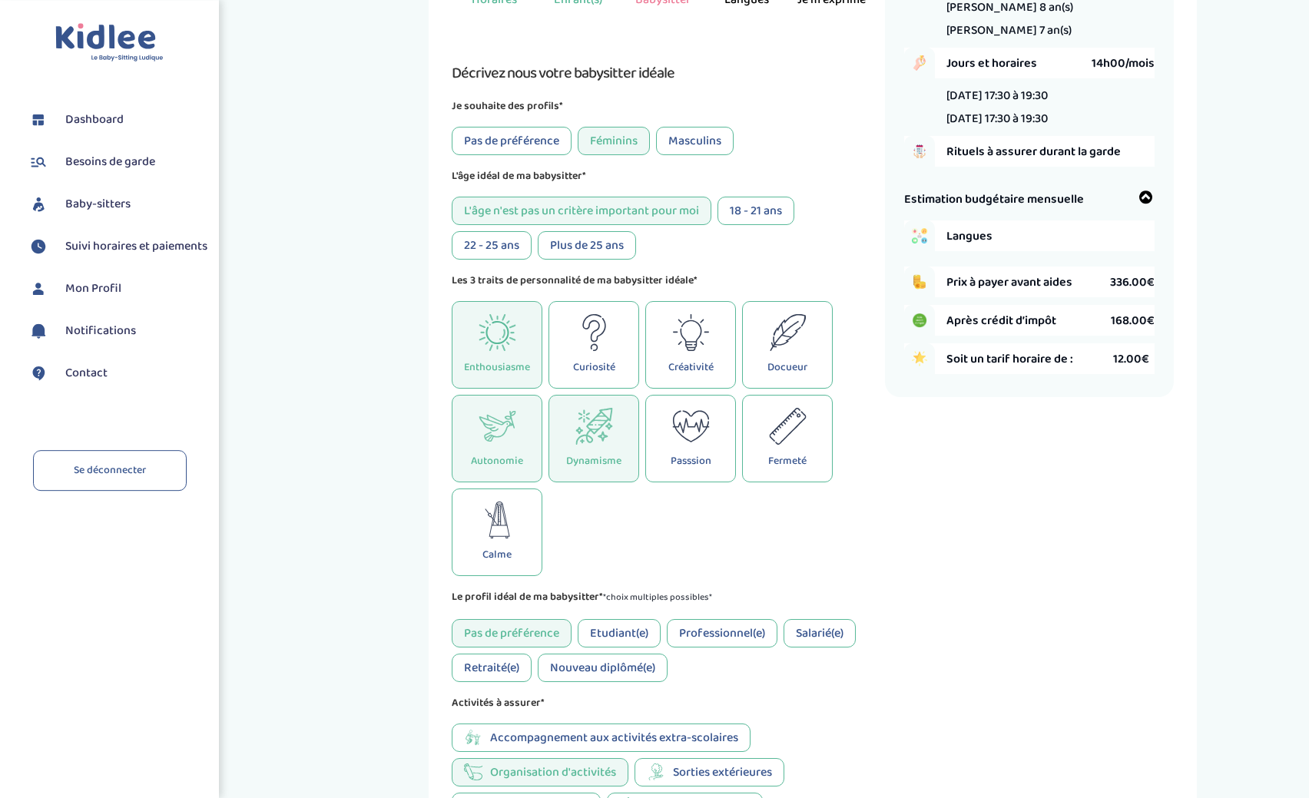
scroll to position [449, 0]
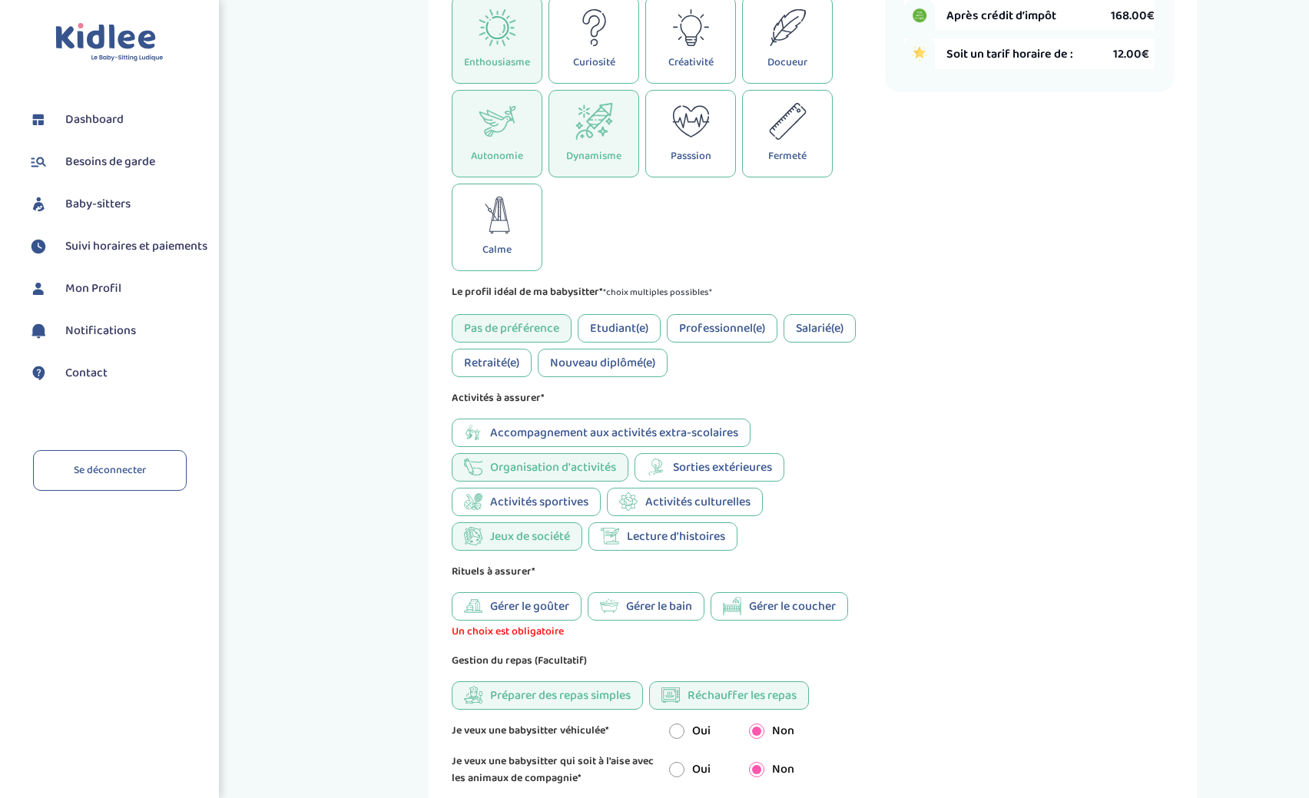
click at [641, 606] on span "Gérer le bain" at bounding box center [659, 606] width 66 height 19
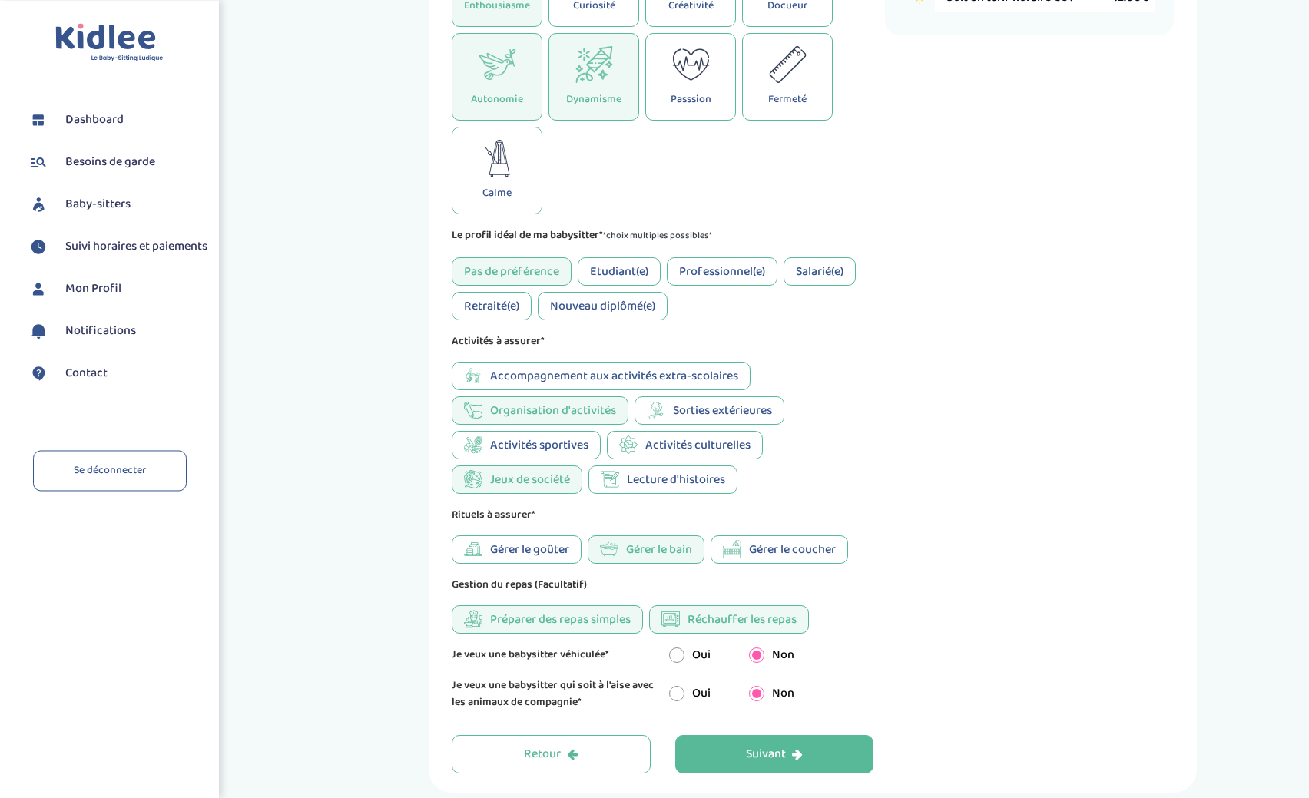
scroll to position [578, 0]
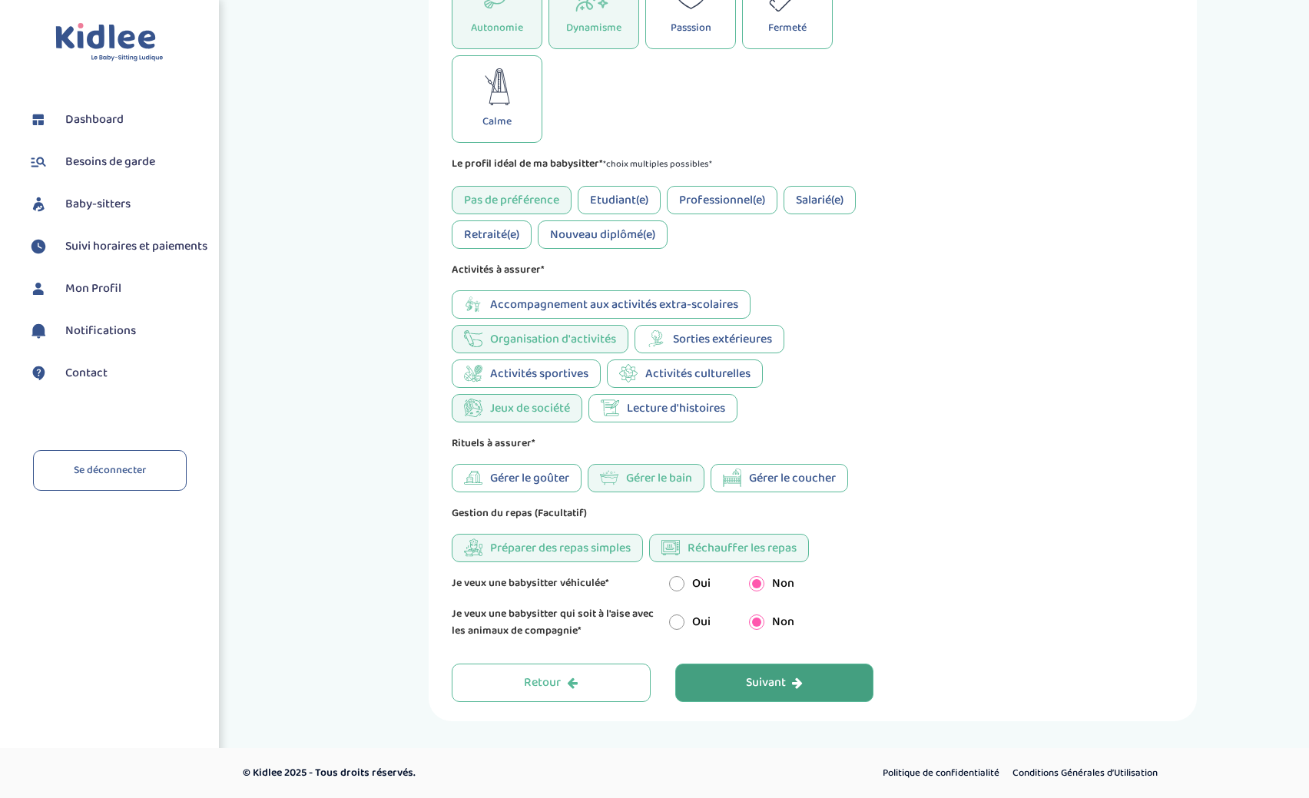
click at [807, 677] on button "Suivant" at bounding box center [774, 683] width 199 height 38
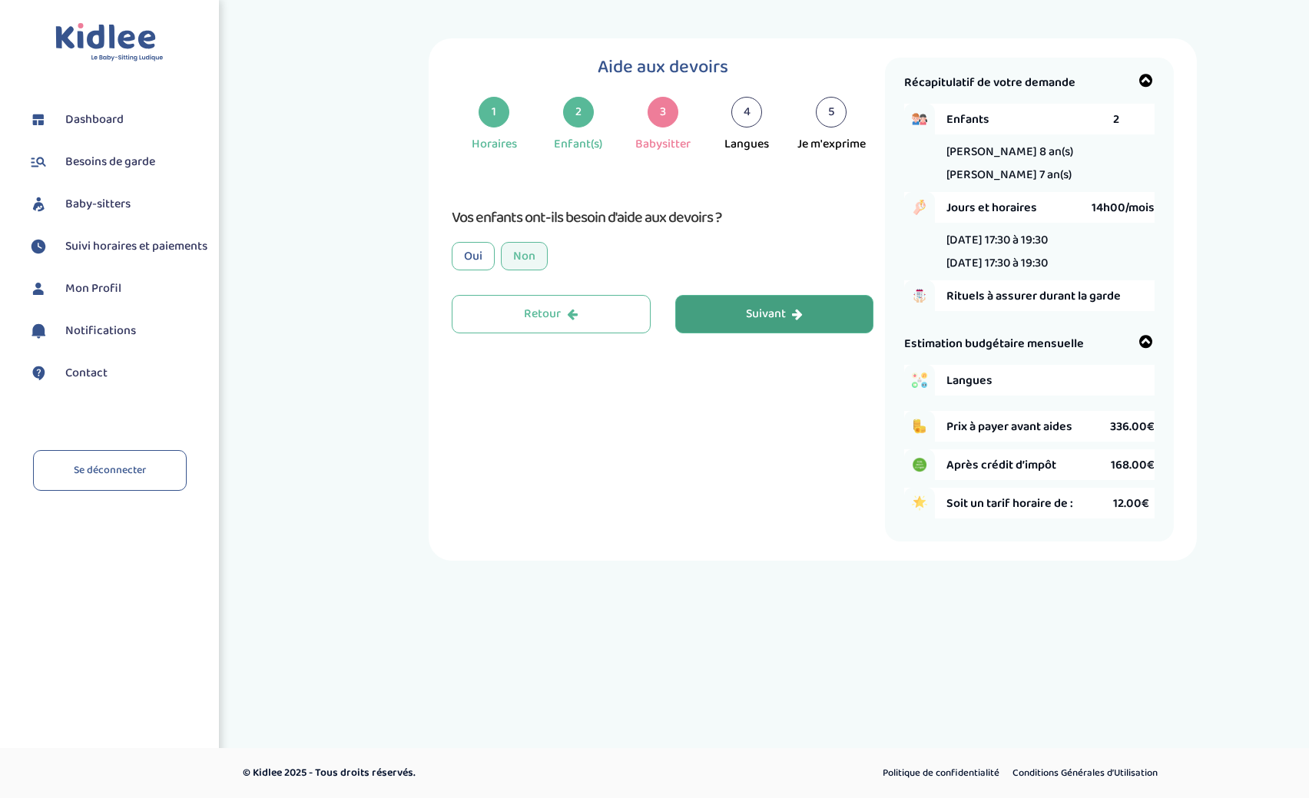
scroll to position [0, 0]
click at [472, 254] on div "Oui" at bounding box center [473, 256] width 43 height 28
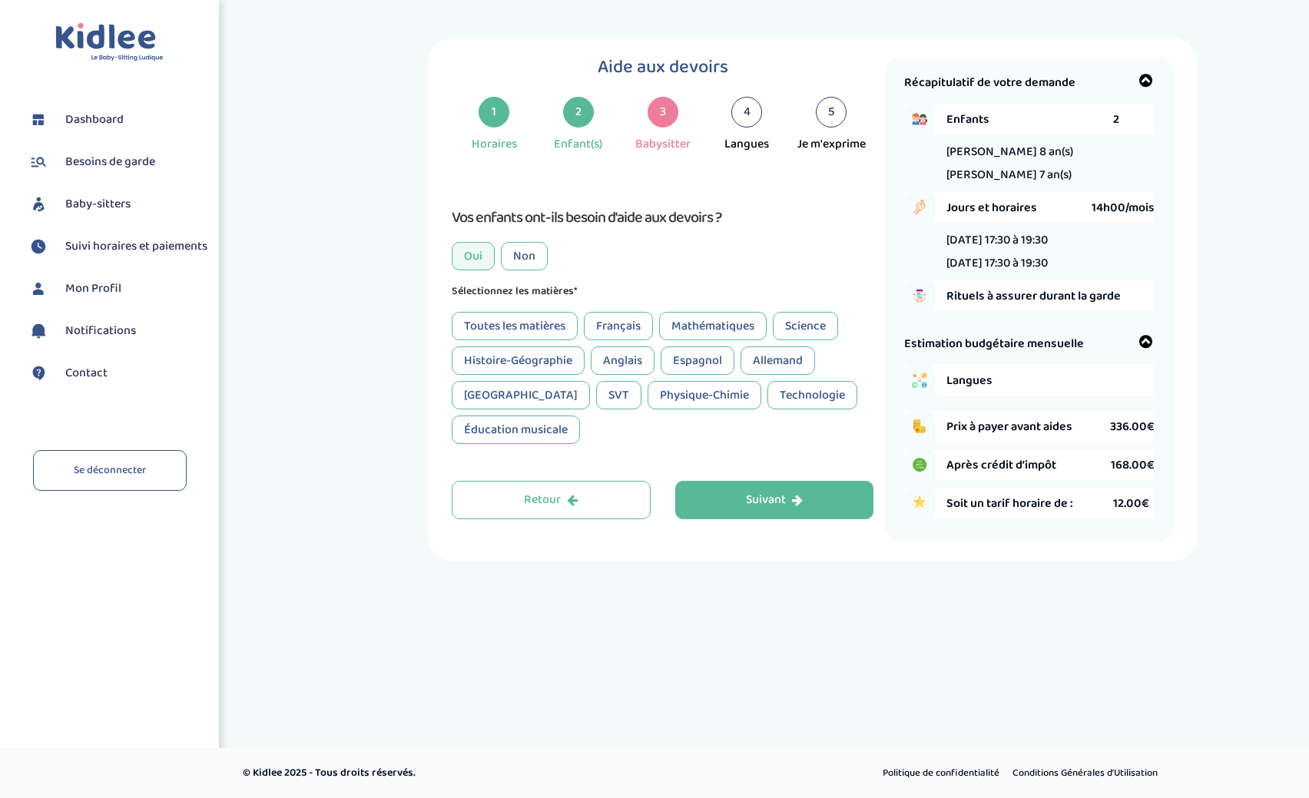
click at [618, 324] on div "Français" at bounding box center [618, 326] width 69 height 28
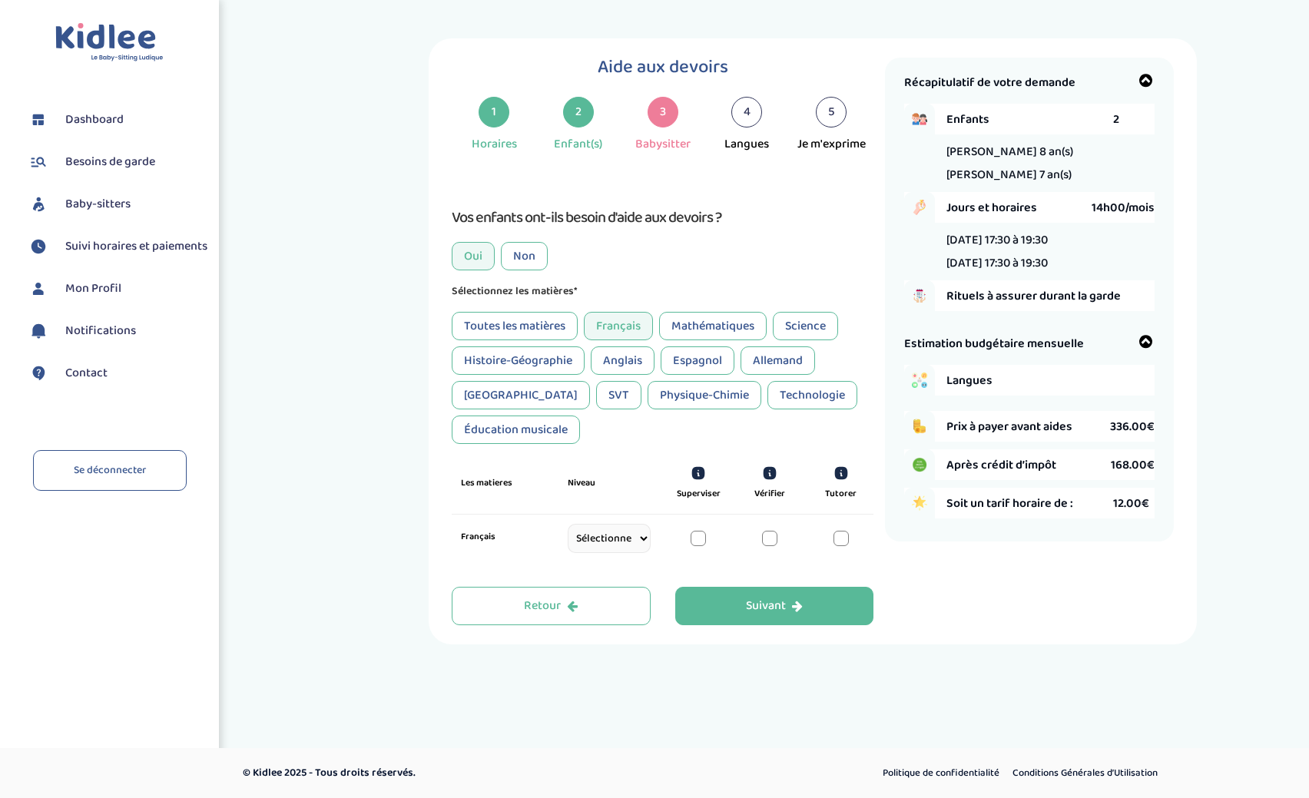
click at [699, 323] on div "Mathématiques" at bounding box center [713, 326] width 108 height 28
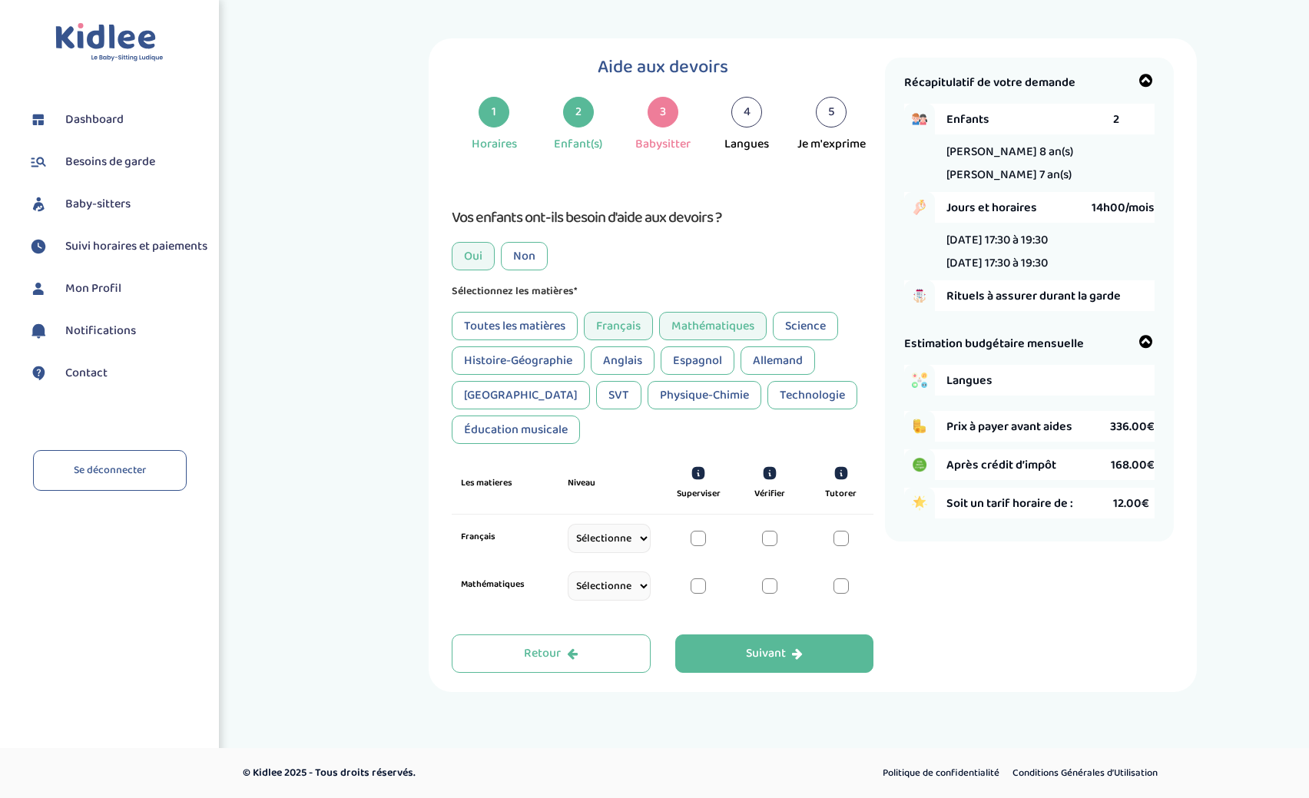
click at [544, 352] on div "Histoire-Géographie" at bounding box center [518, 360] width 133 height 28
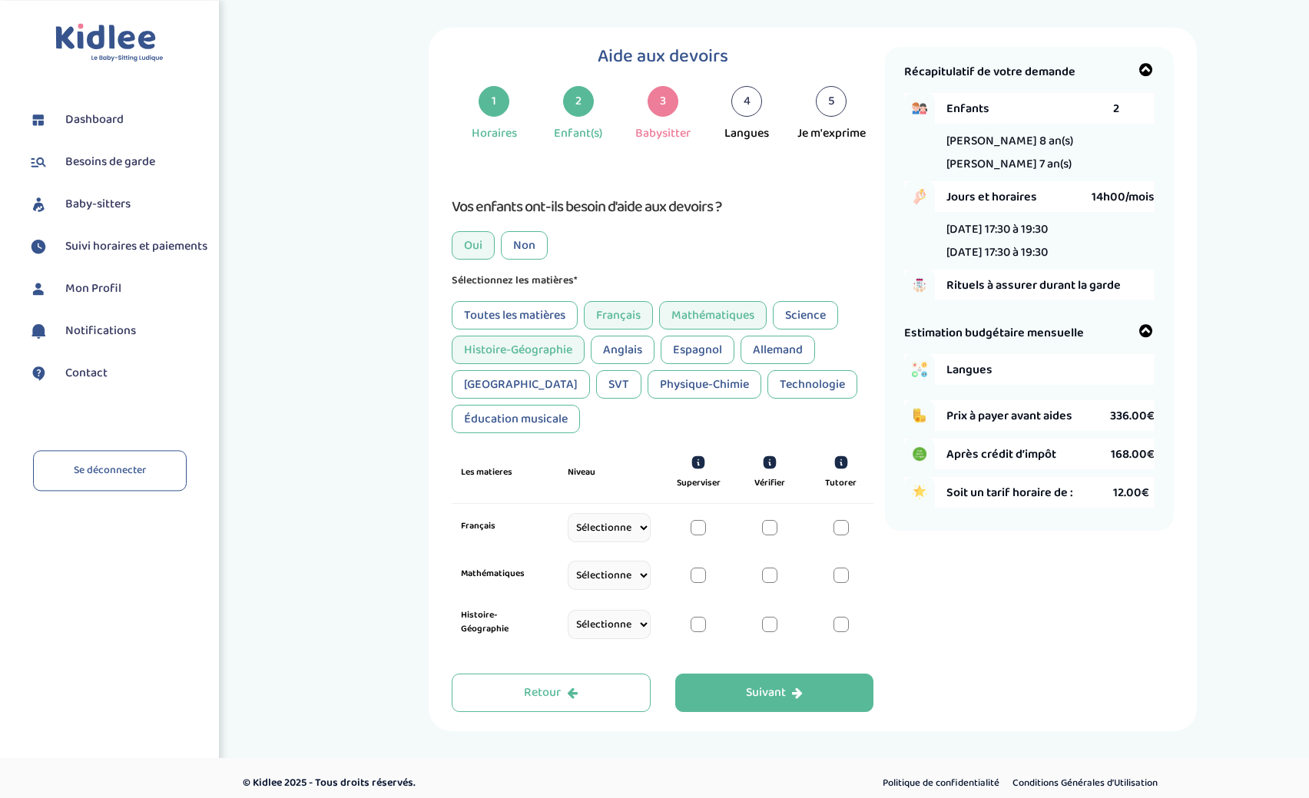
scroll to position [18, 0]
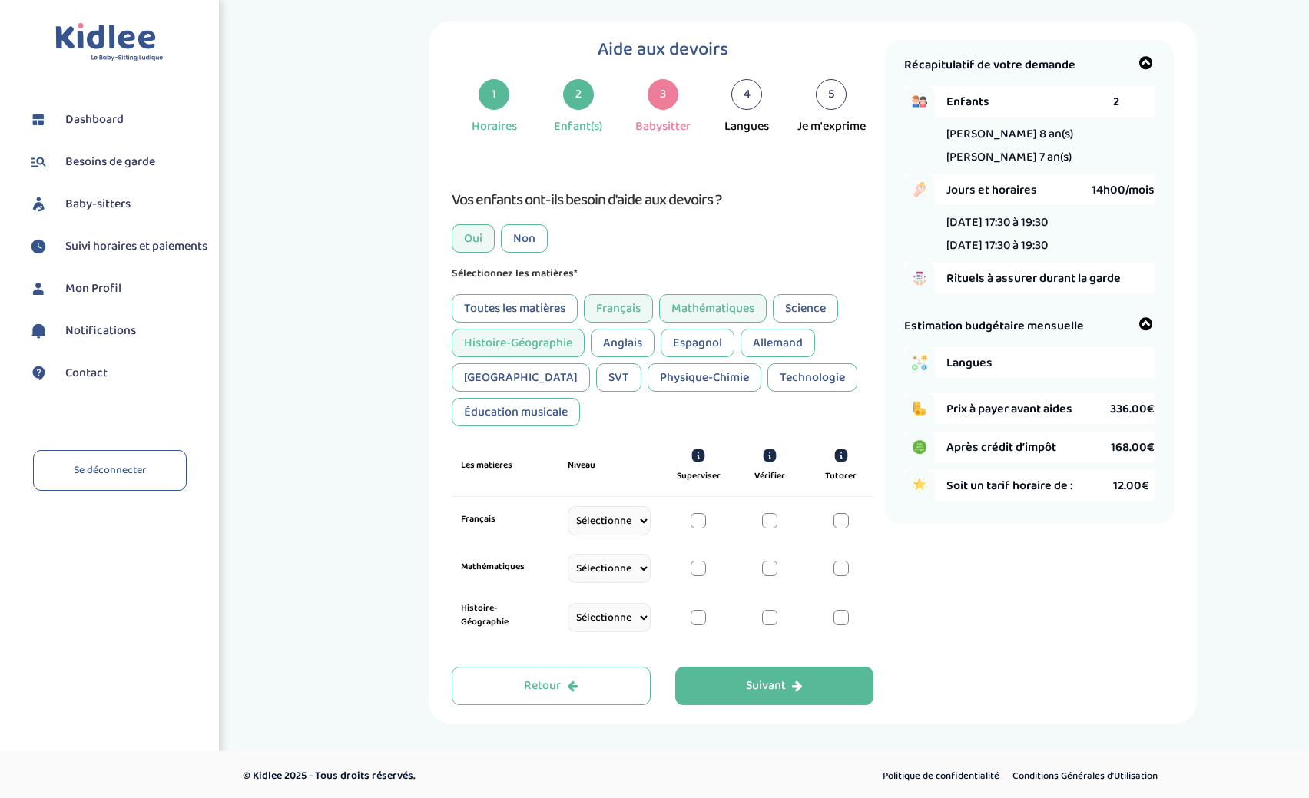
click at [568, 506] on select "Sélectionne CP CE1 CE2 CM1 CM2 6eme 5eme 4eme 3eme Seconde Prémière Terminale" at bounding box center [609, 520] width 82 height 29
select select "CM1"
click option "CM1" at bounding box center [0, 0] width 0 height 0
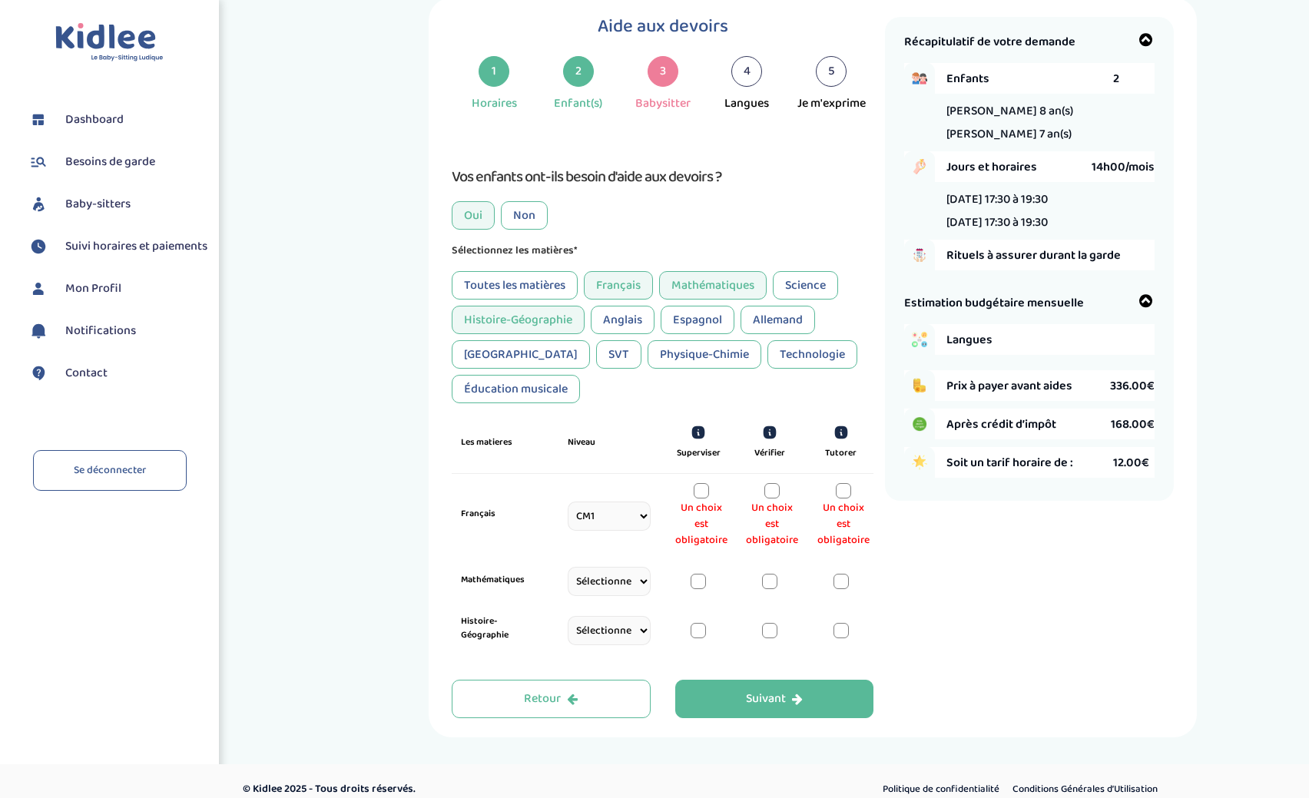
scroll to position [55, 0]
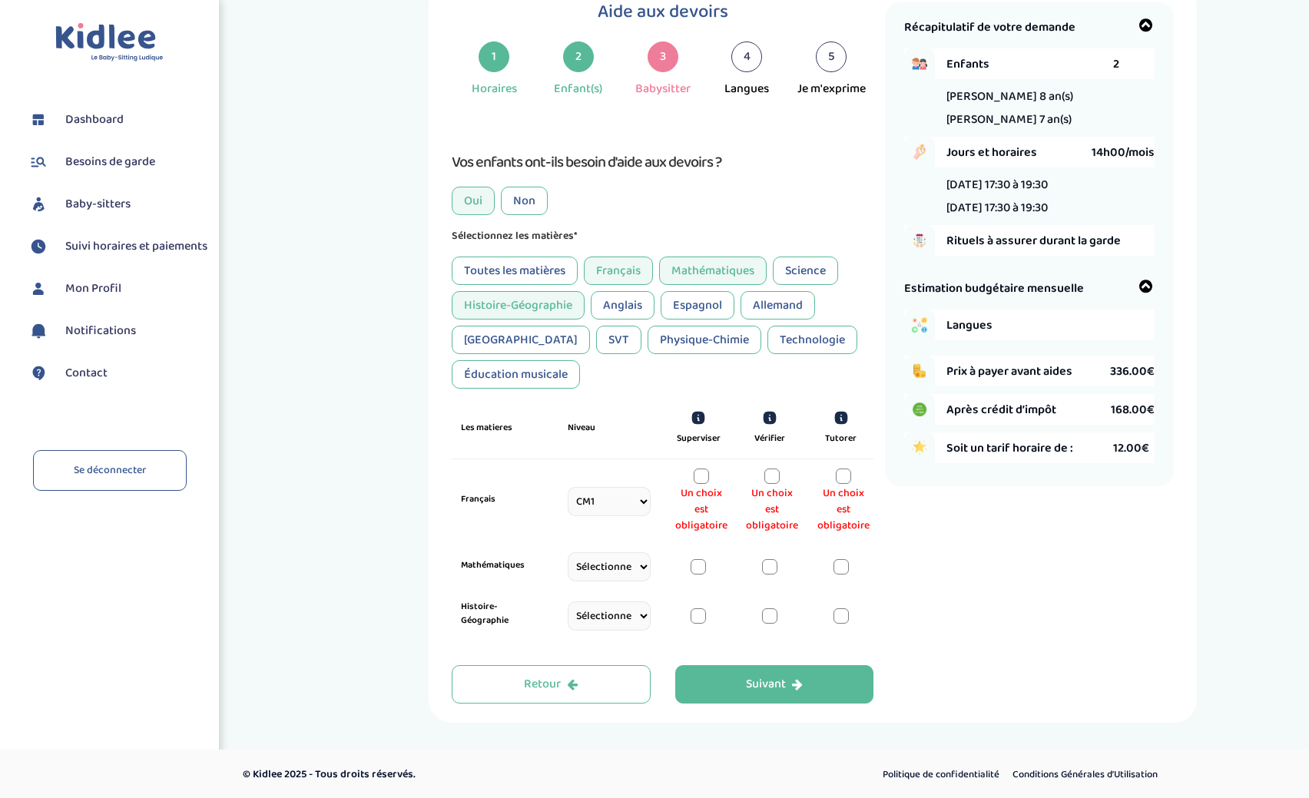
click at [704, 478] on div at bounding box center [701, 476] width 15 height 15
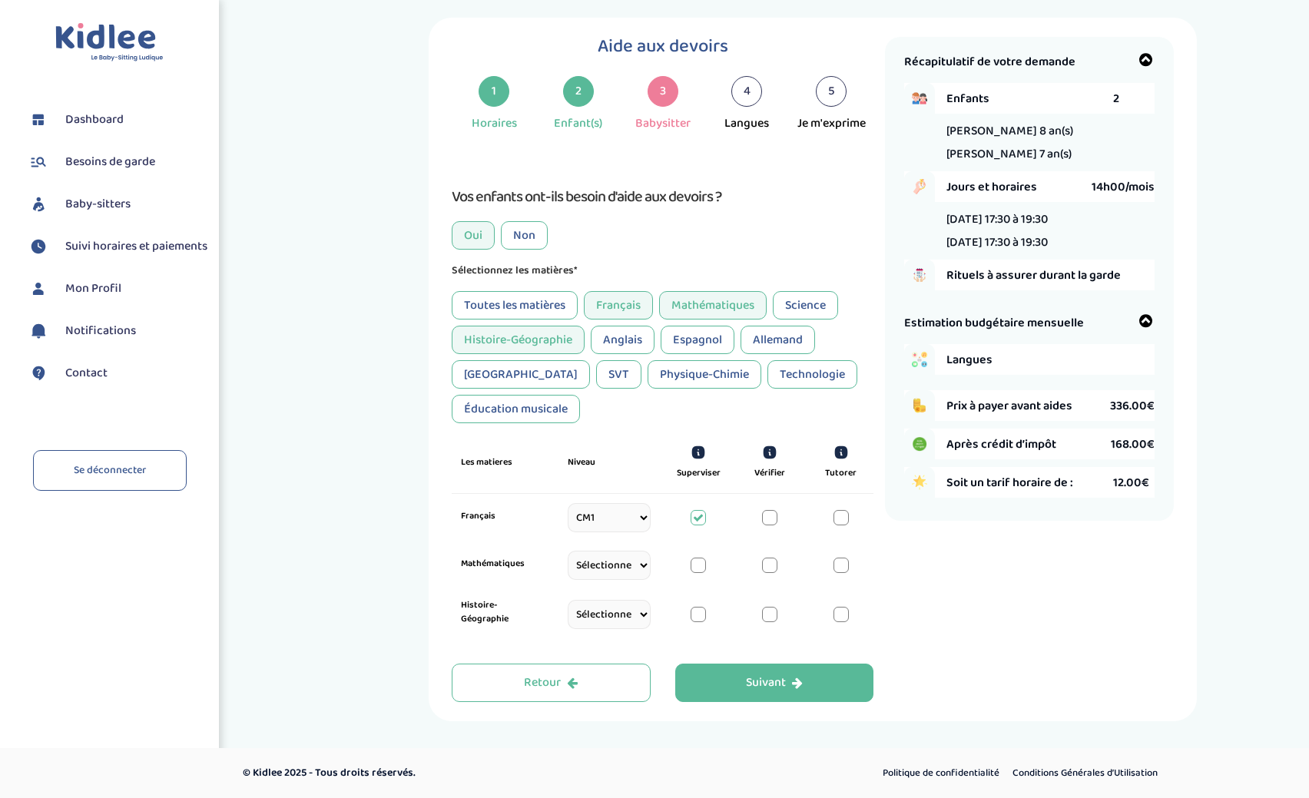
scroll to position [18, 0]
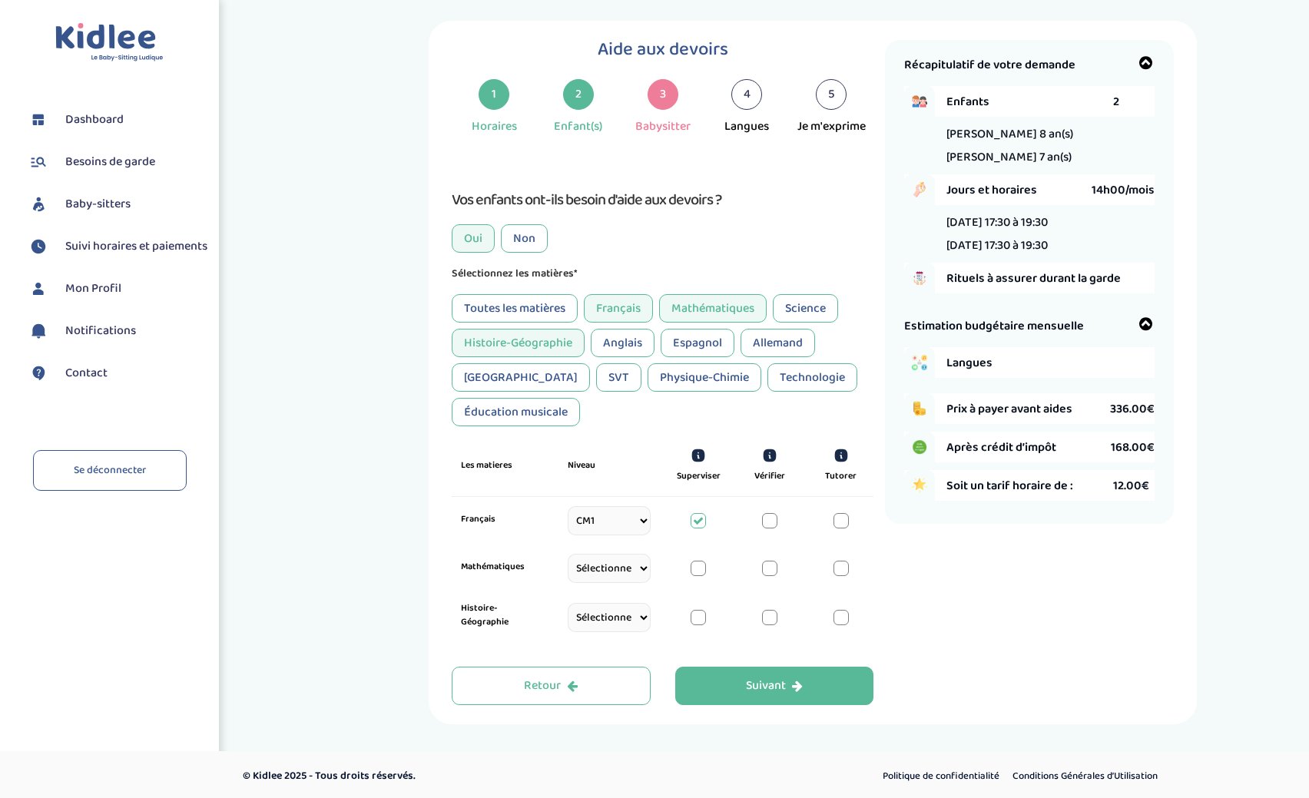
click at [769, 520] on div at bounding box center [769, 520] width 15 height 15
click at [851, 517] on div "Français Sélectionne CP CE1 CE2 CM1 CM2 6eme 5eme 4eme 3eme Seconde Prémière Te…" at bounding box center [663, 521] width 422 height 48
click at [847, 519] on div at bounding box center [840, 520] width 15 height 15
click at [568, 554] on select "Sélectionne CP CE1 CE2 CM1 CM2 6eme 5eme 4eme 3eme Seconde Prémière Terminale" at bounding box center [609, 568] width 82 height 29
select select "CM1"
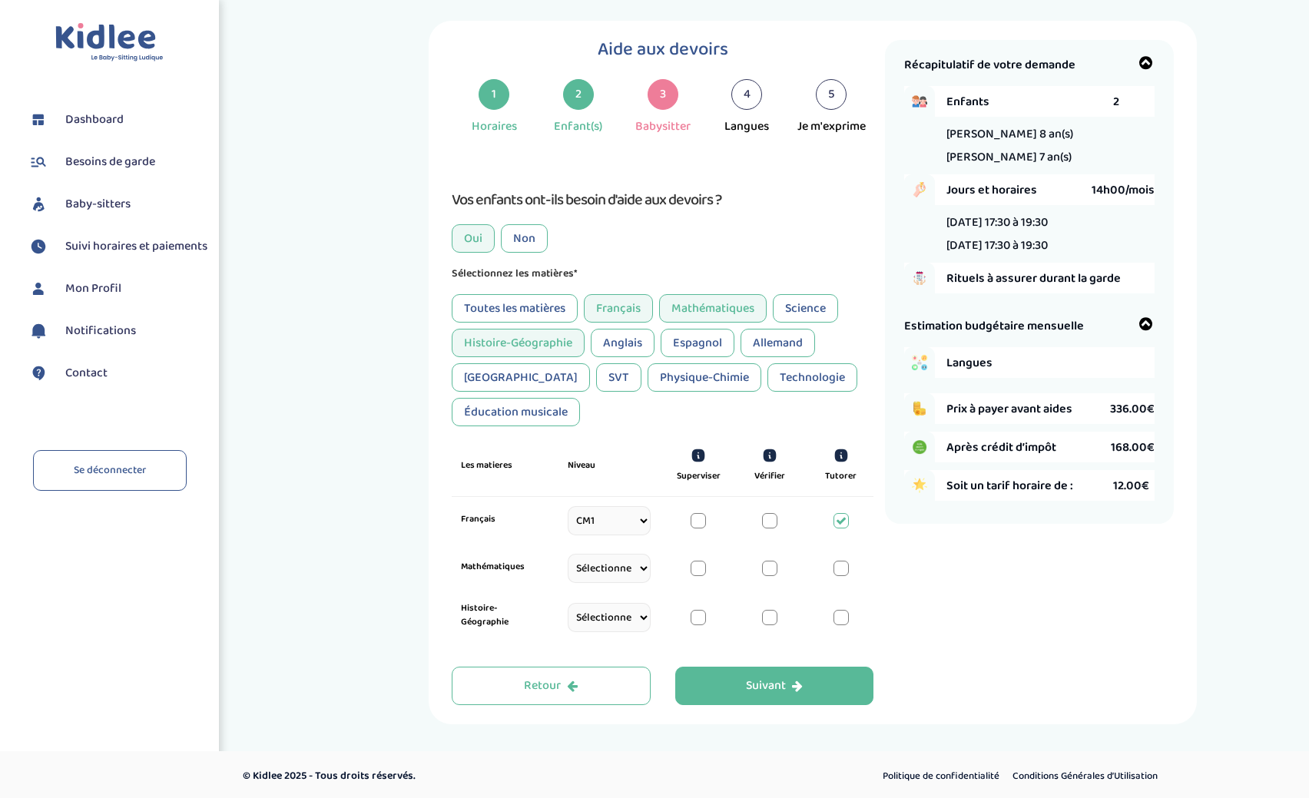
click option "CM1" at bounding box center [0, 0] width 0 height 0
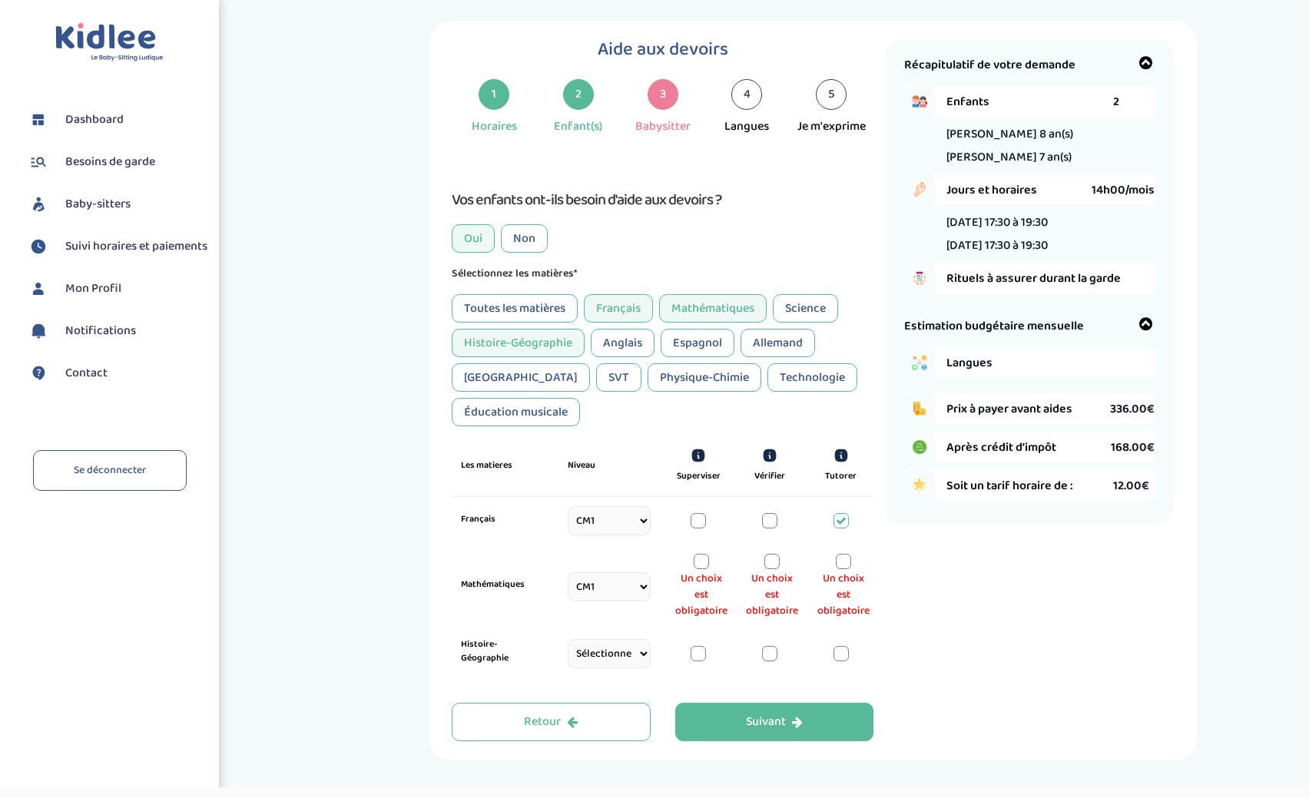
click at [844, 558] on div at bounding box center [843, 561] width 15 height 15
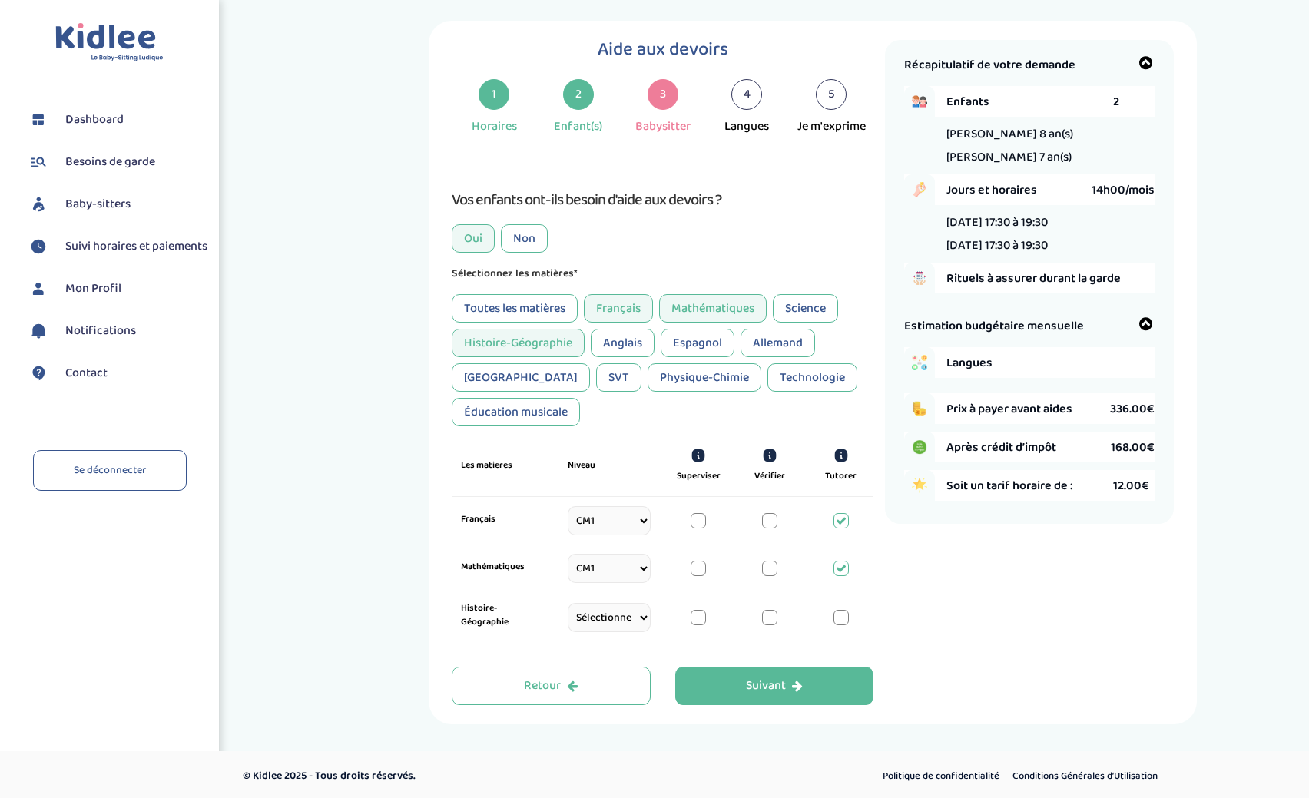
click at [568, 603] on select "Sélectionne CP CE1 CE2 CM1 CM2 6eme 5eme 4eme 3eme Seconde Prémière Terminale" at bounding box center [609, 617] width 82 height 29
select select "CM1"
click option "CM1" at bounding box center [0, 0] width 0 height 0
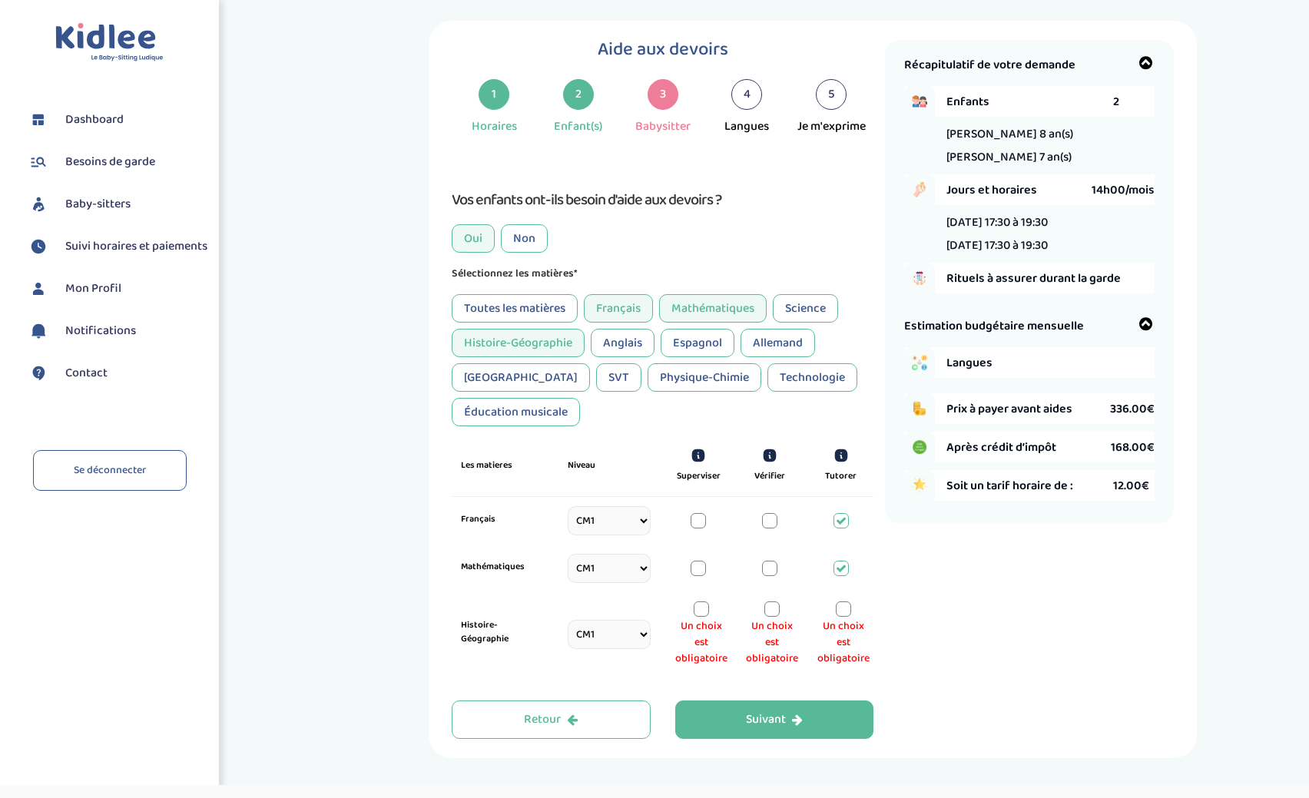
click at [771, 613] on div at bounding box center [771, 608] width 15 height 15
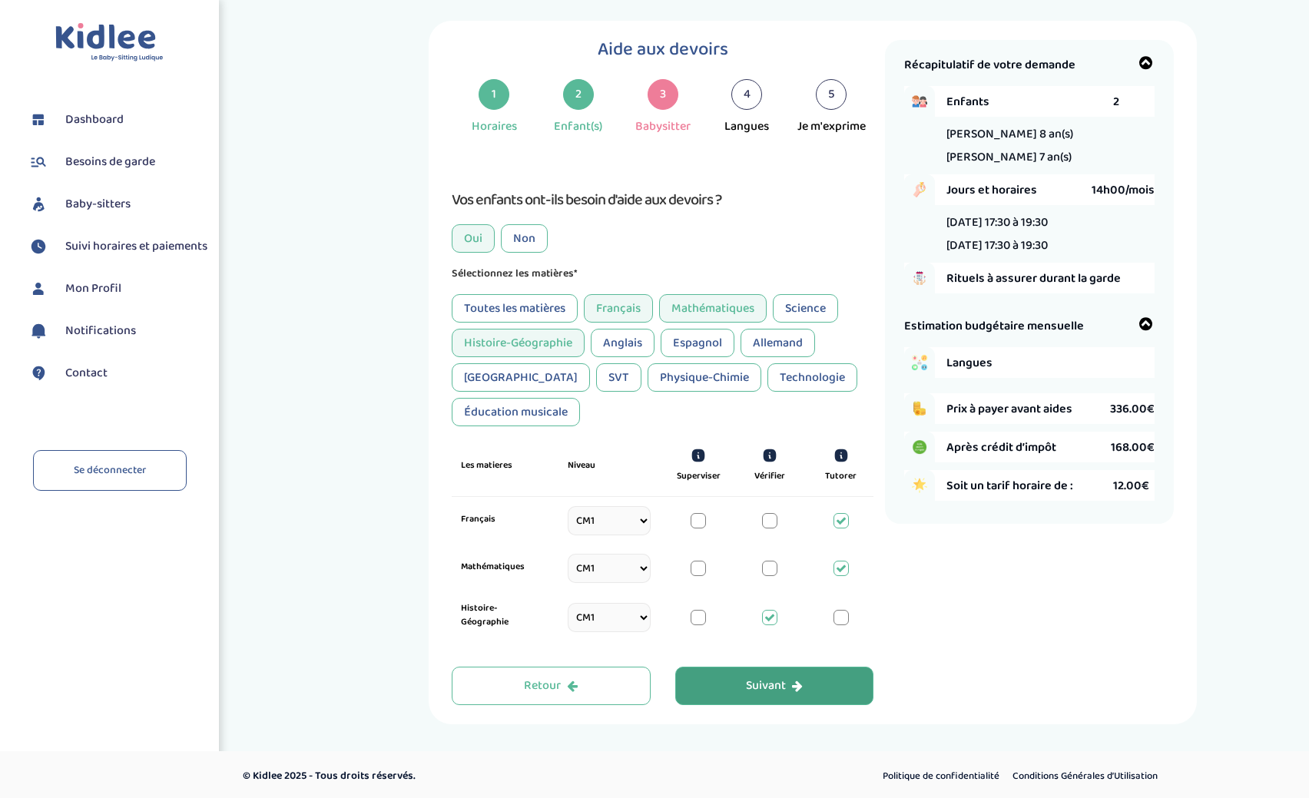
click at [792, 683] on div "Suivant" at bounding box center [774, 686] width 57 height 18
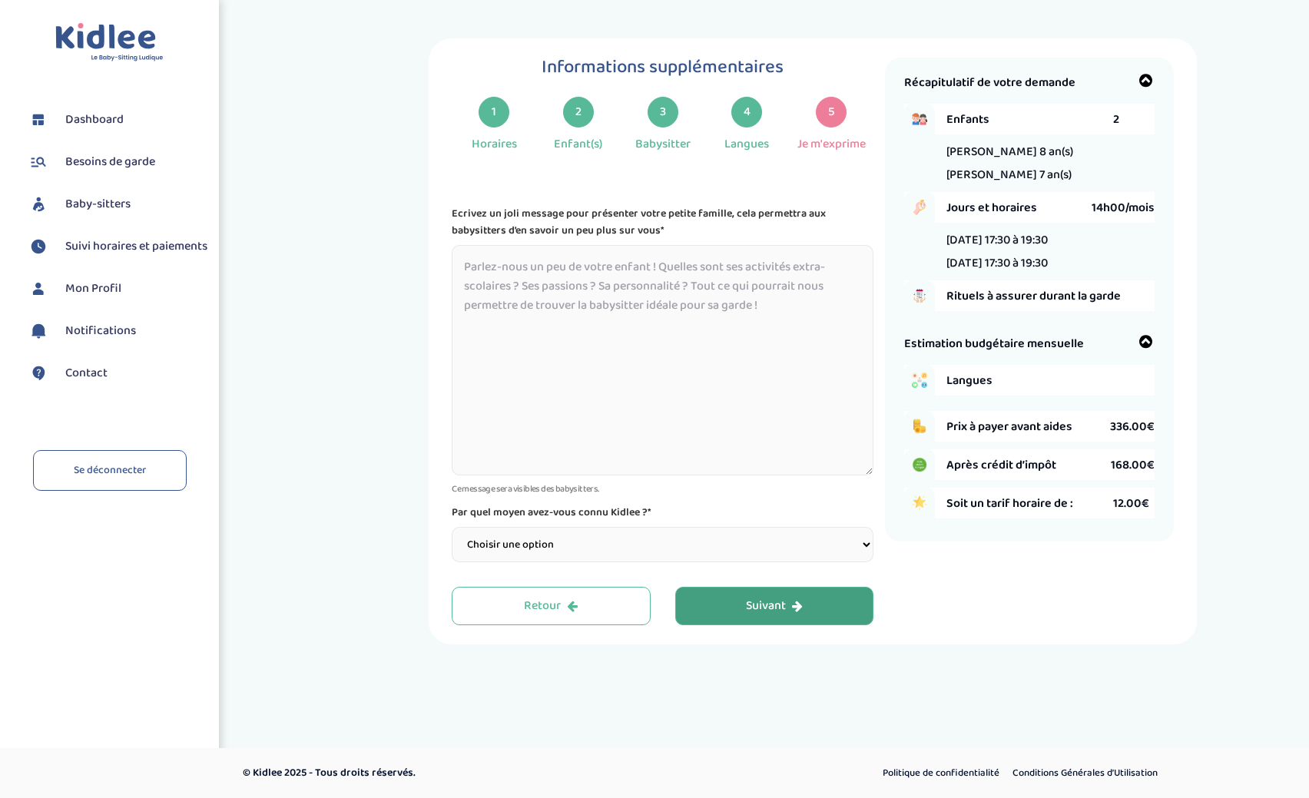
select select "1"
click option "Bouche à Oreille" at bounding box center [0, 0] width 0 height 0
click at [554, 253] on textarea at bounding box center [663, 360] width 422 height 230
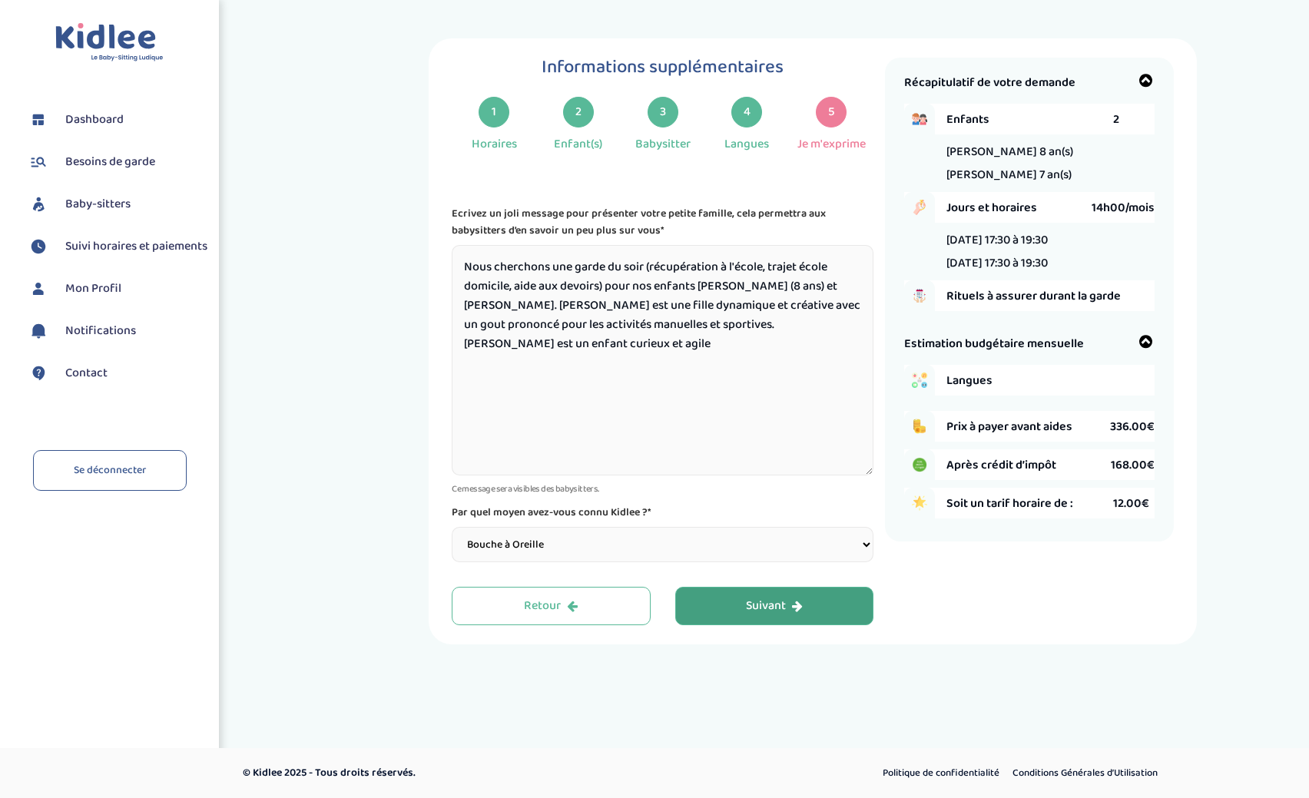
click at [846, 324] on textarea "Nous cherchons une garde du soir (récupération à l'école, trajet école domicile…" at bounding box center [663, 360] width 422 height 230
type textarea "Nous cherchons une garde du soir (récupération à l'école, trajet école domicile…"
click at [778, 604] on div "Suivant" at bounding box center [774, 607] width 57 height 18
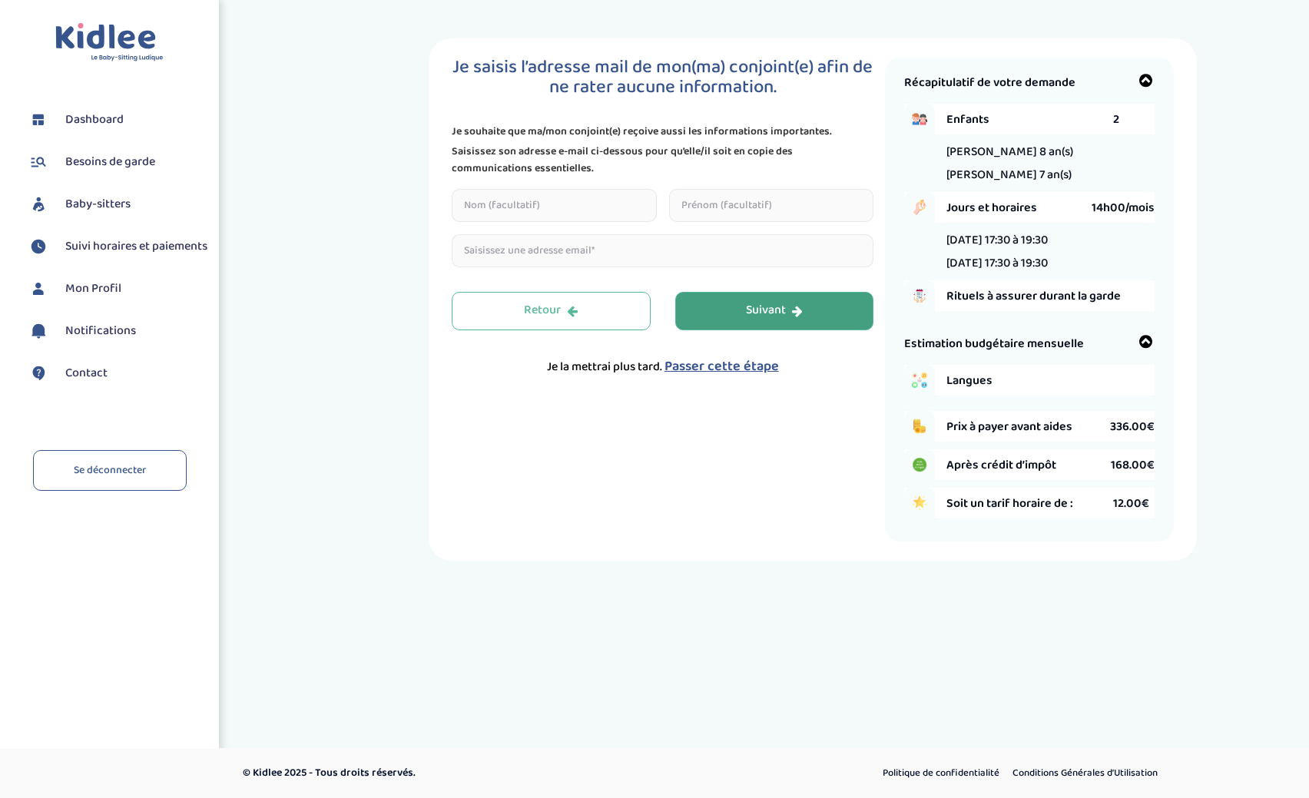
click at [552, 205] on input "text" at bounding box center [554, 205] width 205 height 33
type input "Alekseev"
type input "Fanny"
type input "fanny.billard@hotmail.fr"
click at [792, 316] on div "Suivant" at bounding box center [774, 311] width 57 height 18
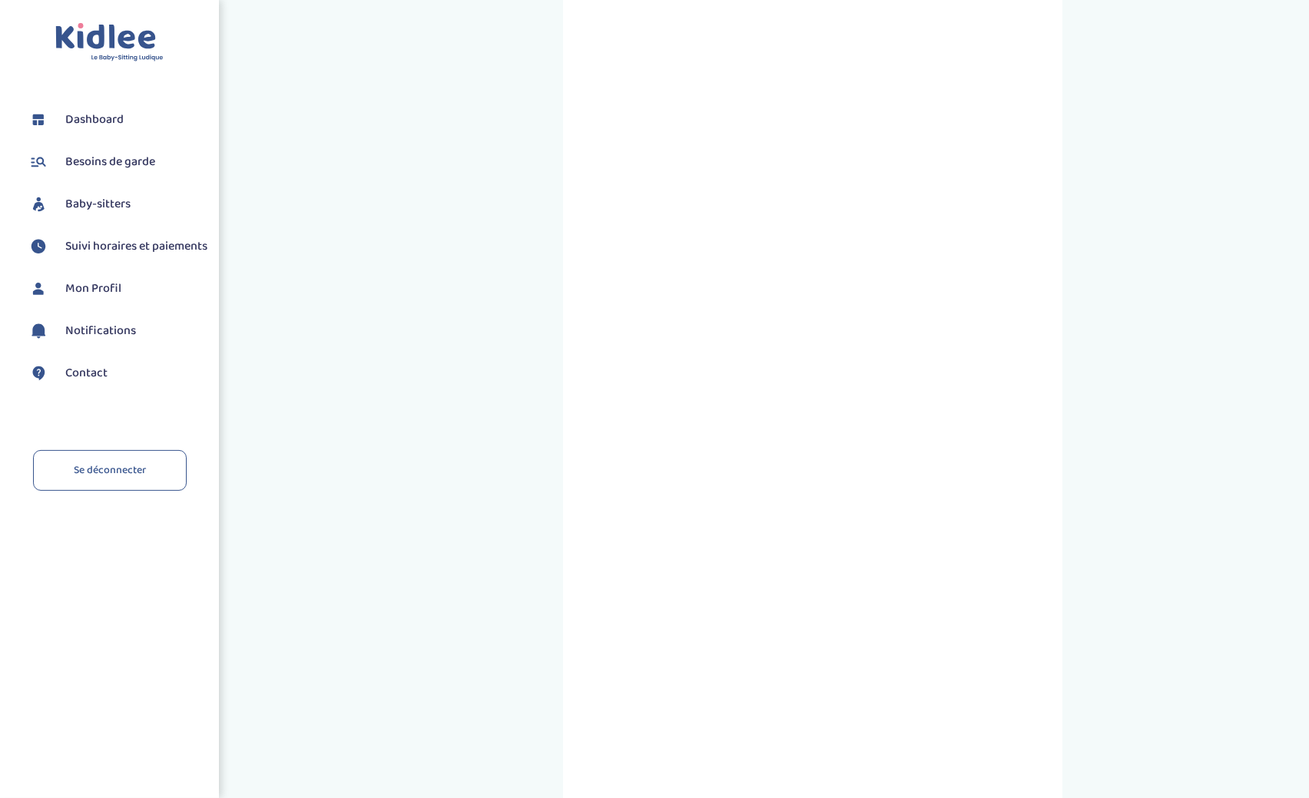
scroll to position [313, 0]
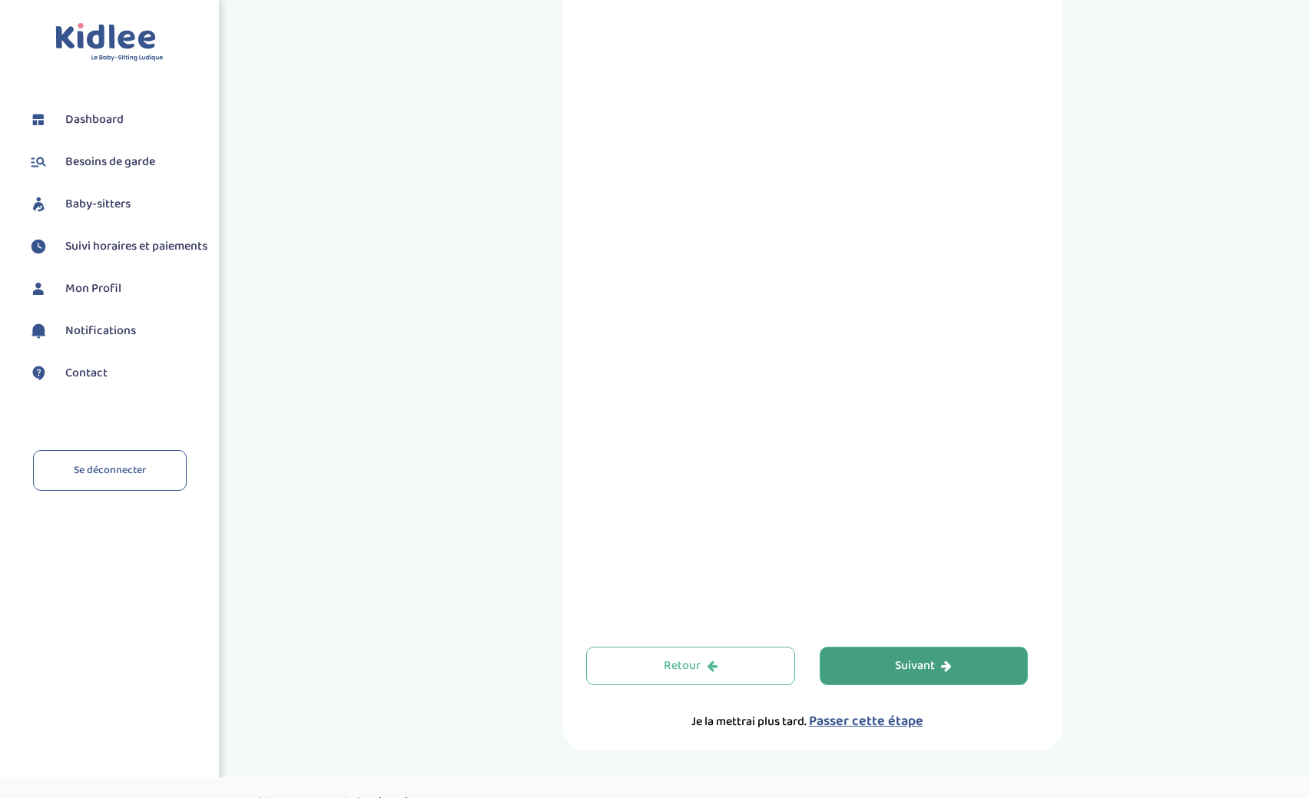
click at [967, 659] on button "Suivant" at bounding box center [924, 666] width 209 height 38
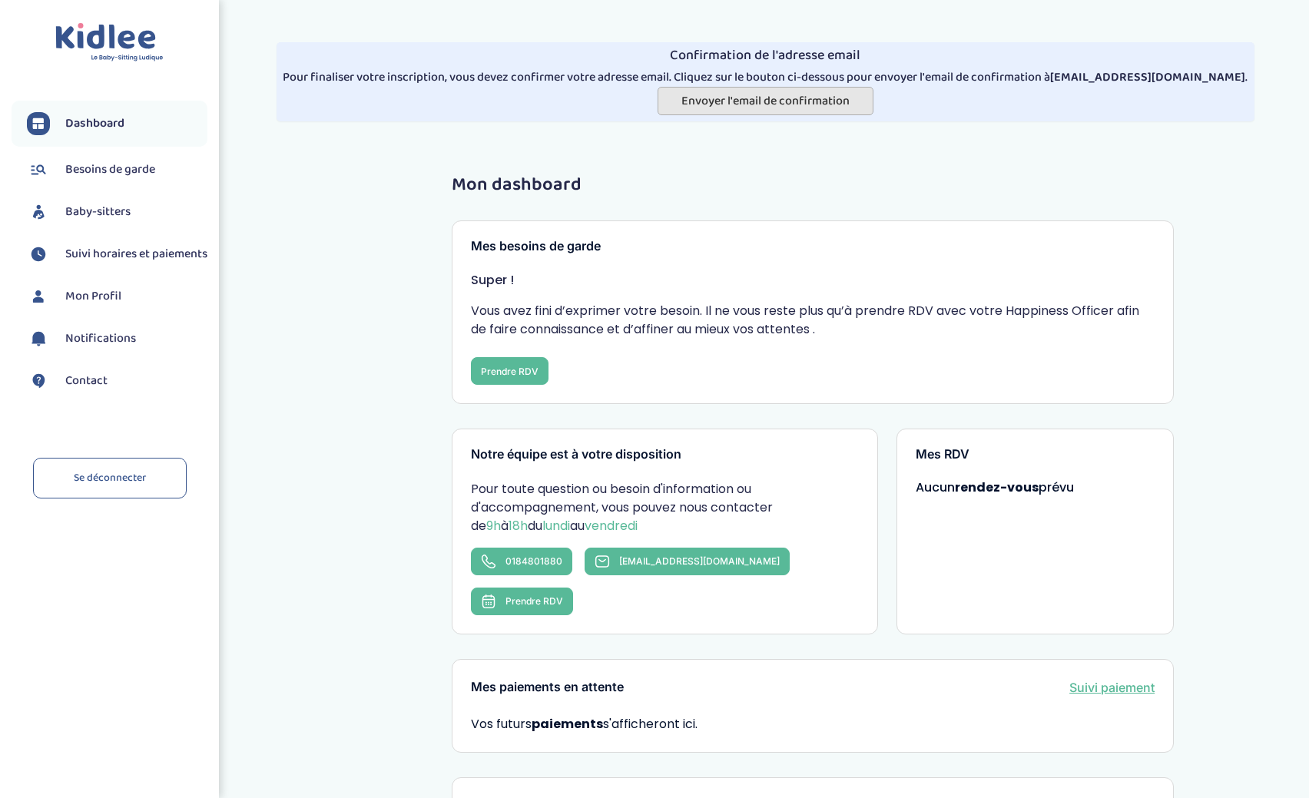
click at [779, 103] on span "Envoyer l'email de confirmation" at bounding box center [765, 100] width 168 height 19
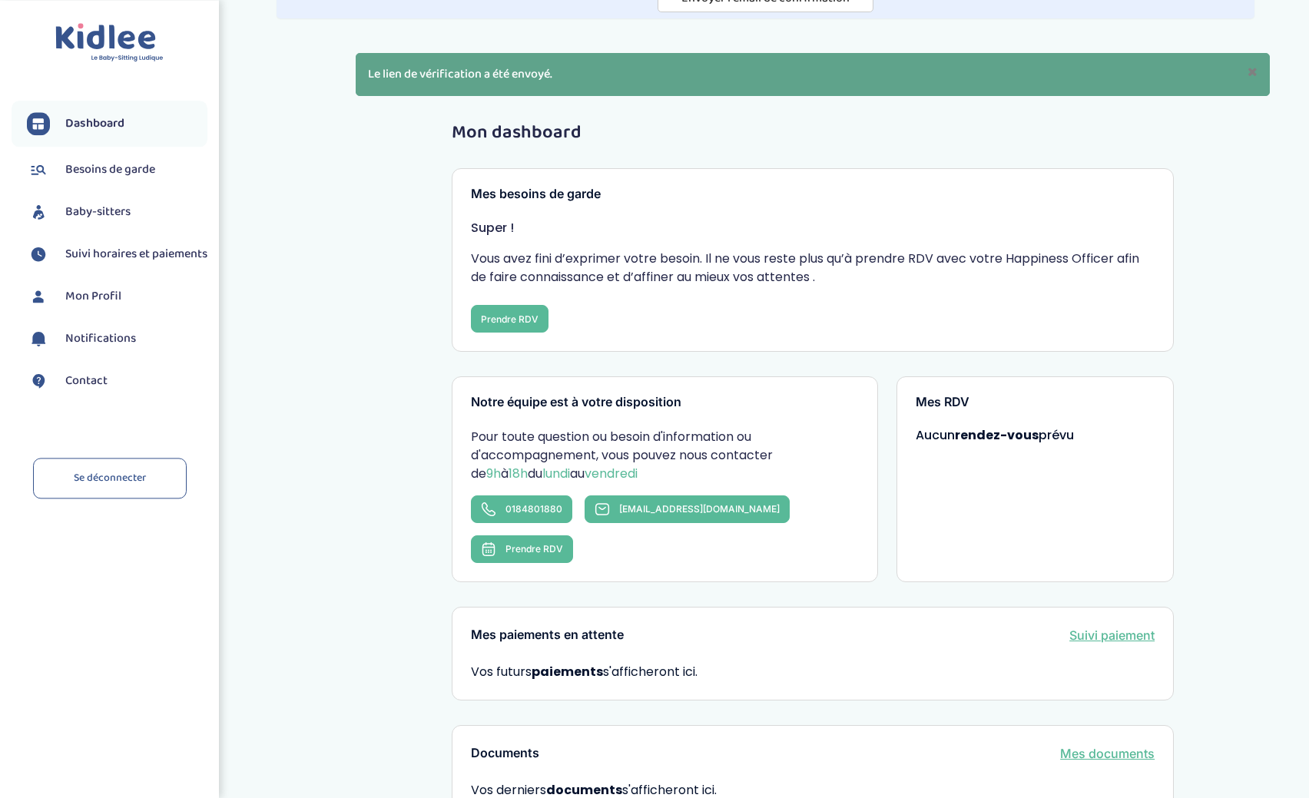
scroll to position [38, 0]
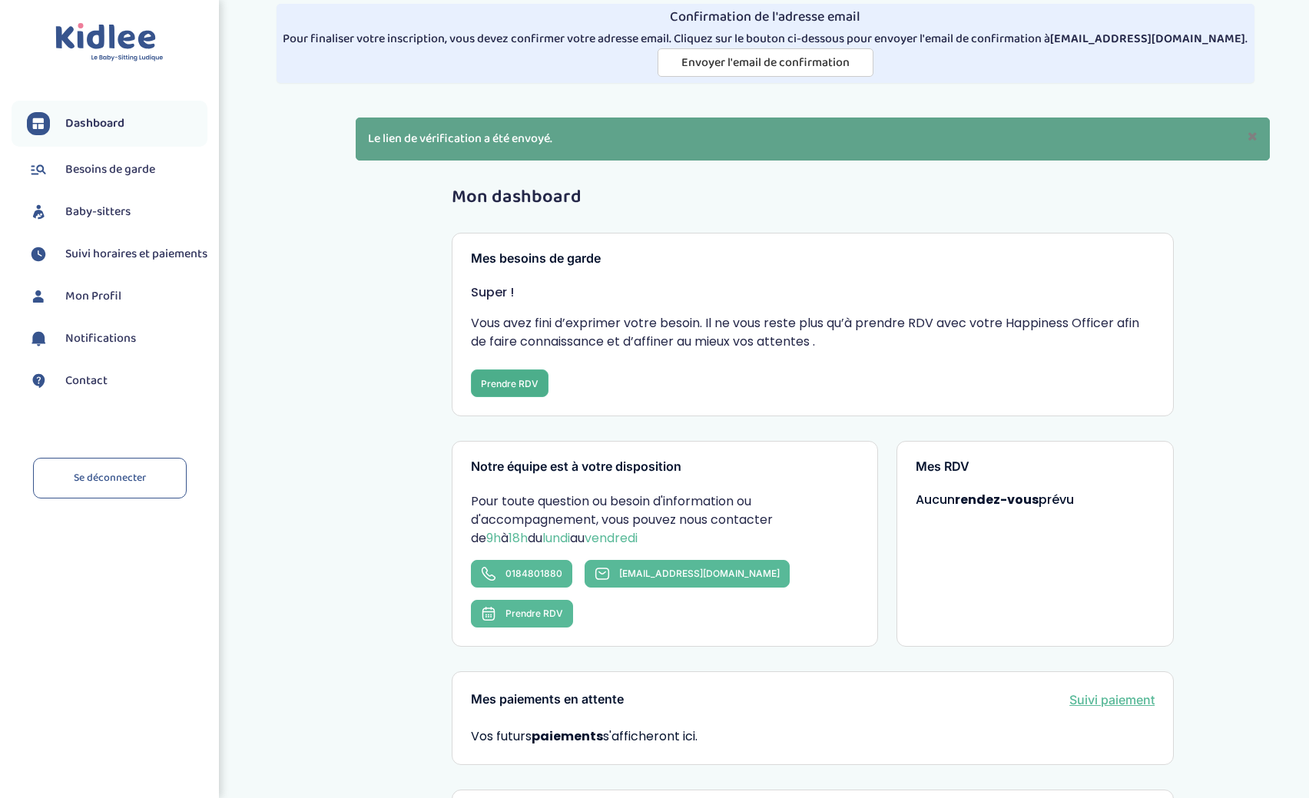
click at [495, 384] on button "Prendre RDV" at bounding box center [510, 383] width 78 height 28
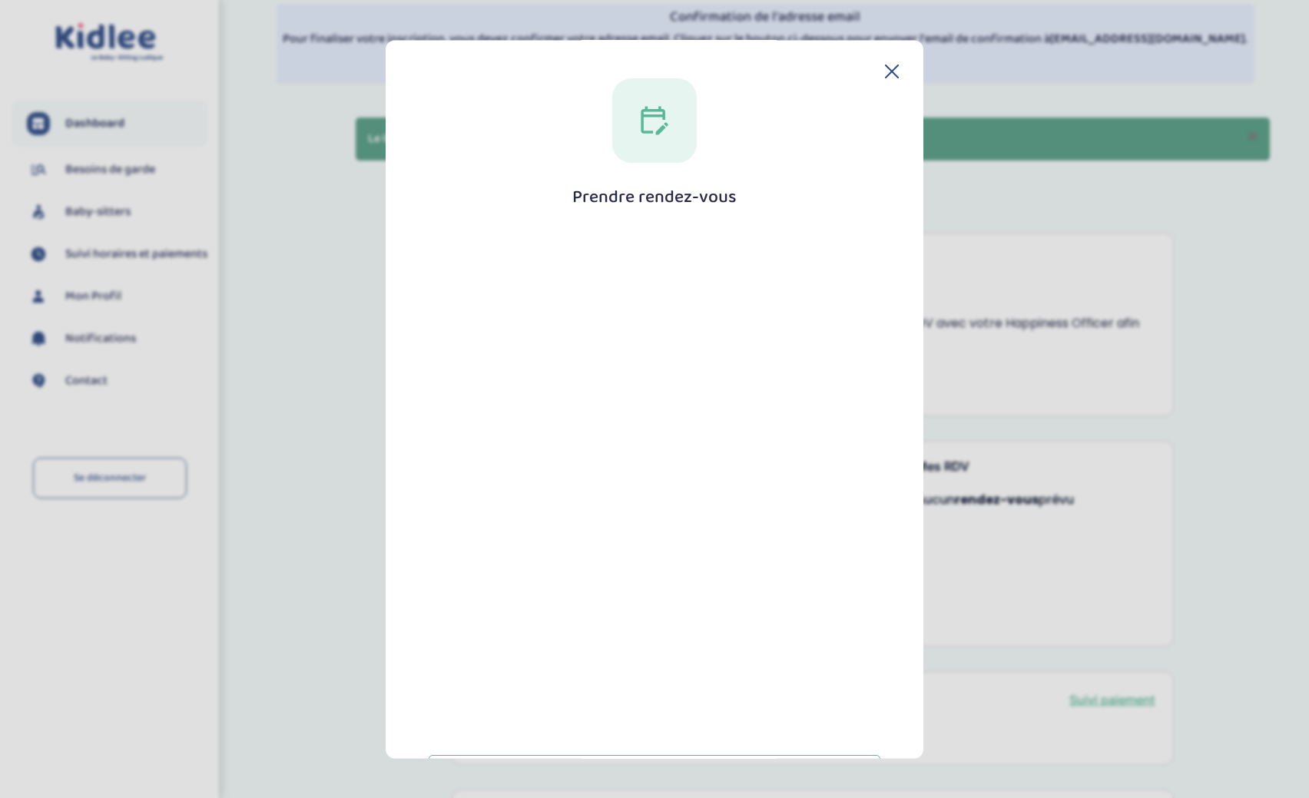
scroll to position [63, 0]
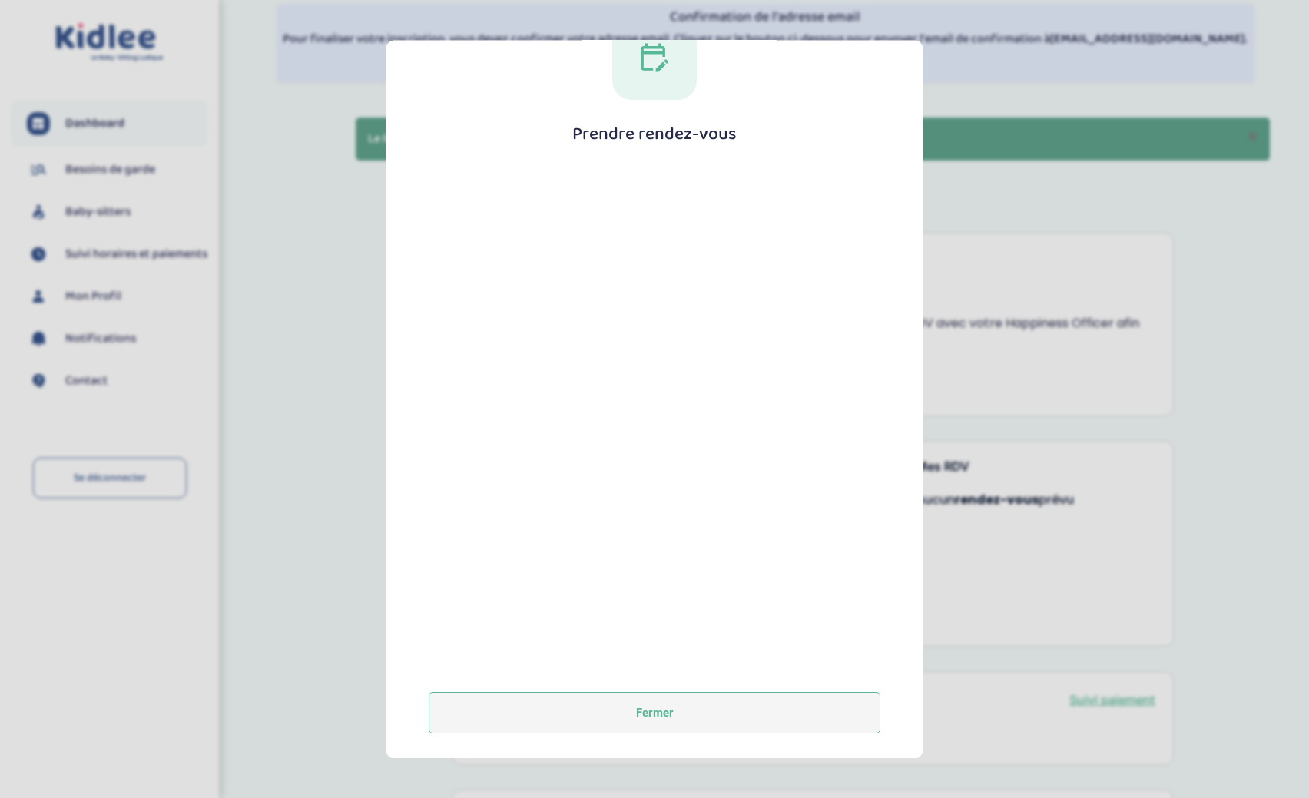
click at [698, 713] on button "Fermer" at bounding box center [655, 712] width 452 height 41
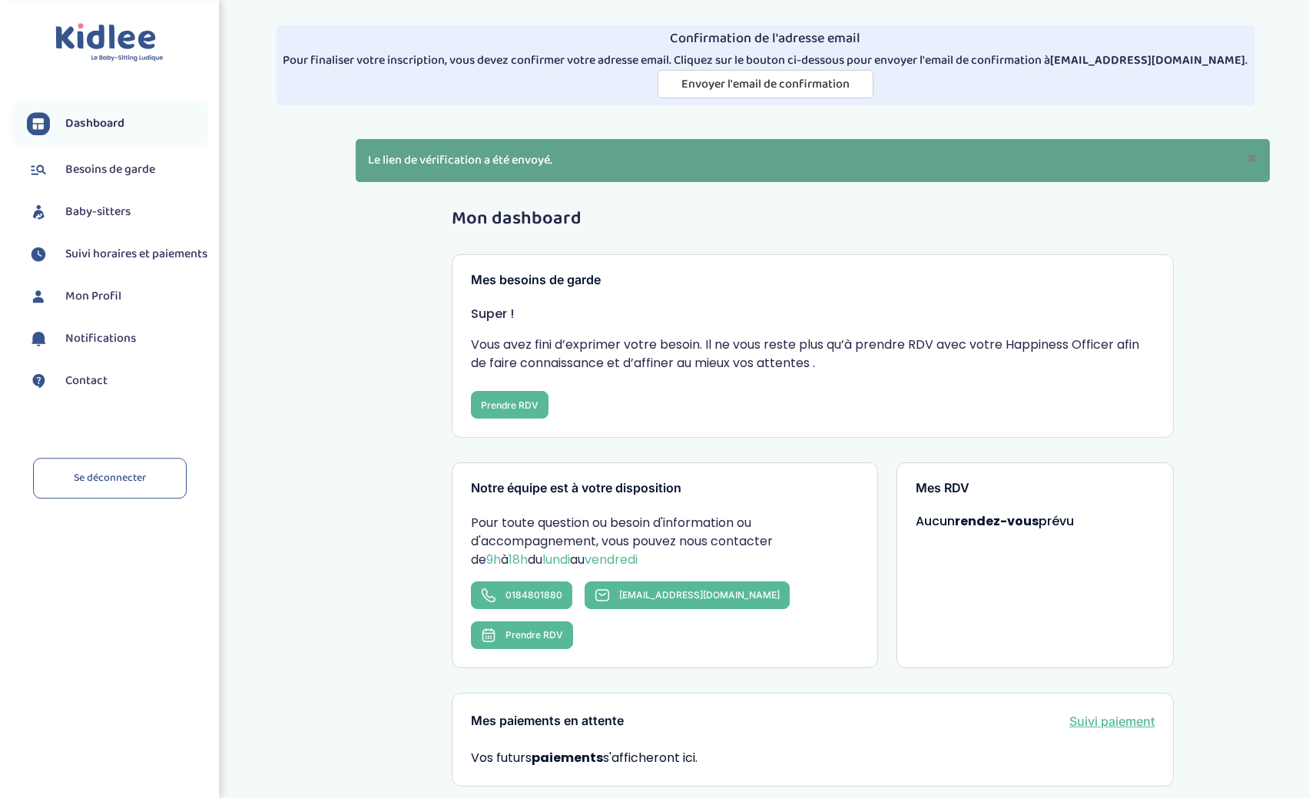
scroll to position [0, 0]
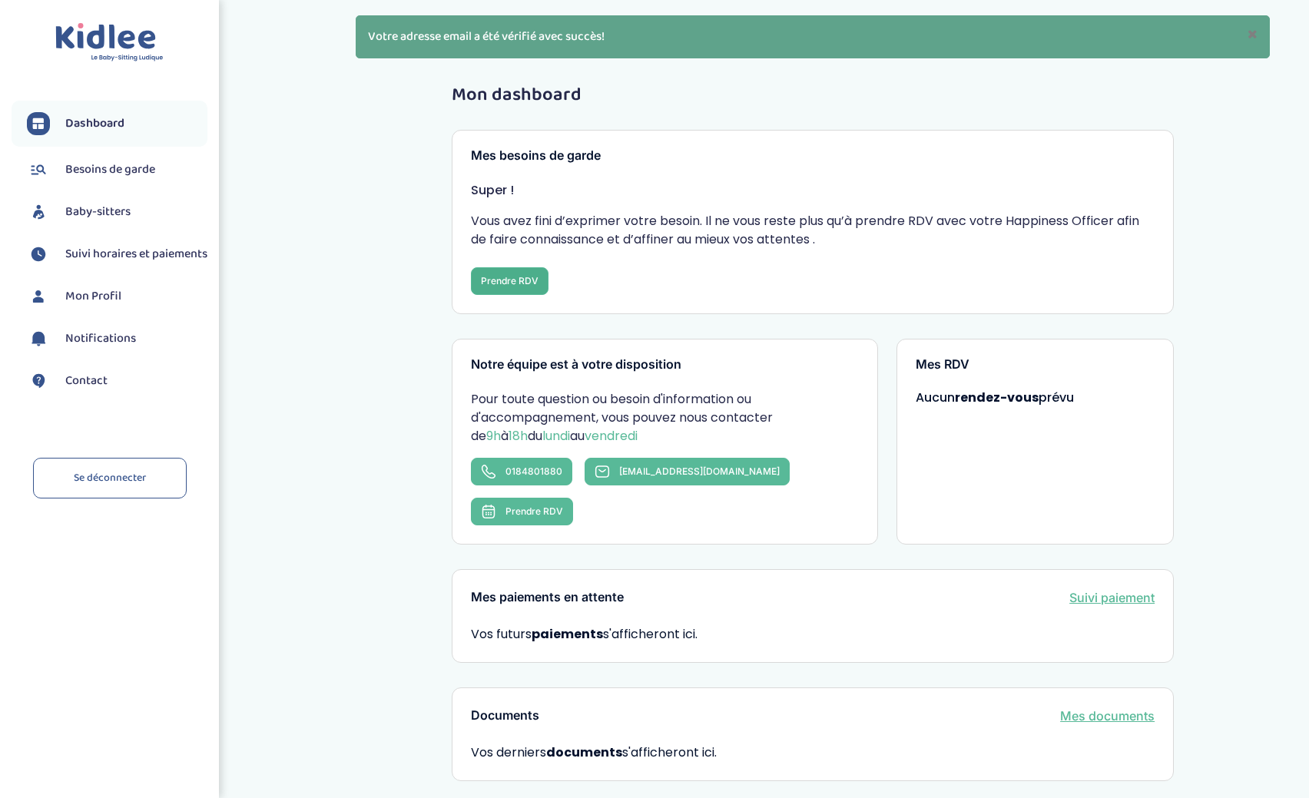
click at [526, 282] on button "Prendre RDV" at bounding box center [510, 281] width 78 height 28
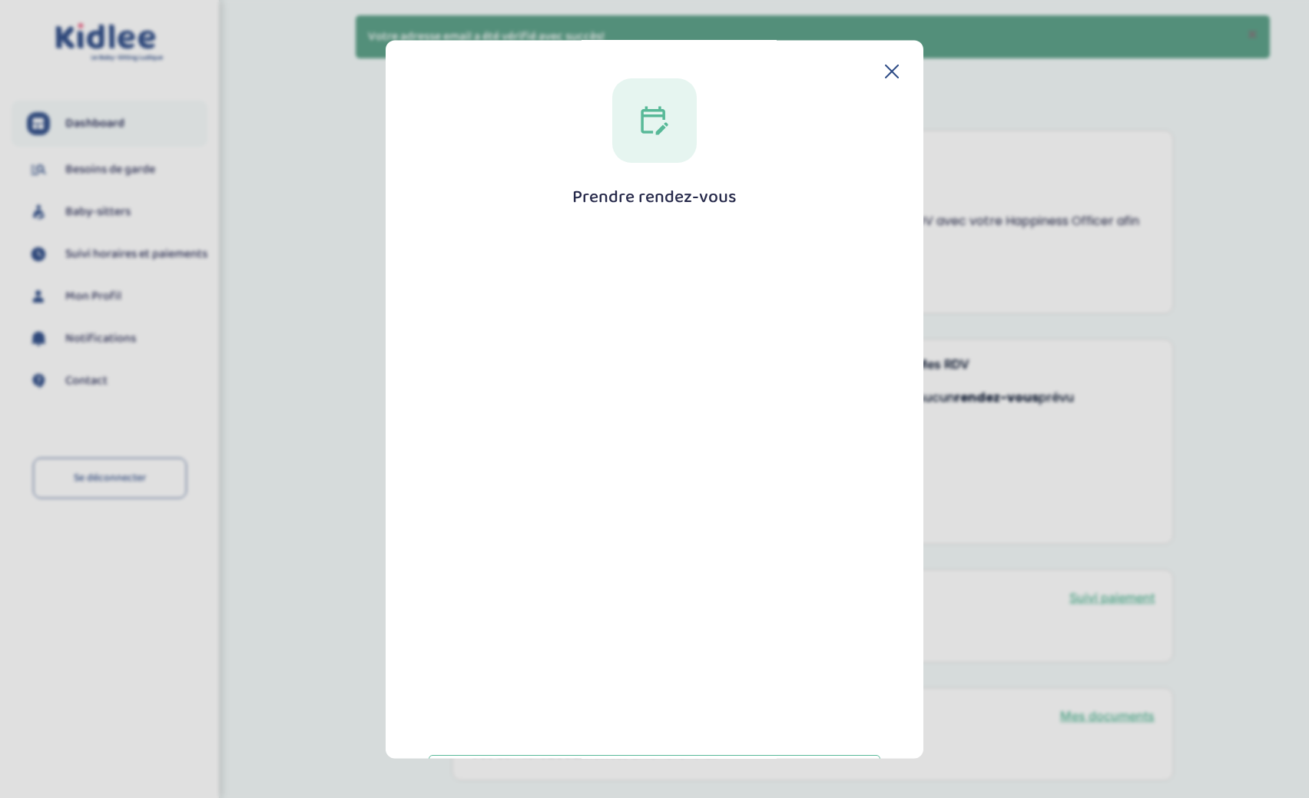
click at [892, 70] on icon at bounding box center [892, 72] width 14 height 14
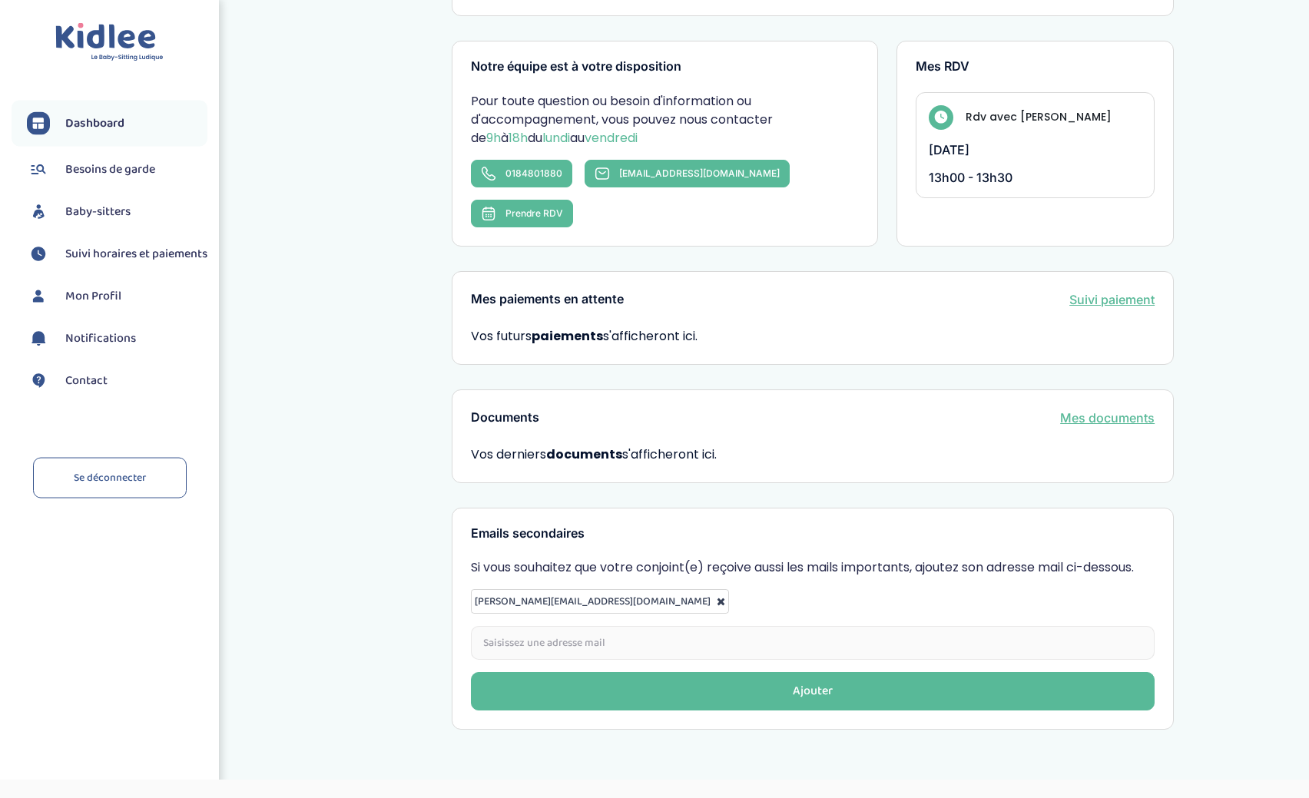
scroll to position [250, 0]
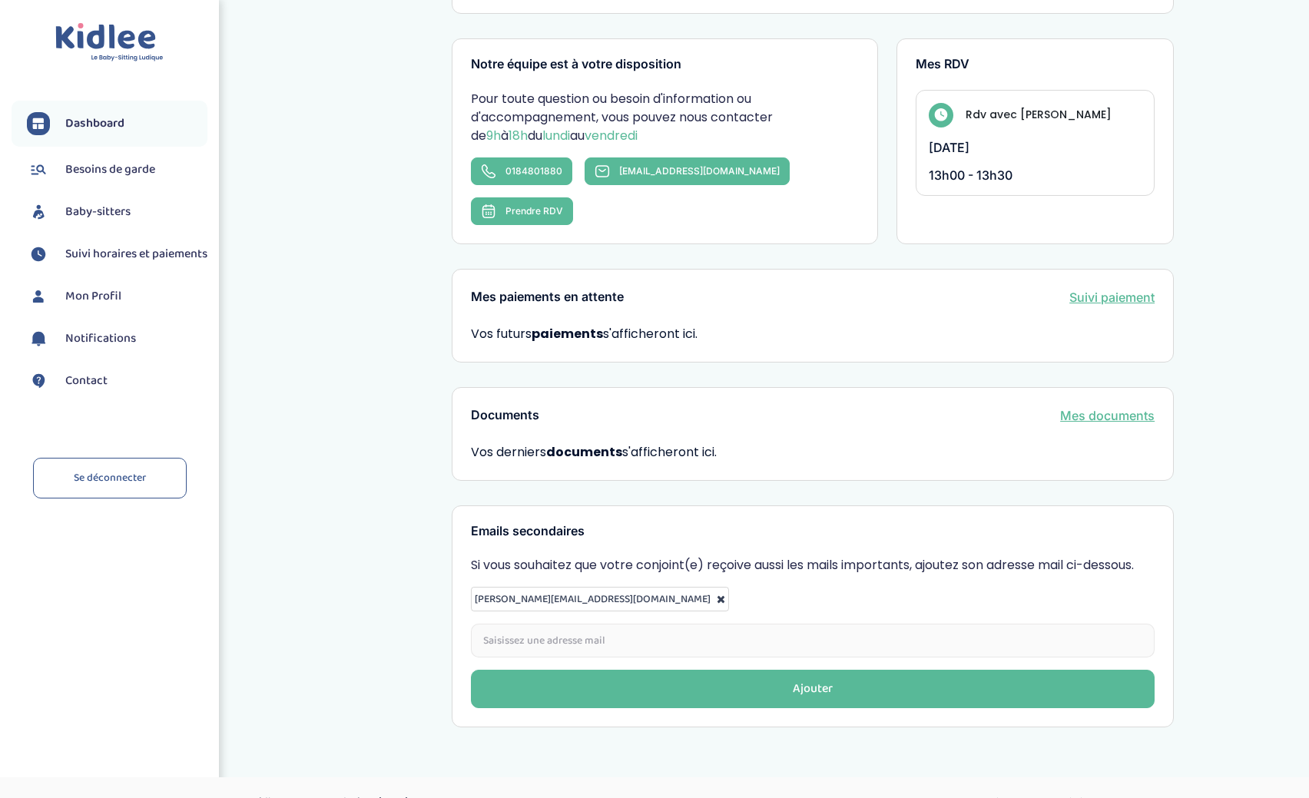
click at [100, 196] on li "Baby-sitters" at bounding box center [110, 212] width 196 height 38
click at [99, 215] on span "Baby-sitters" at bounding box center [97, 212] width 65 height 18
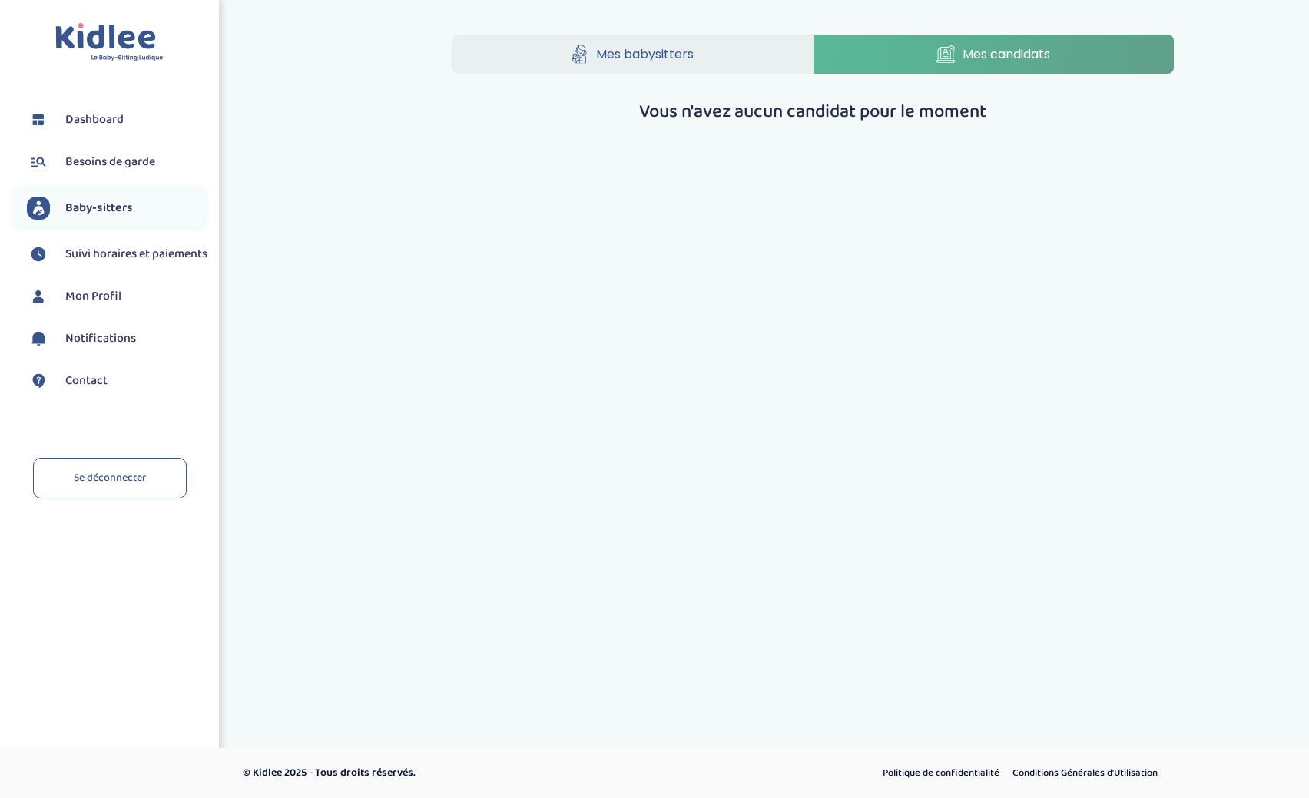
click at [1019, 84] on div "Mes babysitters Mes candidats Vous n'avez aucun candidat pour le moment" at bounding box center [813, 80] width 722 height 91
click at [1019, 65] on link "Mes candidats" at bounding box center [993, 54] width 361 height 39
